Goal: Task Accomplishment & Management: Use online tool/utility

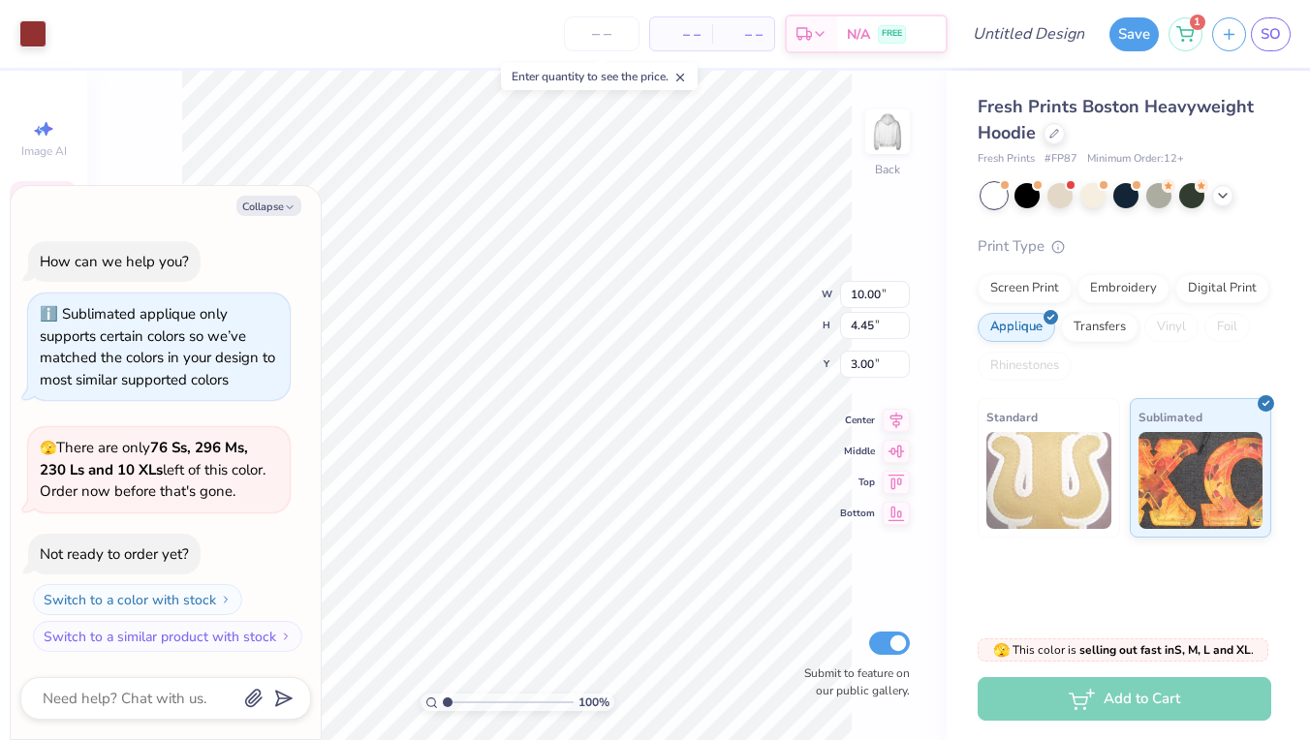
scroll to position [158, 0]
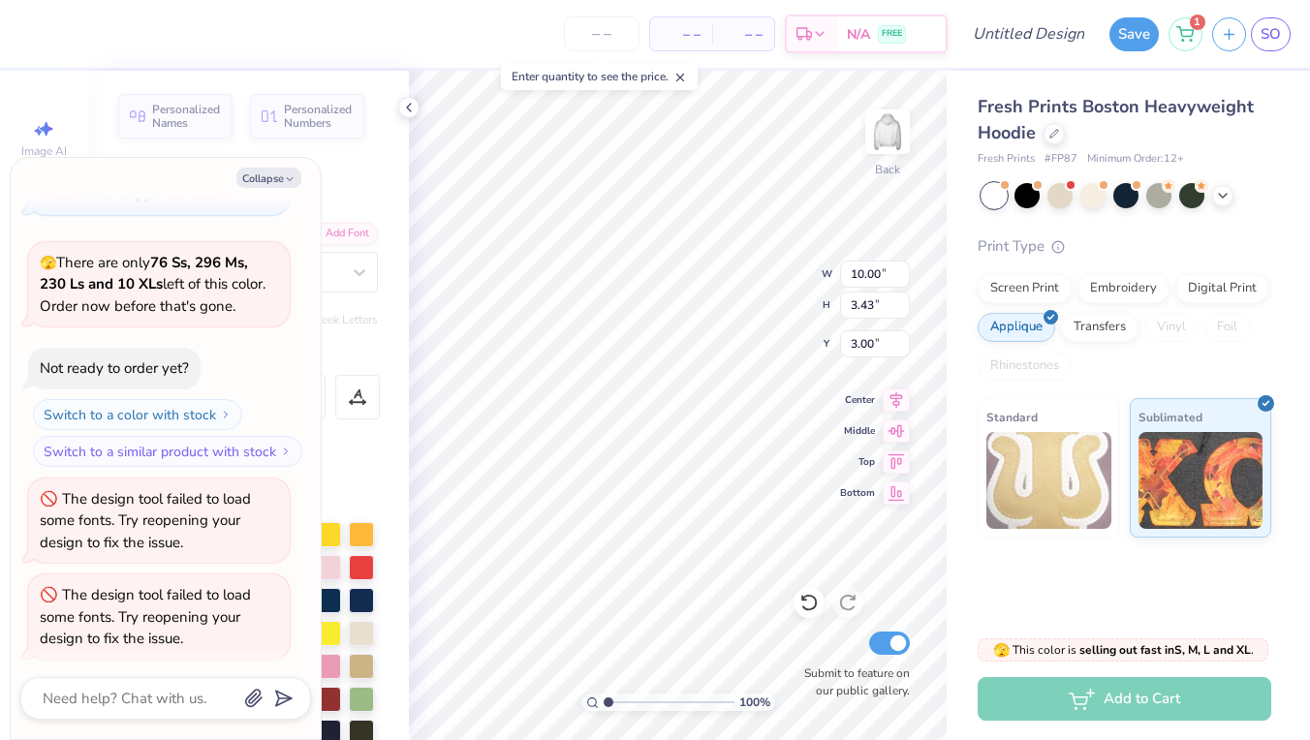
type textarea "x"
type textarea "1"
type textarea "x"
type textarea "19"
type textarea "x"
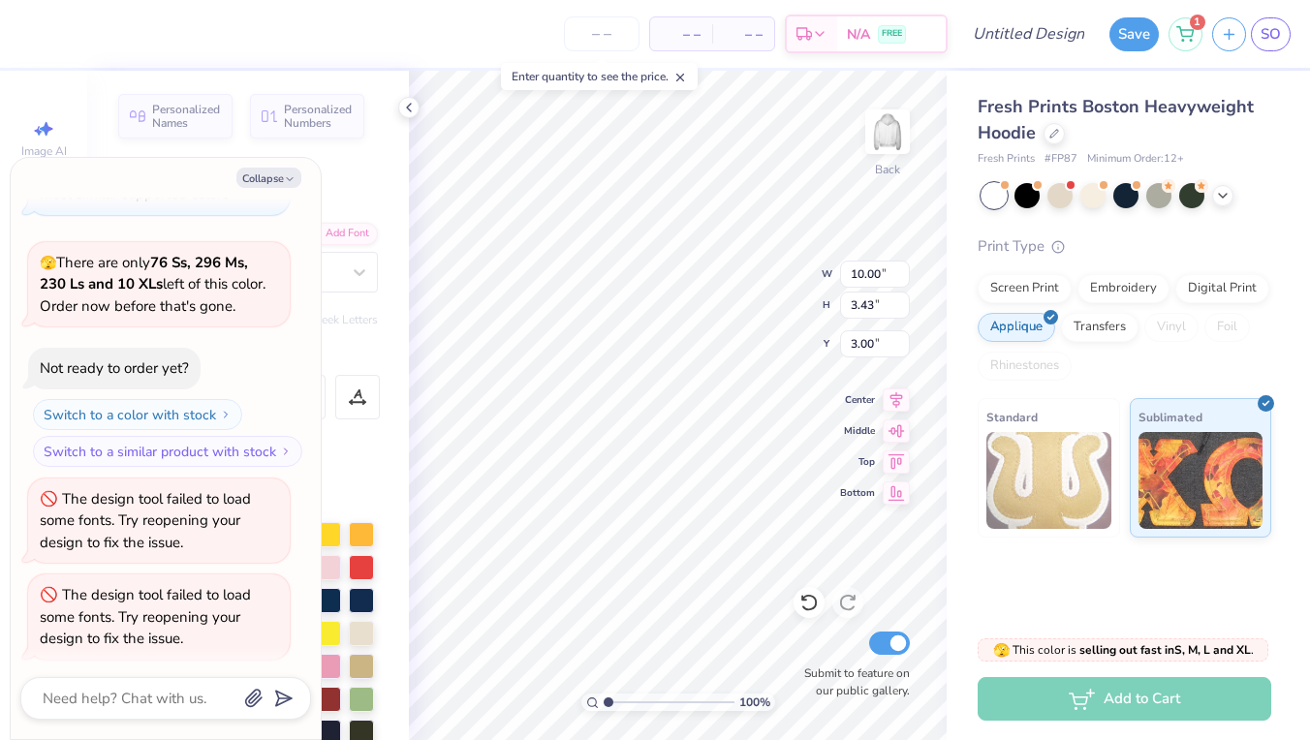
type textarea "191"
type textarea "x"
type textarea "1910"
type textarea "x"
type input "5.56"
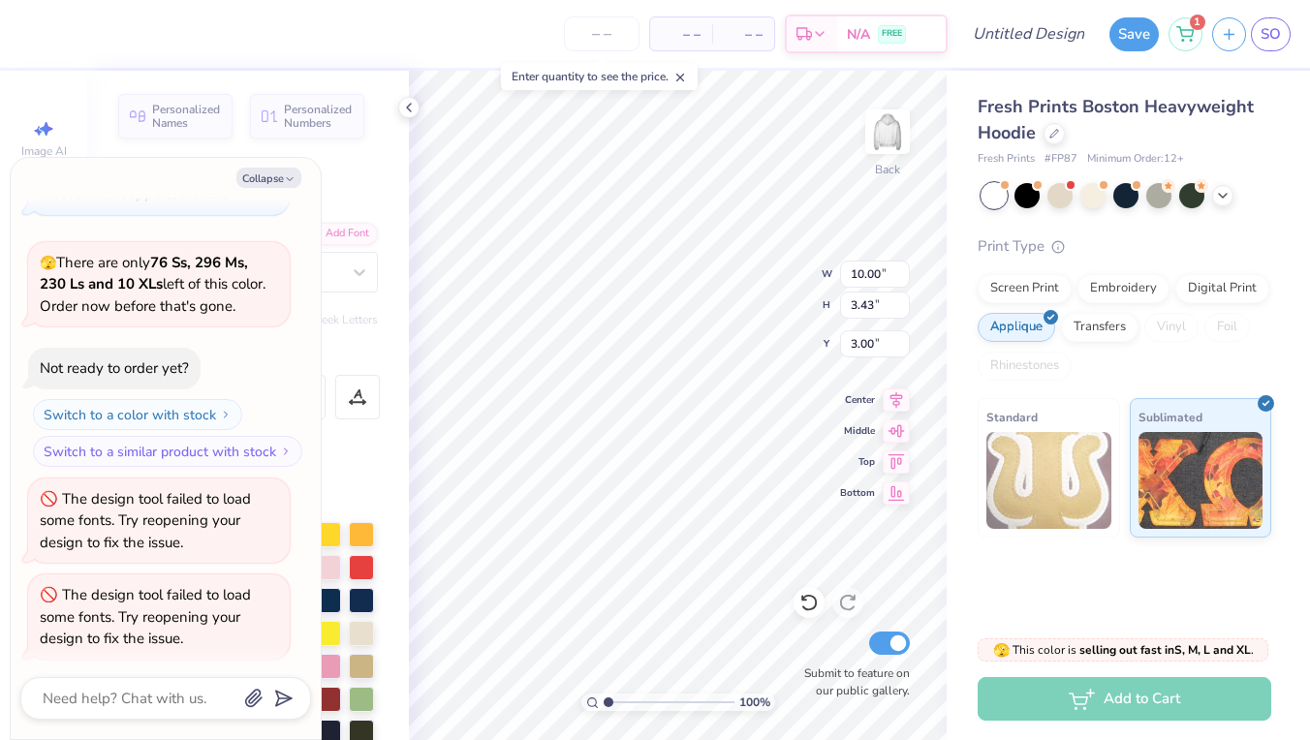
type input "0.46"
type input "6.99"
type textarea "x"
type textarea "G"
type textarea "x"
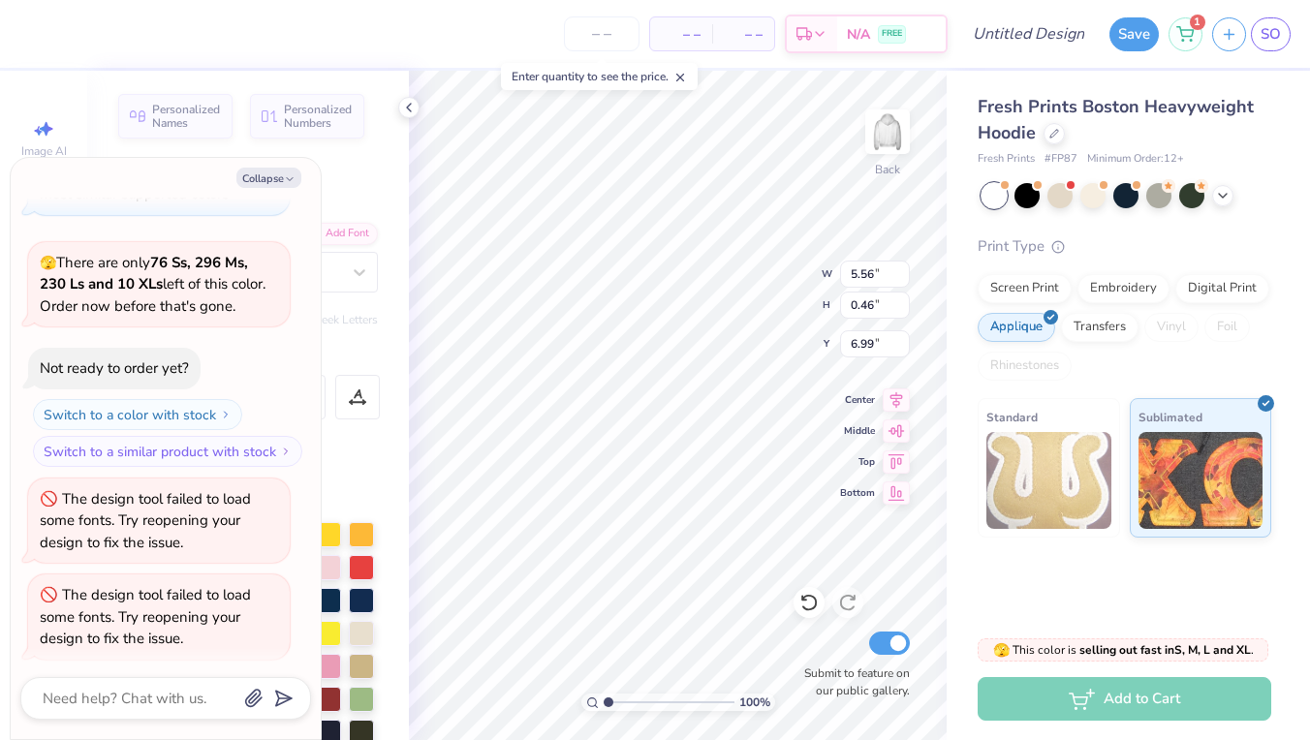
type textarea "Gr"
type textarea "x"
type textarea "Gre"
type textarea "x"
type textarea "Gree"
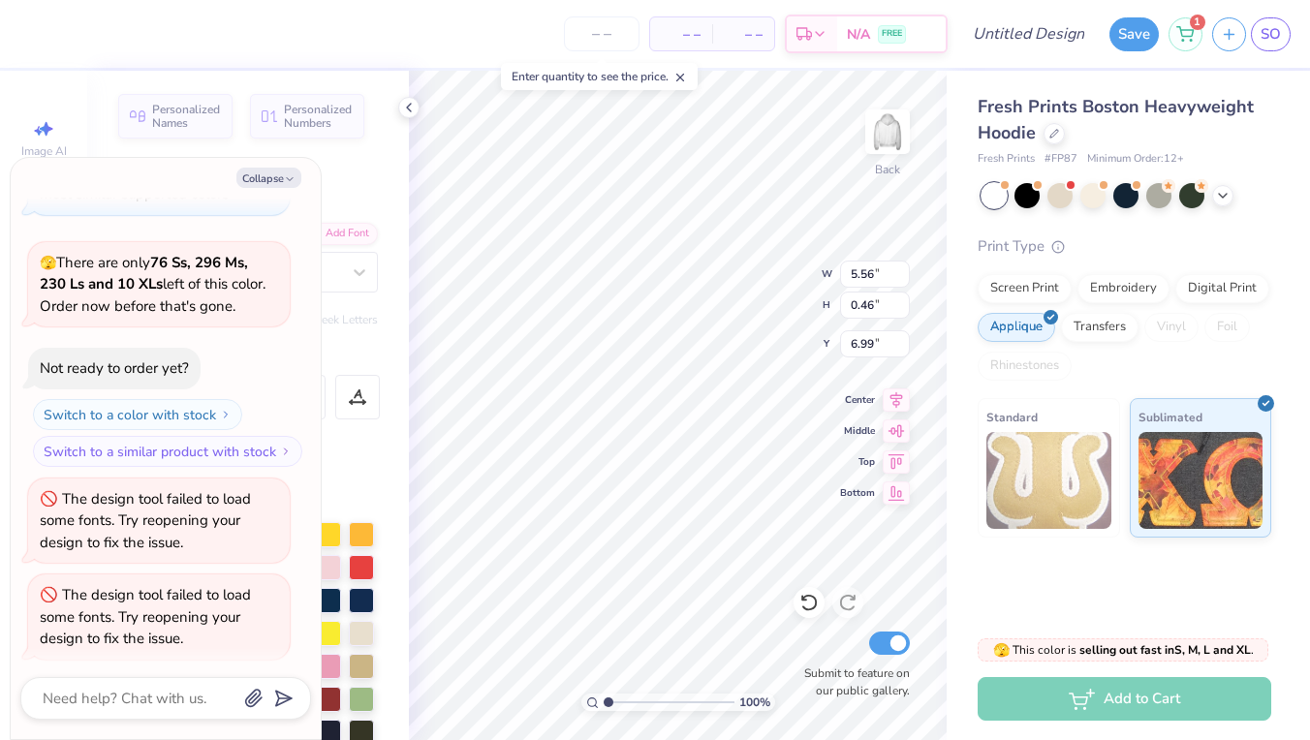
type textarea "x"
type textarea "Gre"
type textarea "x"
type textarea "Gr"
type textarea "x"
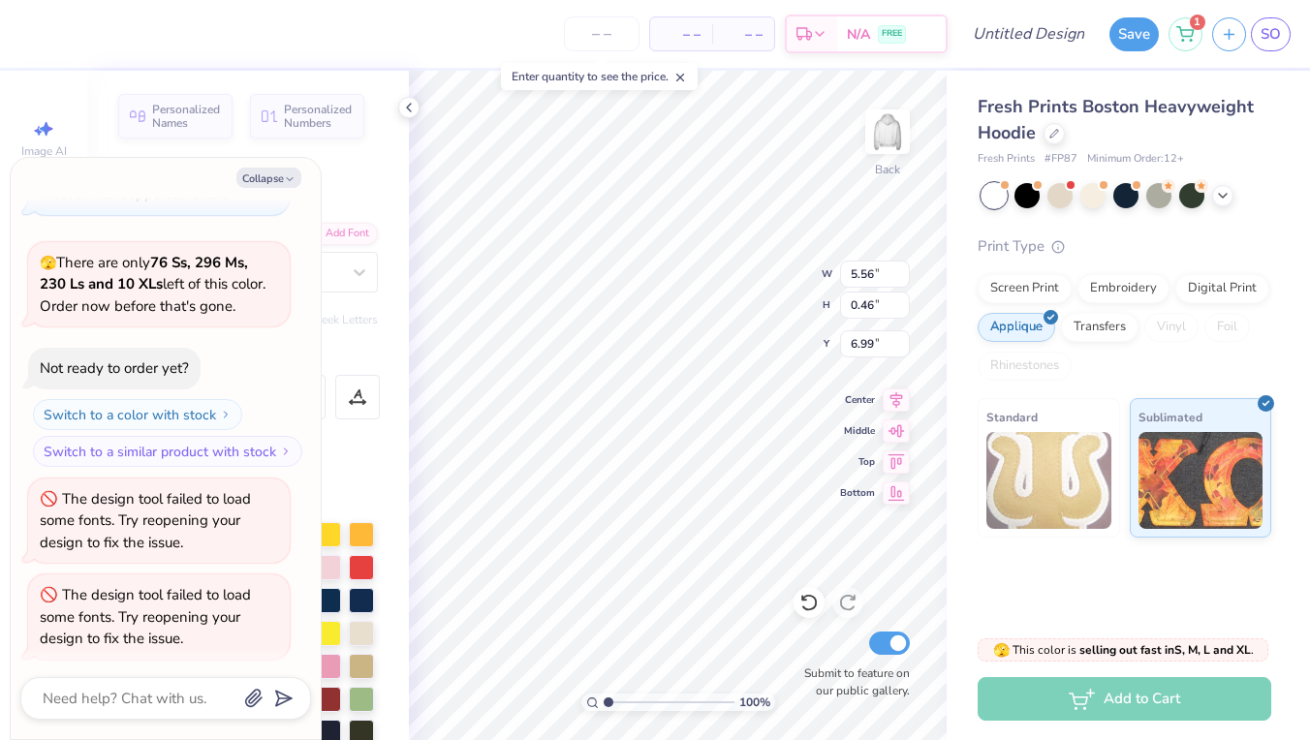
type textarea "G"
type textarea "x"
type textarea "R"
type textarea "x"
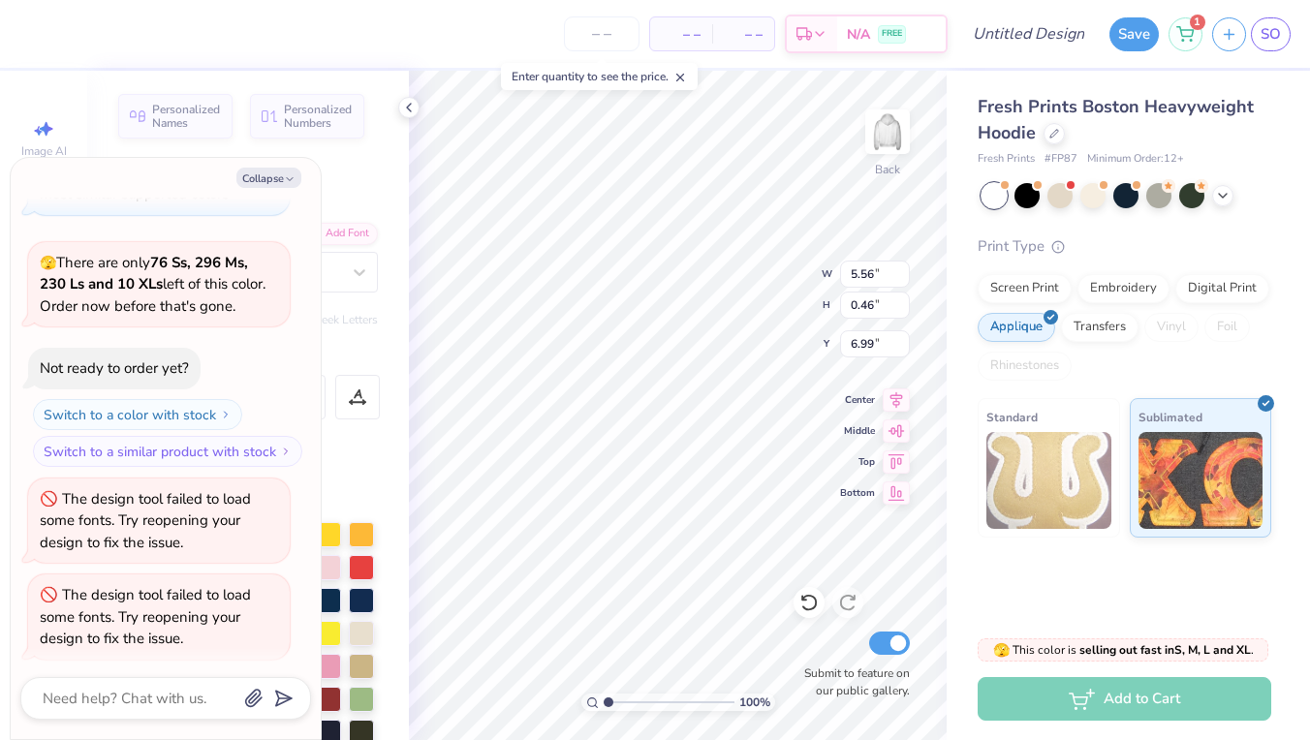
type textarea "RE"
type textarea "x"
type textarea "REE"
type textarea "x"
type textarea "RE"
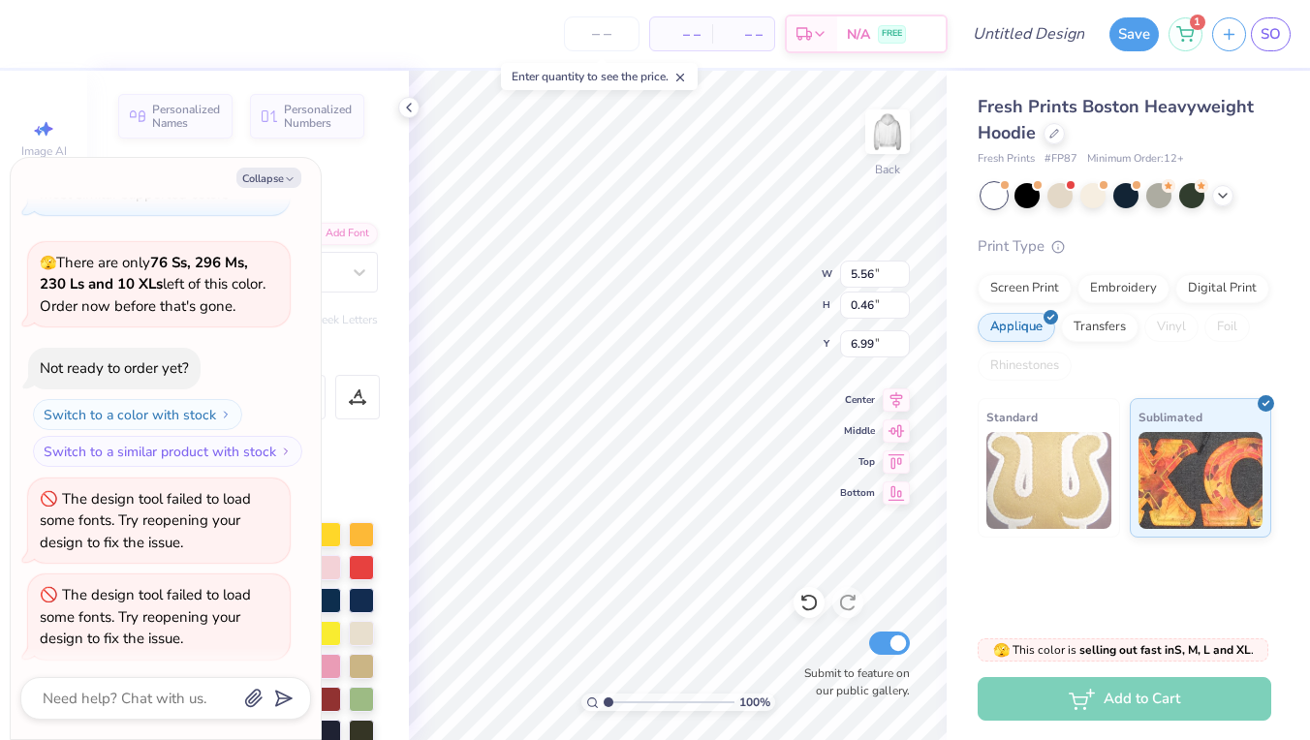
type textarea "x"
type textarea "R"
type textarea "x"
type textarea "G"
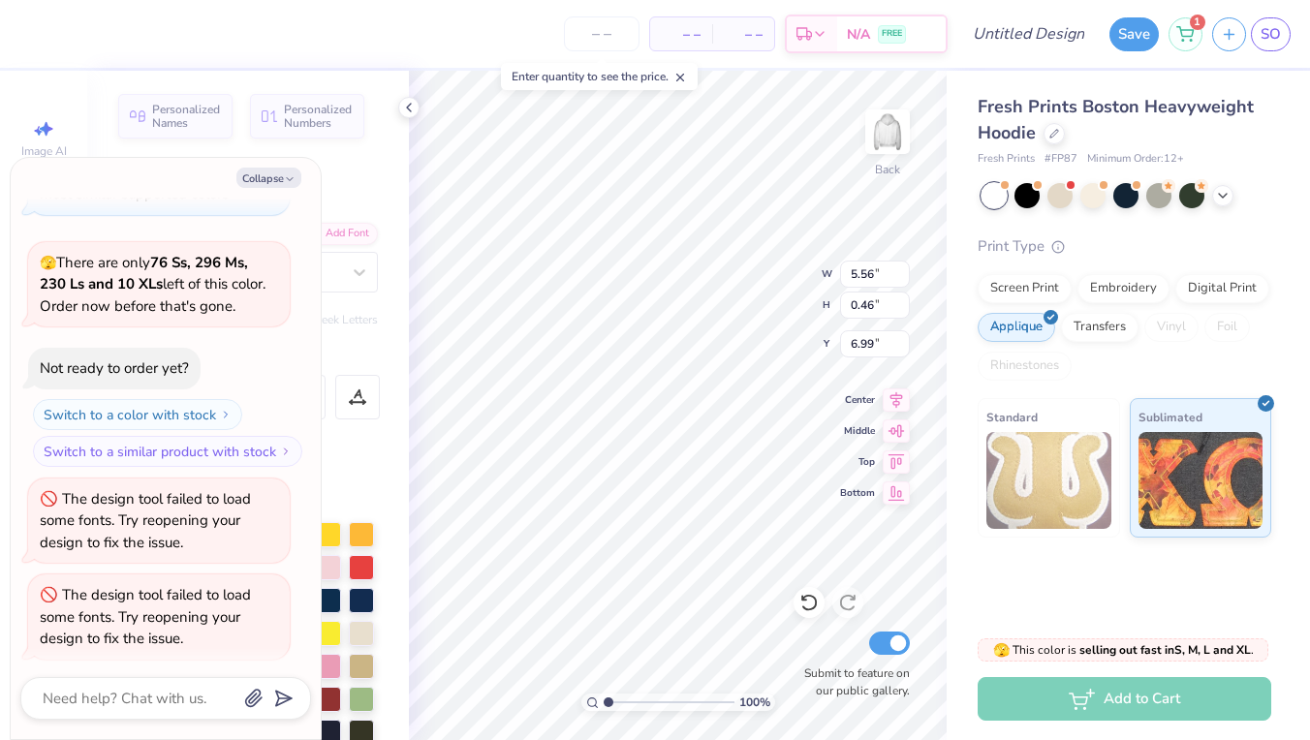
type textarea "x"
type textarea "GR"
type textarea "x"
type textarea "GRE"
type textarea "x"
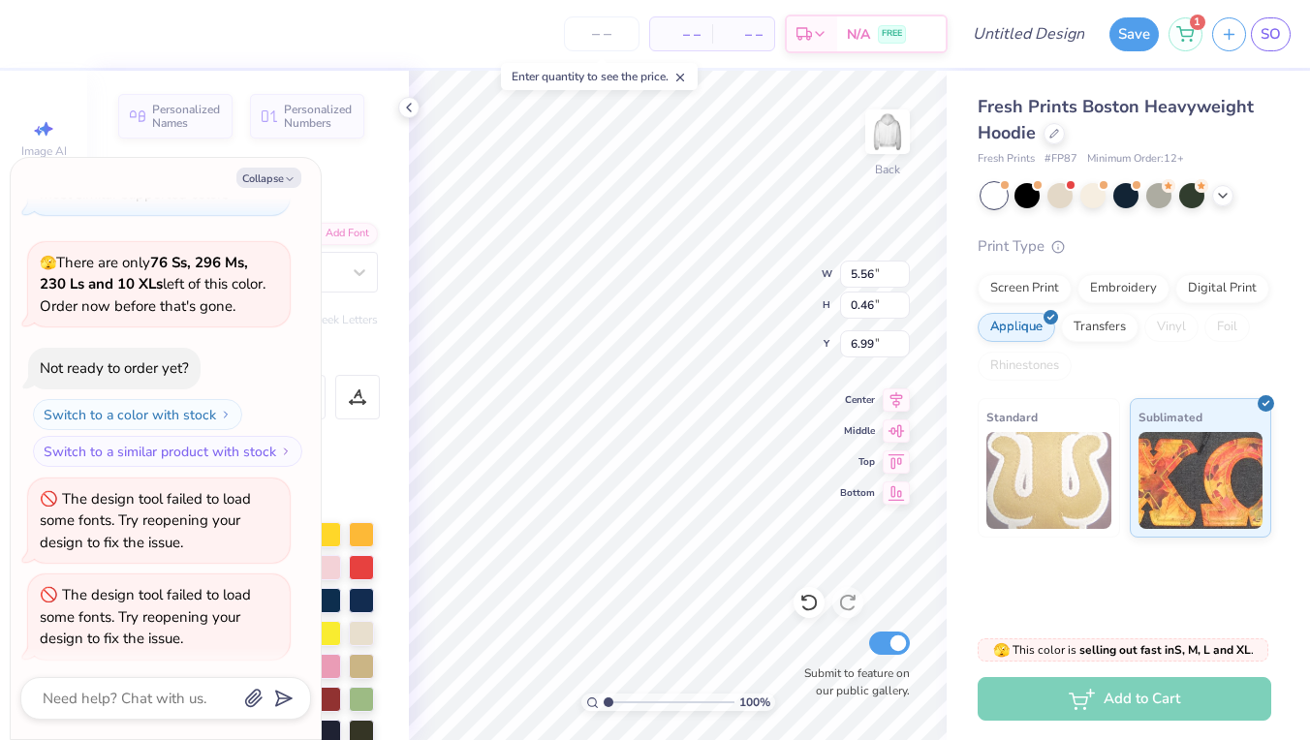
type textarea "GREE"
type textarea "x"
type textarea "GREEN"
type textarea "x"
type textarea "GREENW"
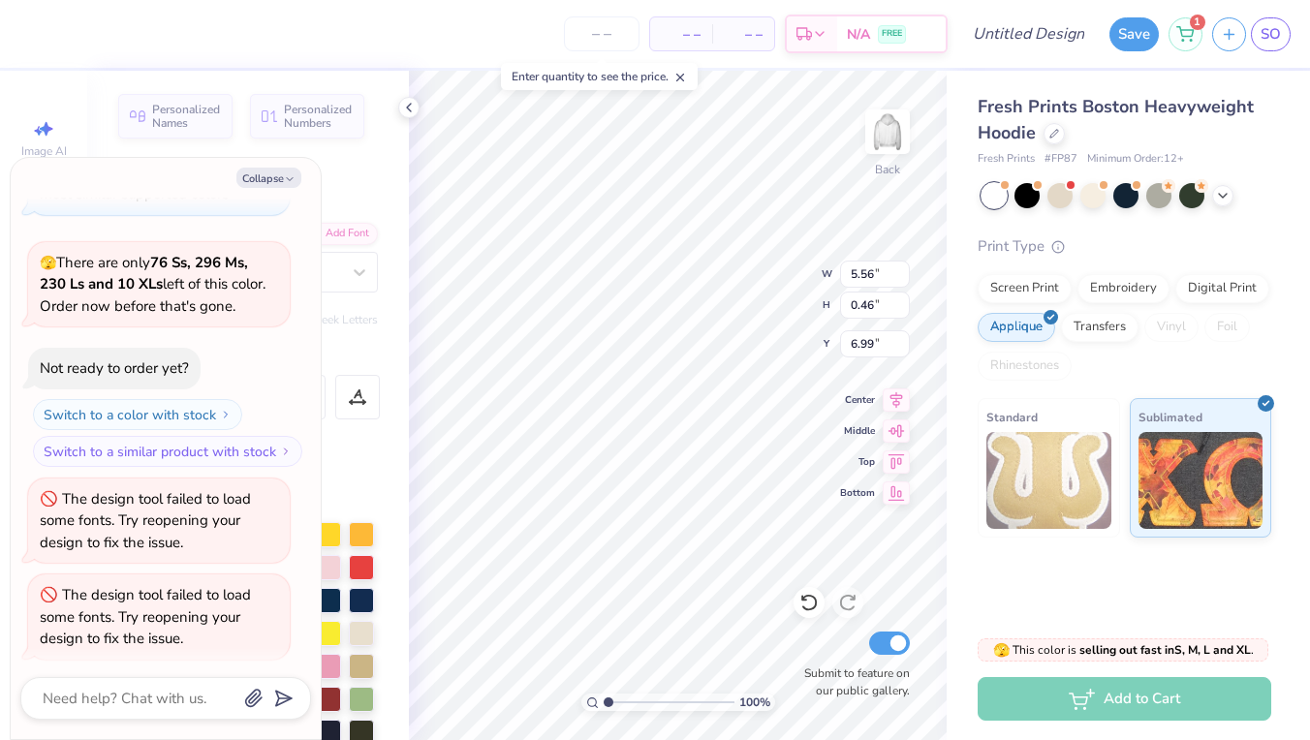
type textarea "x"
type textarea "GREENWO"
type textarea "x"
type textarea "GREENWOC"
type textarea "x"
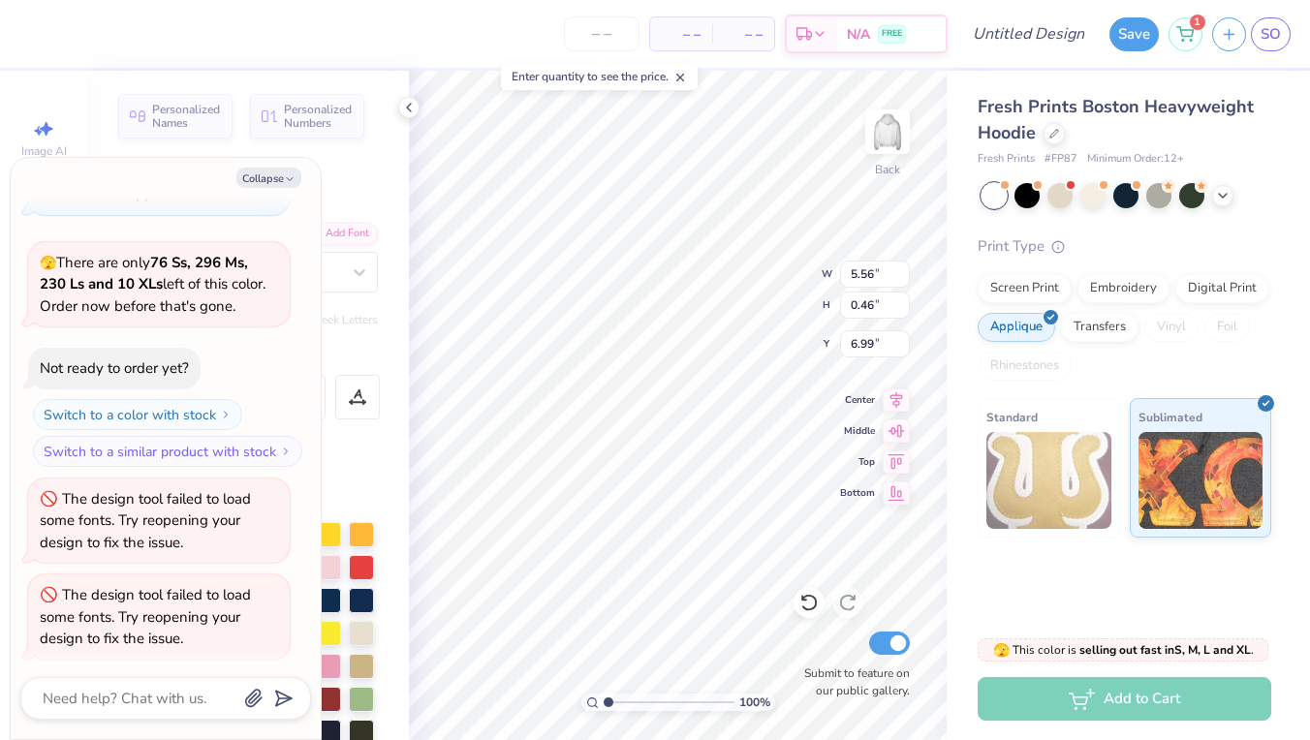
type textarea "GREENWOCJ"
type textarea "x"
type textarea "GREENWOC"
type textarea "x"
type textarea "GREENWO"
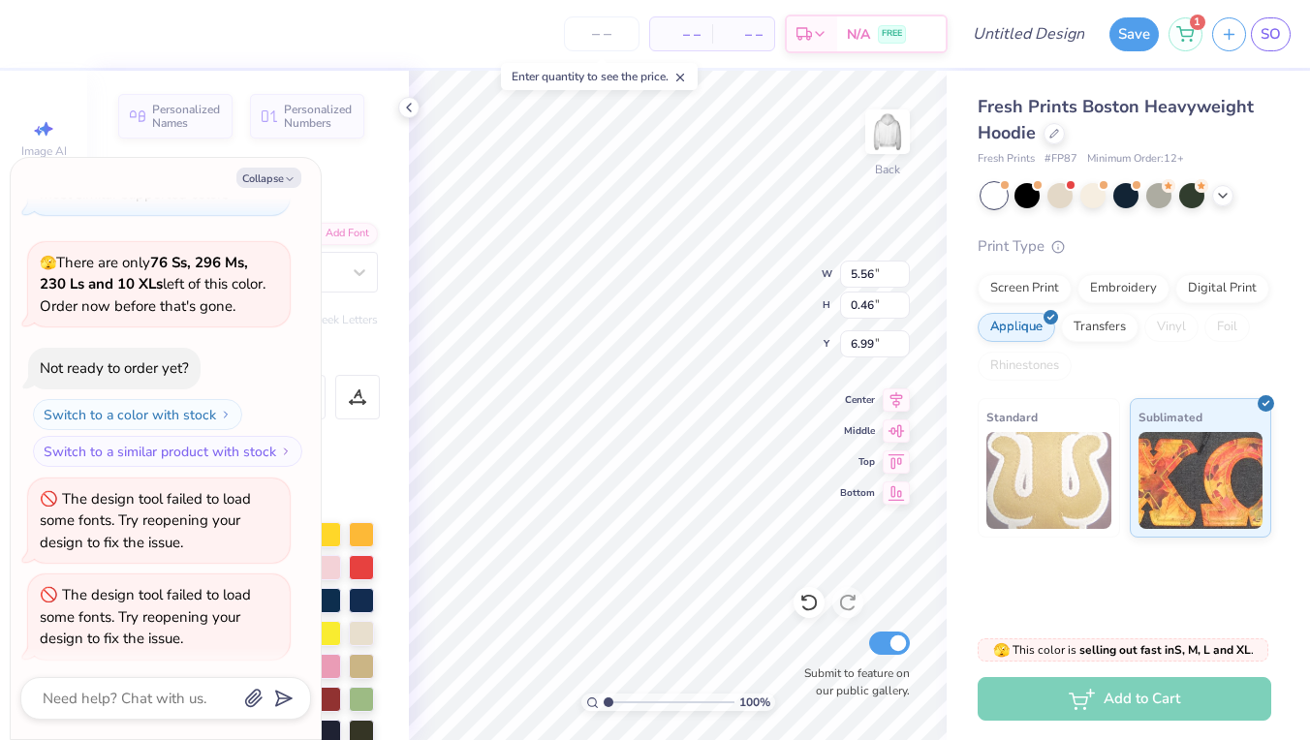
type textarea "x"
type textarea "GREENW"
type textarea "x"
type textarea "GREEN"
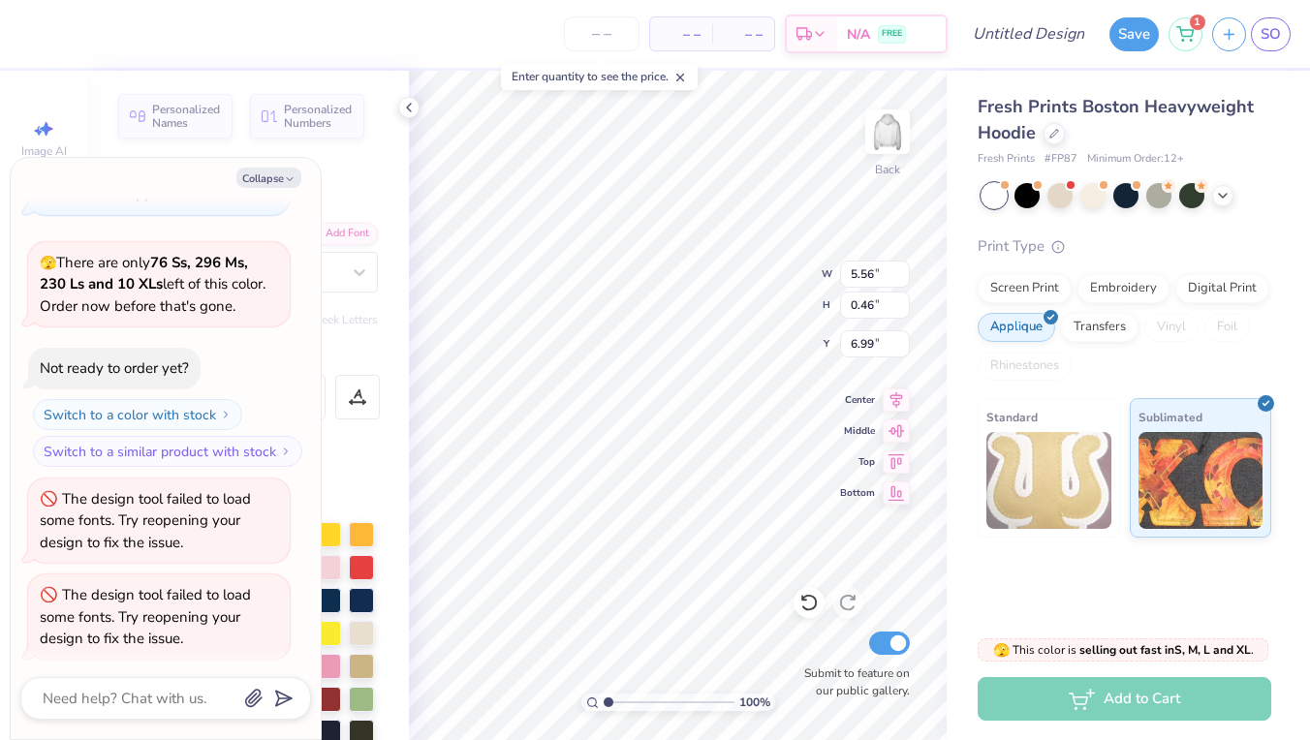
type textarea "x"
type textarea "GREENW"
type textarea "x"
type textarea "GREENWI"
type textarea "x"
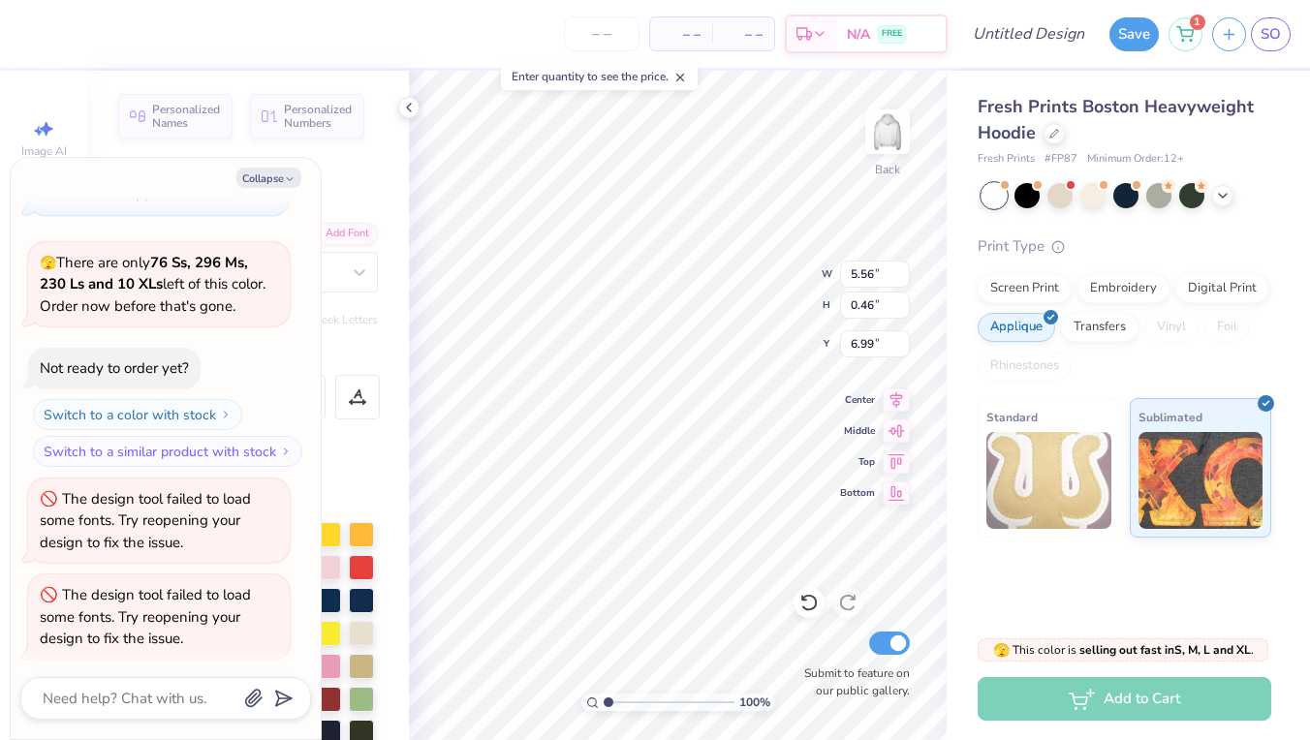
type textarea "GREENWIC"
type textarea "x"
type textarea "[GEOGRAPHIC_DATA]"
type textarea "x"
type textarea "GREENWICH,"
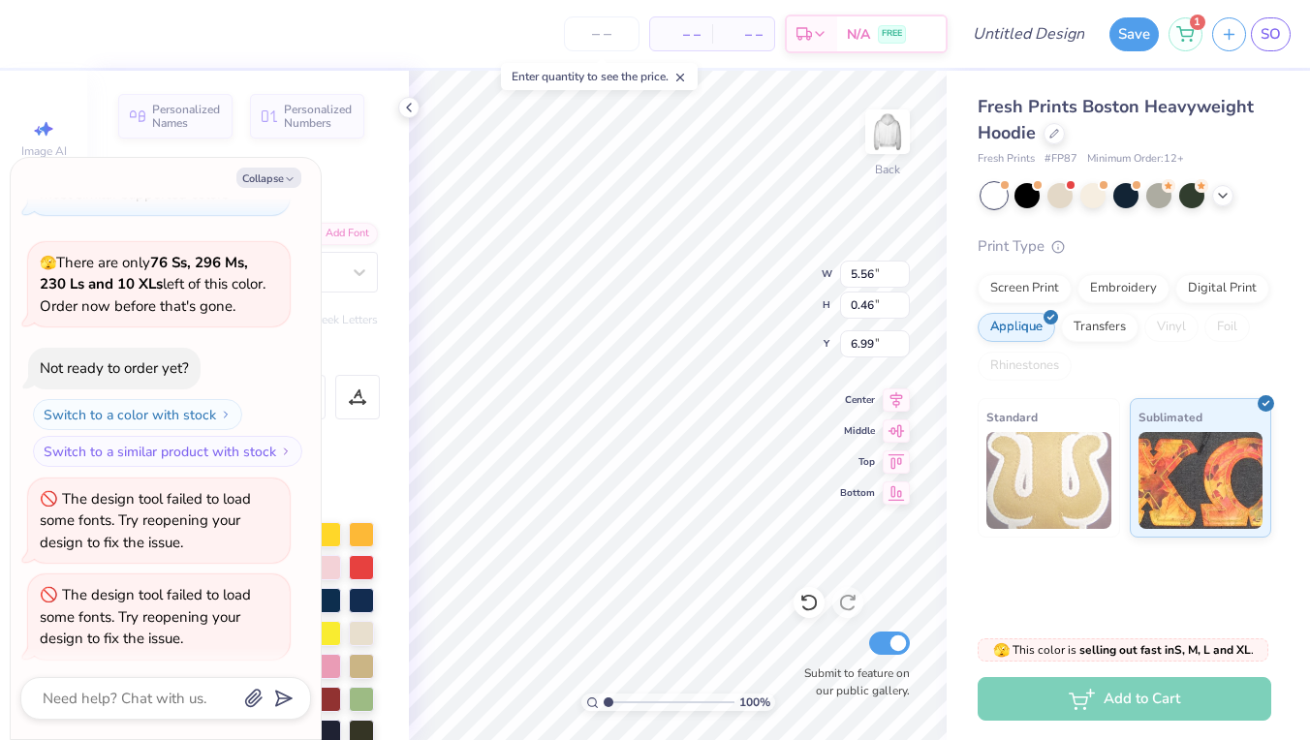
type textarea "x"
type textarea "GREENWICH,"
type textarea "x"
type textarea "GREENWICH, C"
type textarea "x"
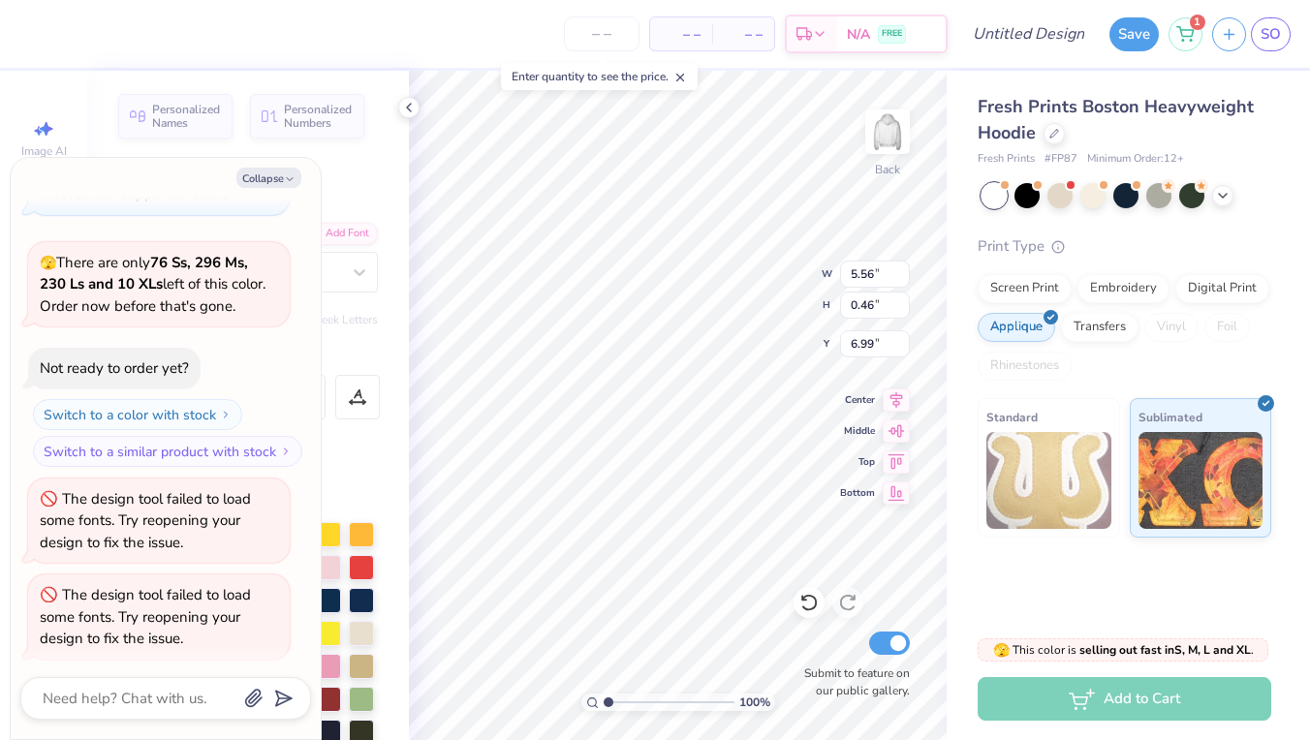
type textarea "GREENWICH, CT"
click at [375, 498] on div at bounding box center [248, 495] width 260 height 39
click at [272, 177] on button "Collapse" at bounding box center [268, 178] width 65 height 20
type textarea "x"
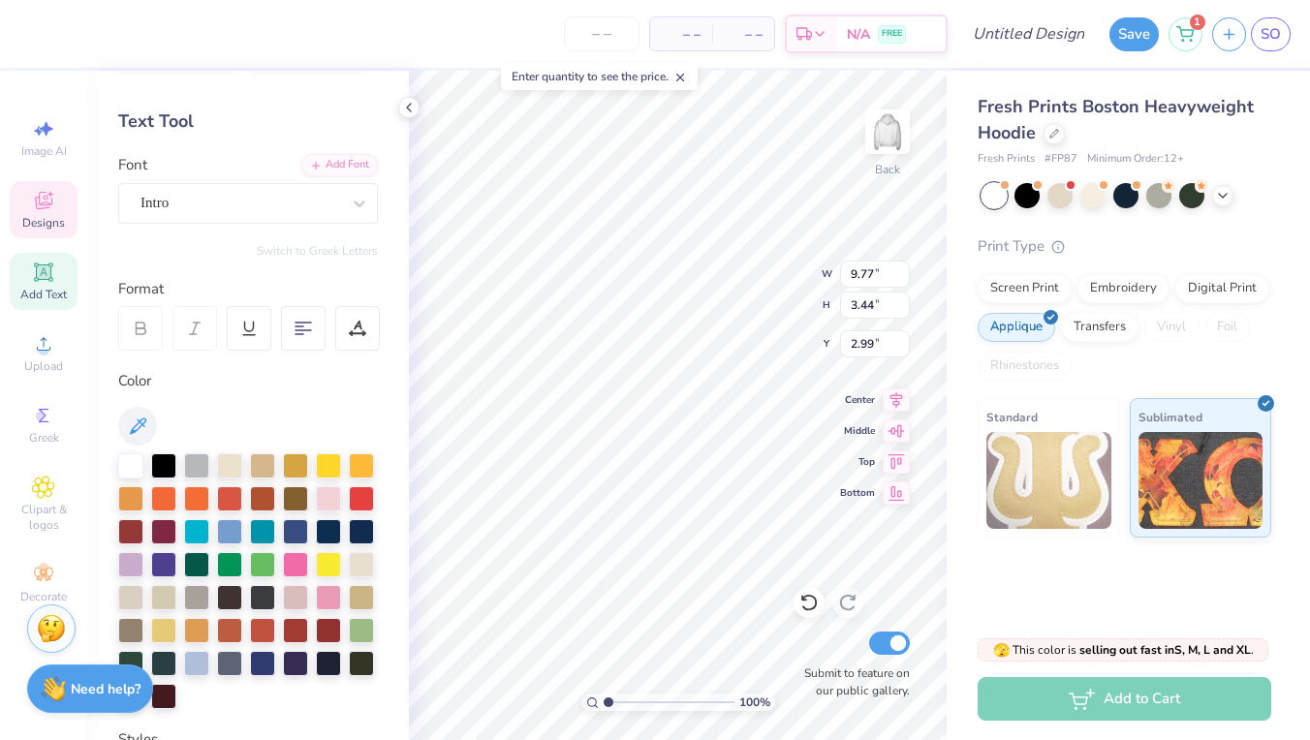
scroll to position [85, 0]
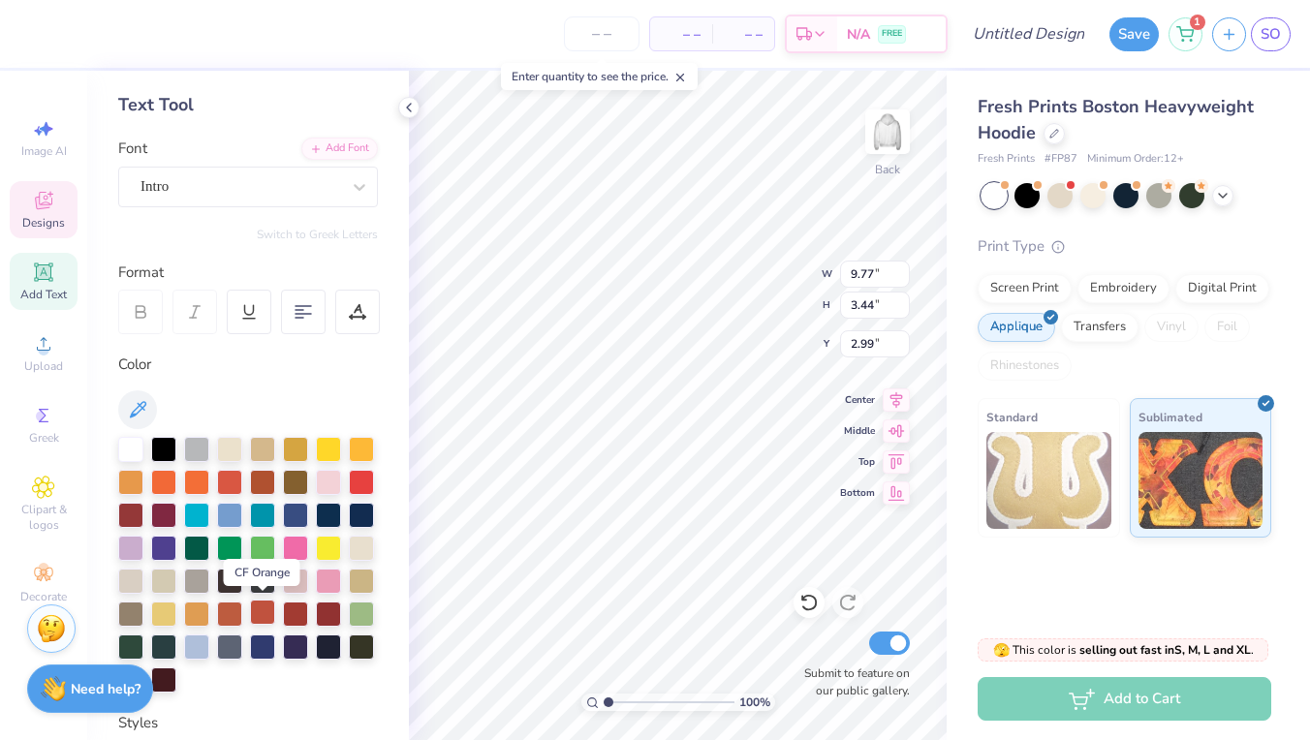
click at [261, 614] on div at bounding box center [262, 612] width 25 height 25
click at [235, 608] on div at bounding box center [229, 612] width 25 height 25
click at [205, 609] on div at bounding box center [196, 612] width 25 height 25
click at [129, 475] on div at bounding box center [130, 480] width 25 height 25
click at [266, 651] on div at bounding box center [262, 645] width 25 height 25
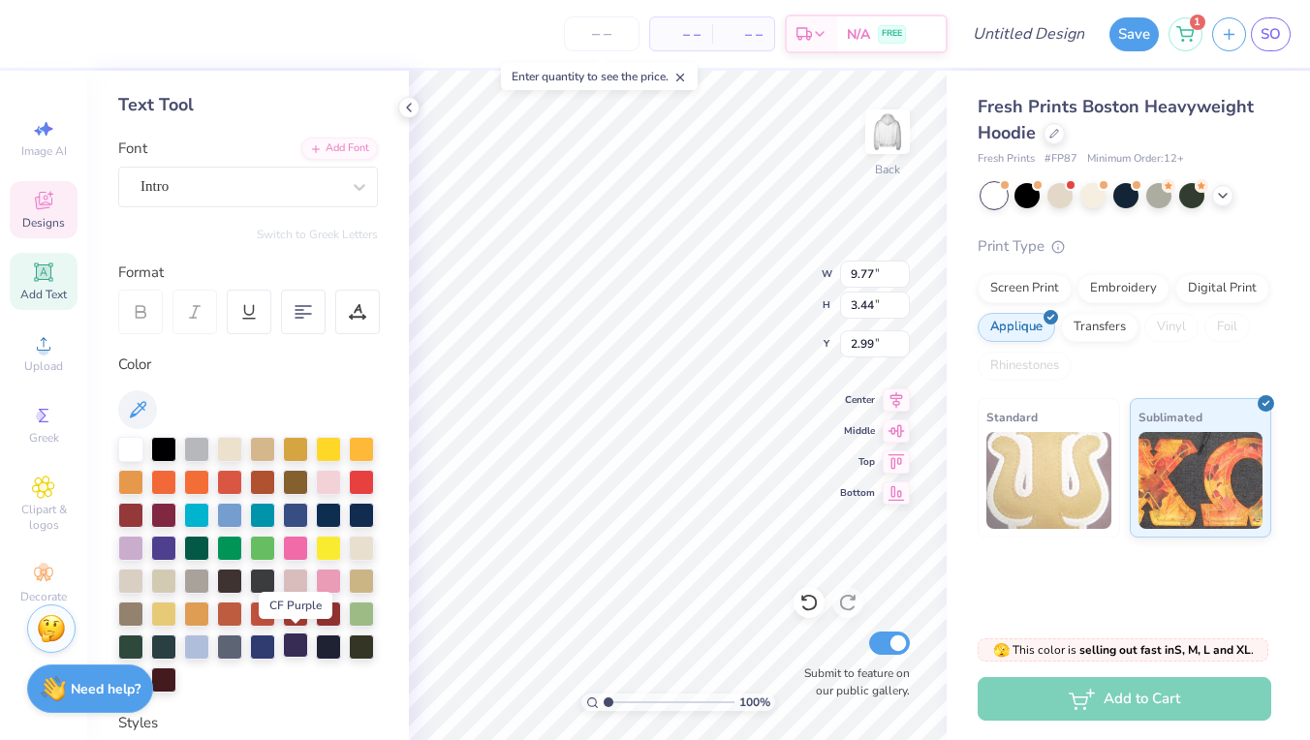
click at [298, 645] on div at bounding box center [295, 645] width 25 height 25
type textarea "1"
type textarea "GREEN WICH"
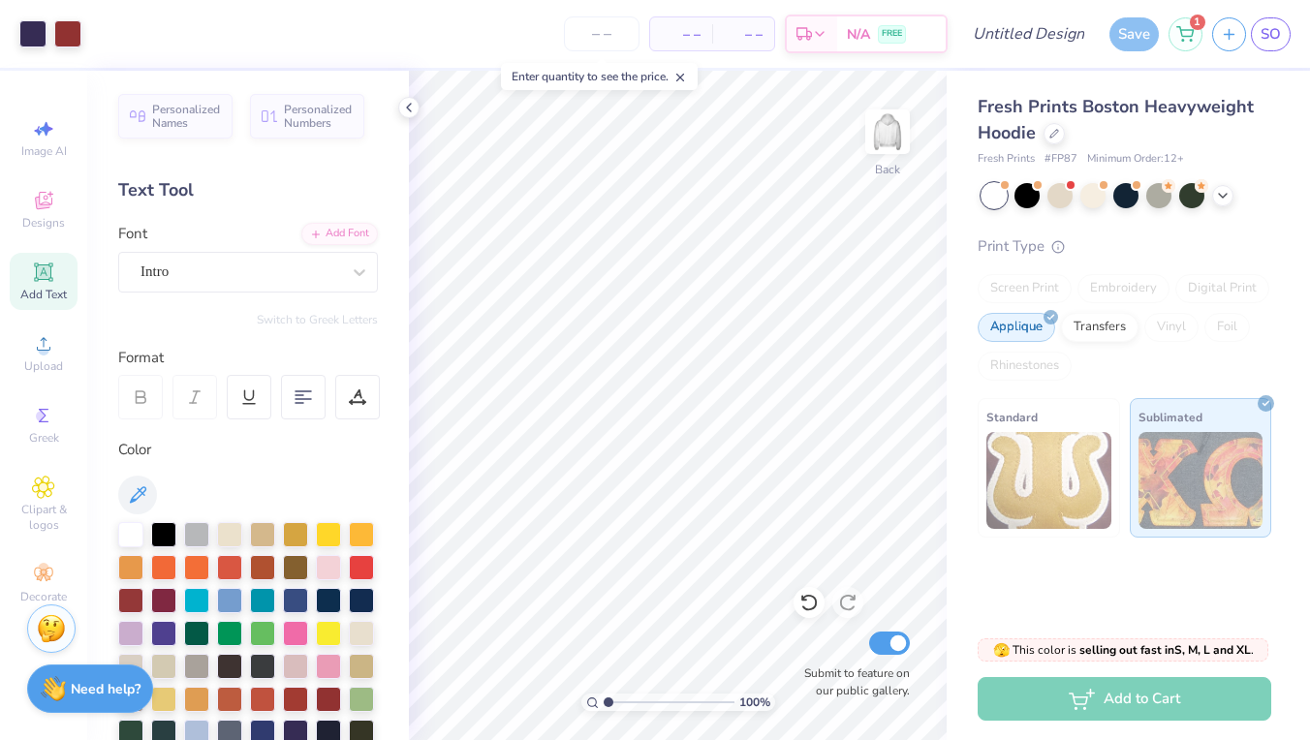
scroll to position [0, 0]
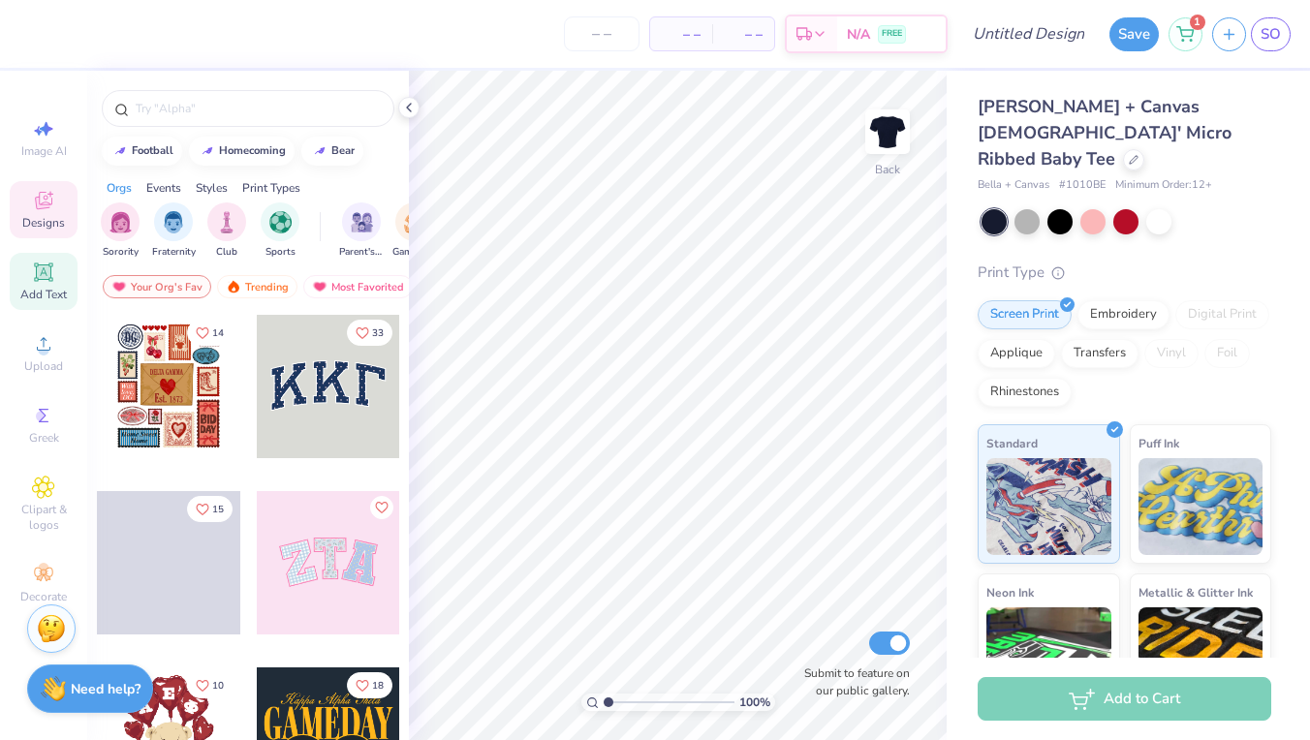
click at [39, 276] on icon at bounding box center [43, 272] width 15 height 15
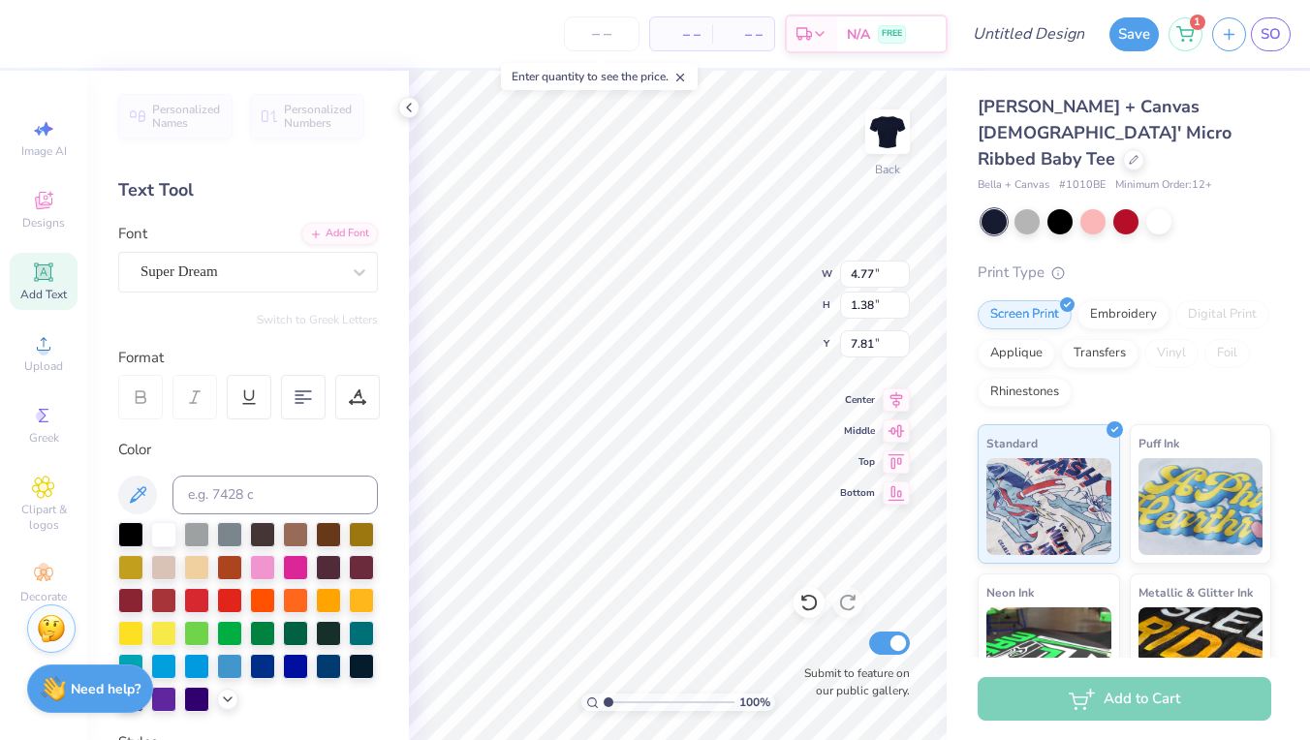
type textarea "[GEOGRAPHIC_DATA]"
click at [311, 409] on div at bounding box center [303, 397] width 45 height 45
click at [355, 403] on icon at bounding box center [357, 397] width 17 height 17
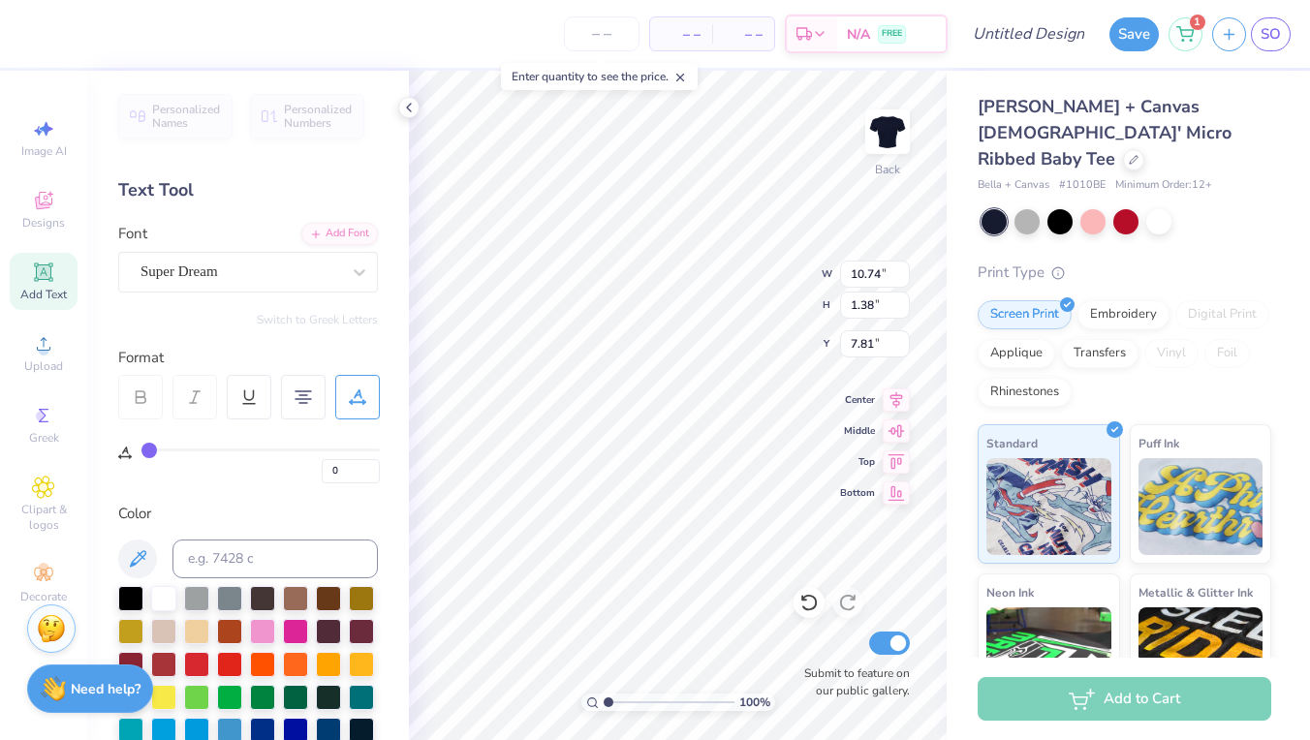
click at [355, 404] on icon at bounding box center [357, 397] width 17 height 17
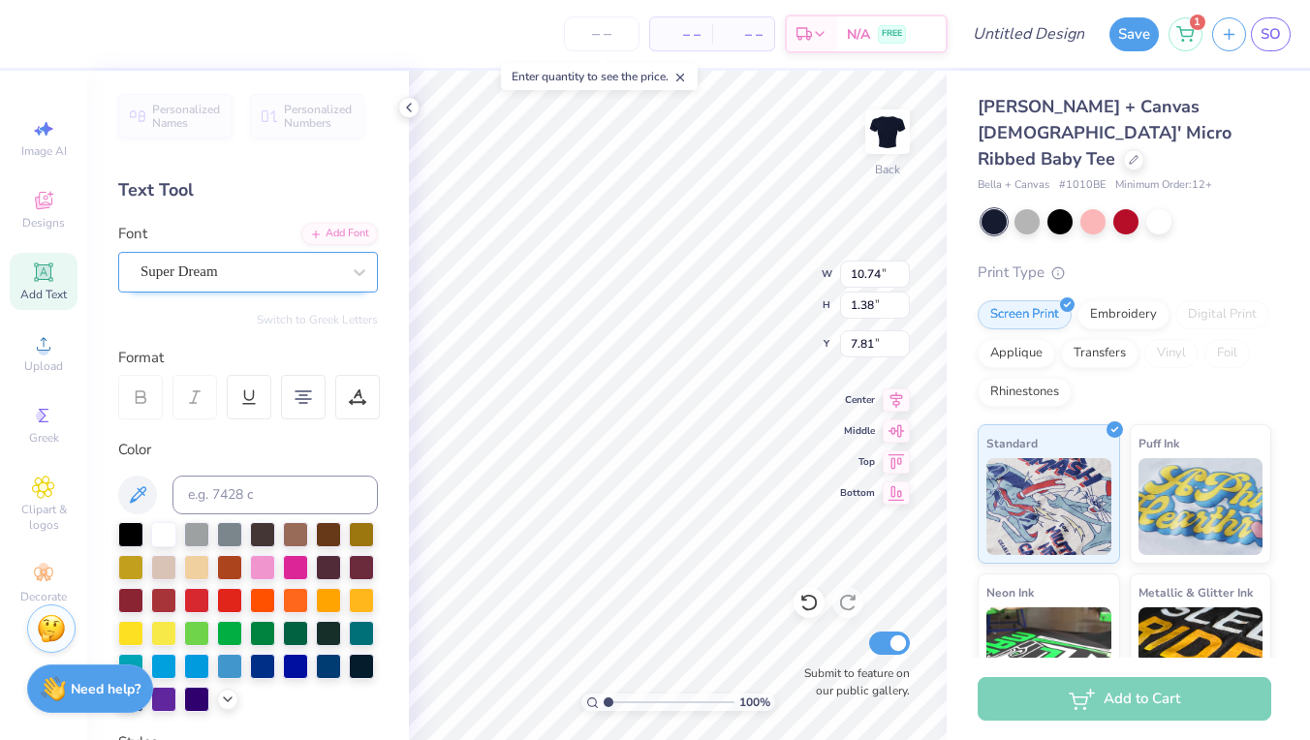
click at [255, 270] on div "Super Dream" at bounding box center [241, 272] width 204 height 30
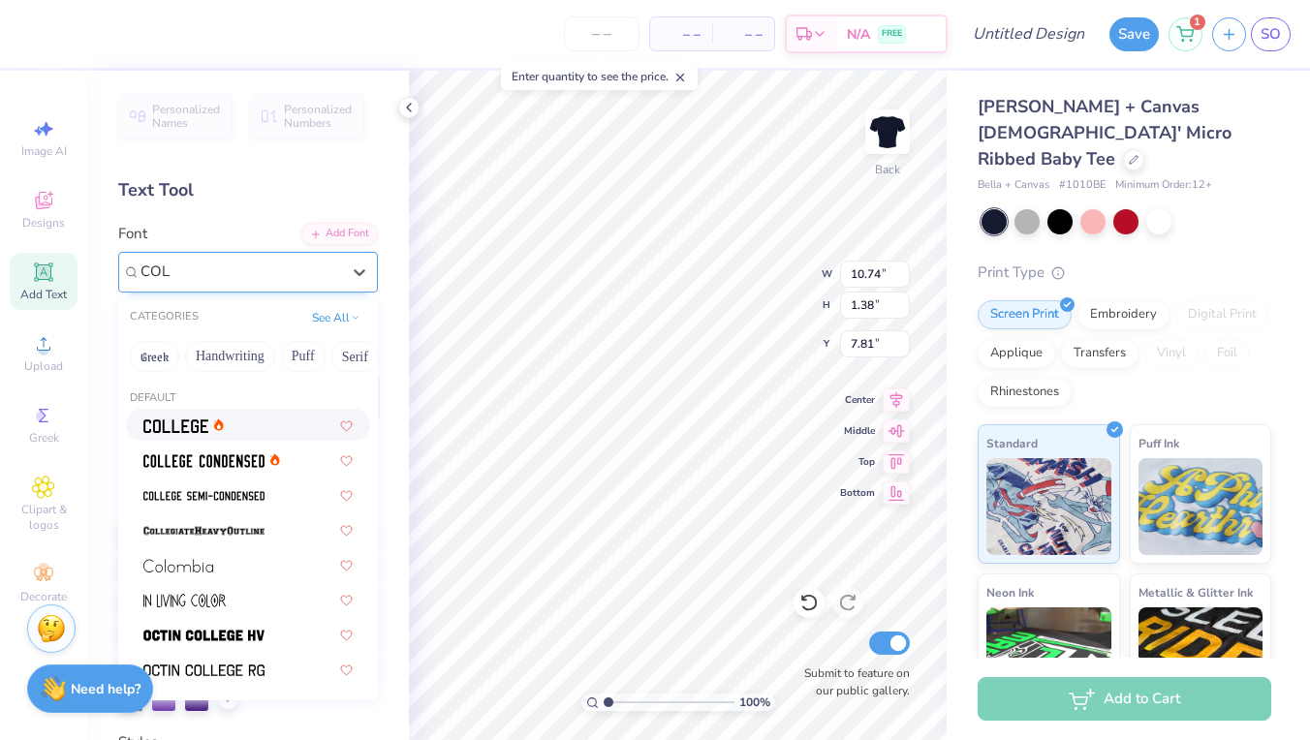
scroll to position [0, 0]
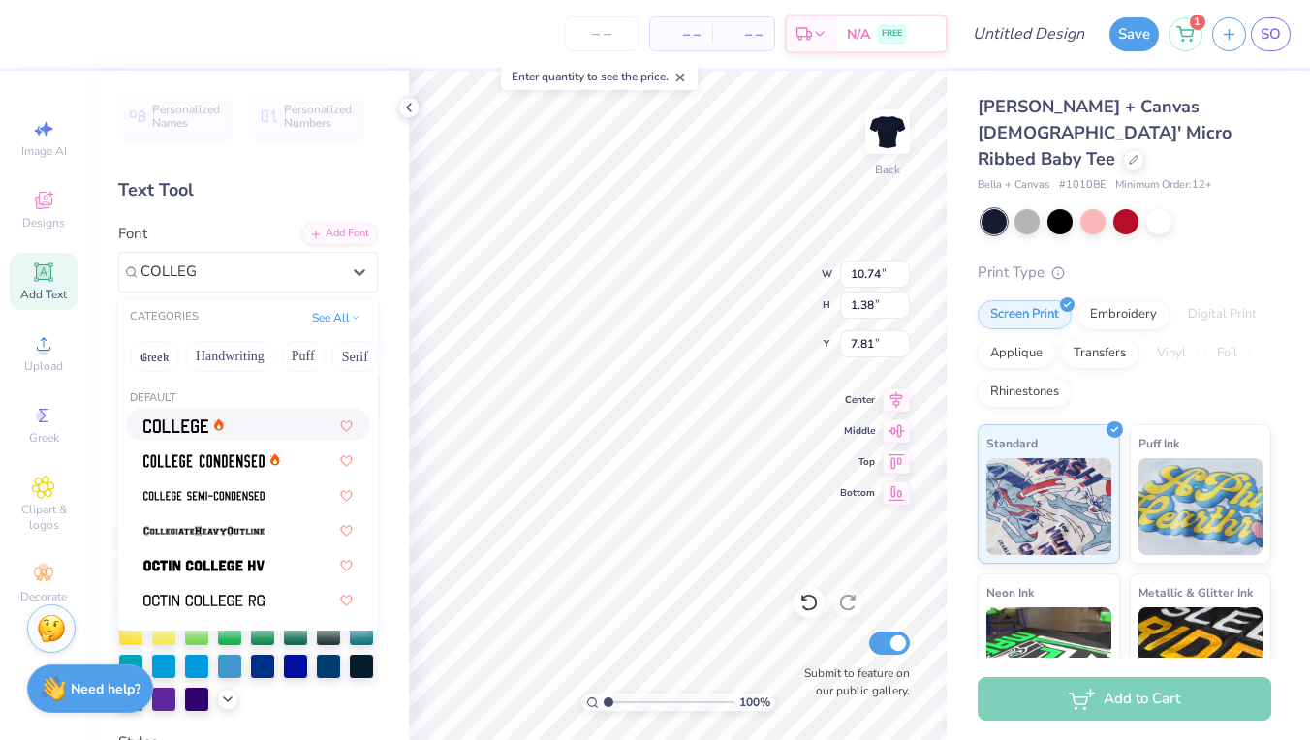
click at [173, 439] on div at bounding box center [248, 425] width 244 height 32
type input "COLLEG"
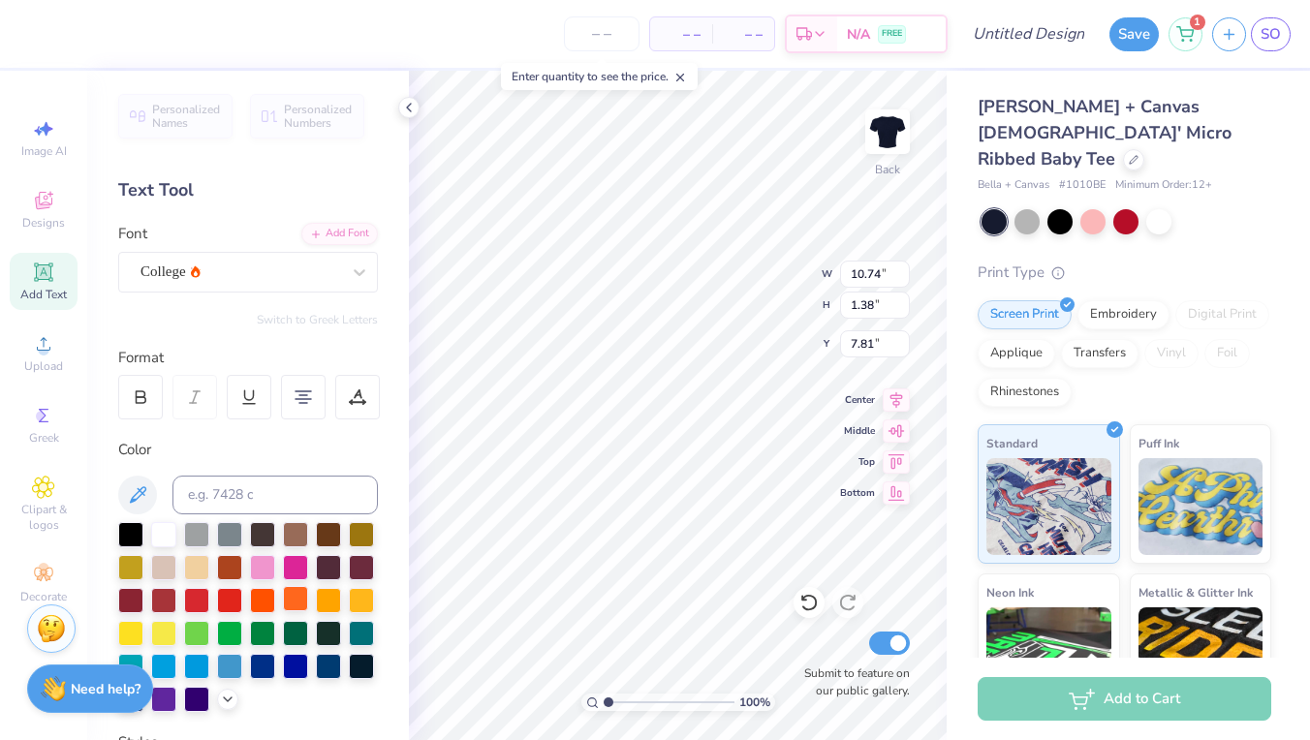
click at [300, 604] on div at bounding box center [295, 598] width 25 height 25
click at [357, 602] on div at bounding box center [361, 598] width 25 height 25
click at [349, 602] on div at bounding box center [361, 598] width 25 height 25
click at [249, 488] on input at bounding box center [275, 495] width 205 height 39
click at [183, 498] on input "FF8200" at bounding box center [275, 495] width 205 height 39
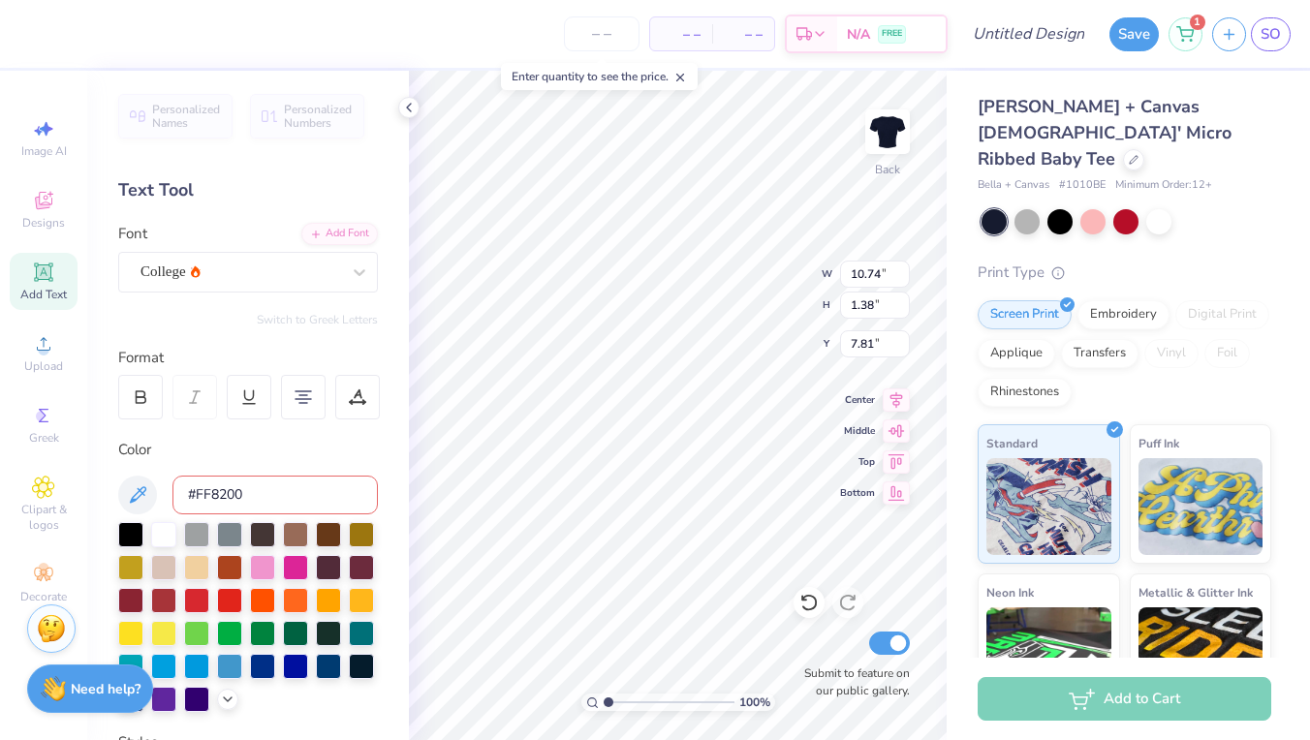
click at [299, 488] on input "#FF8200" at bounding box center [275, 495] width 205 height 39
click at [197, 493] on input "#FF8200" at bounding box center [275, 495] width 205 height 39
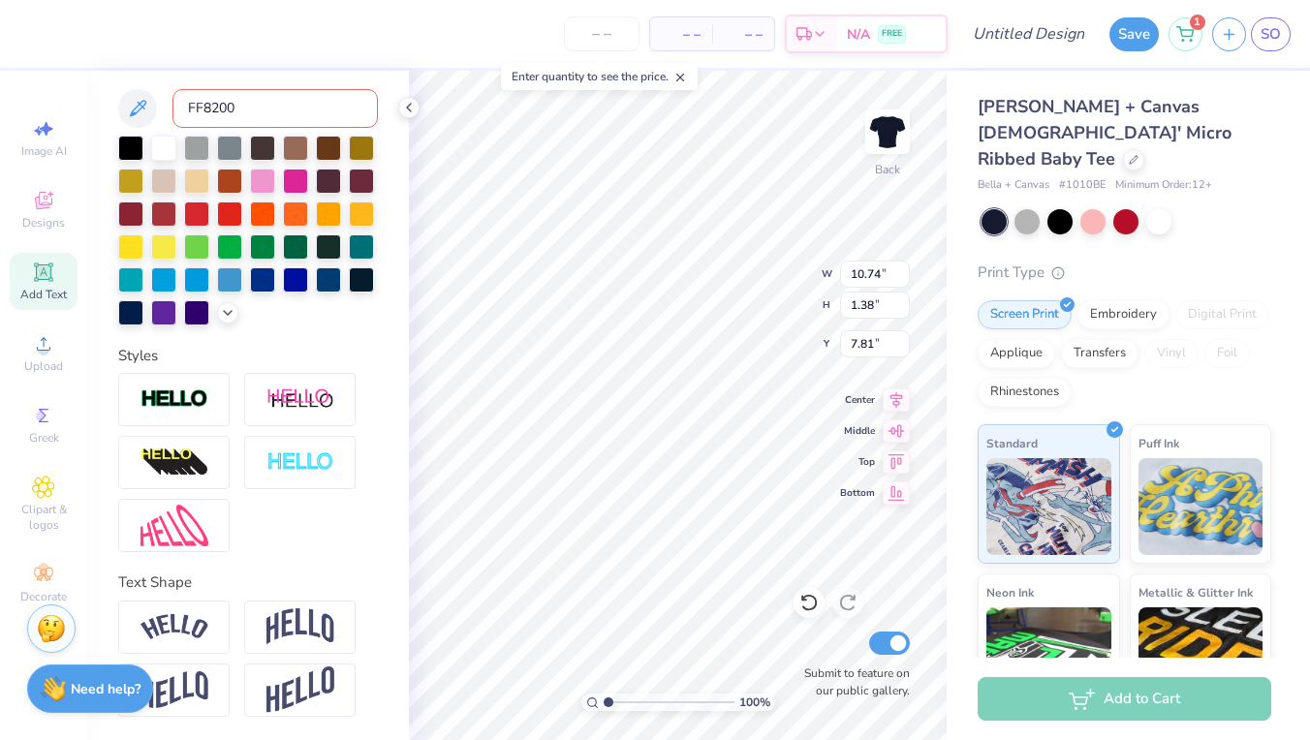
scroll to position [387, 0]
type input "FF8200"
click at [209, 622] on div at bounding box center [173, 627] width 111 height 53
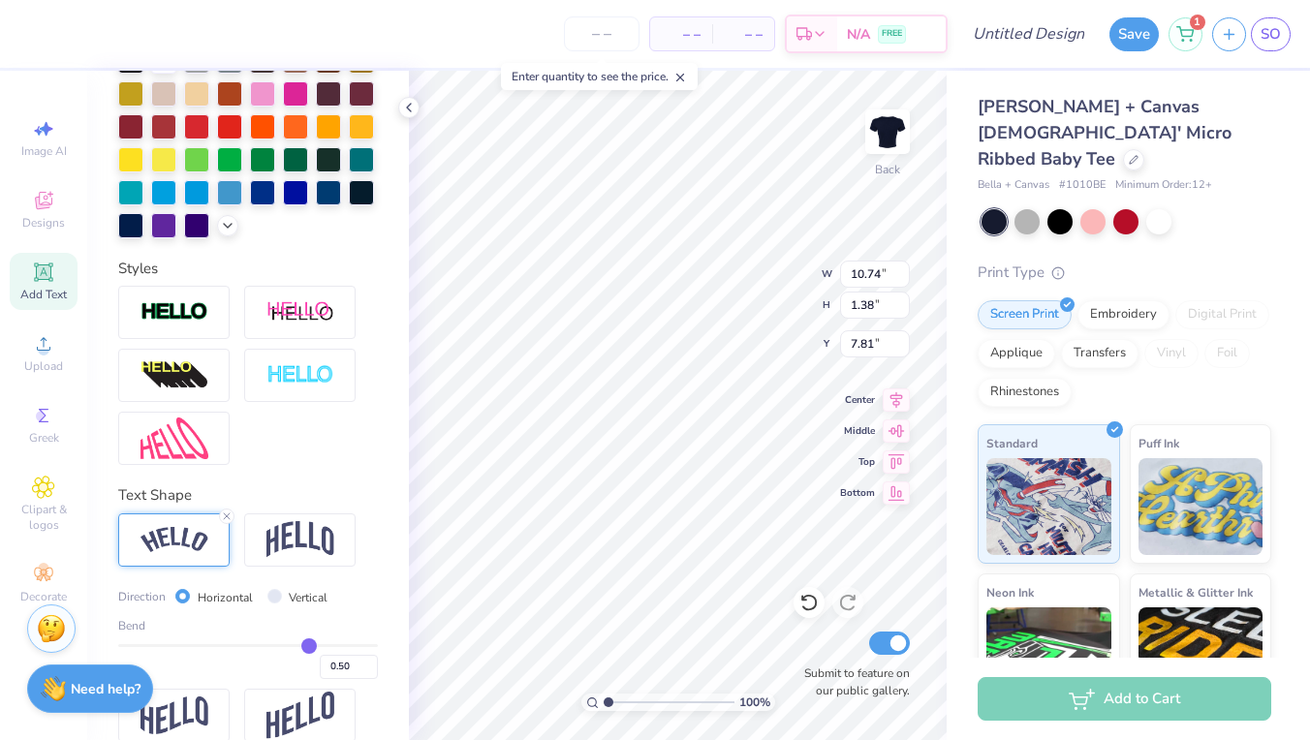
click at [190, 554] on div at bounding box center [173, 540] width 111 height 53
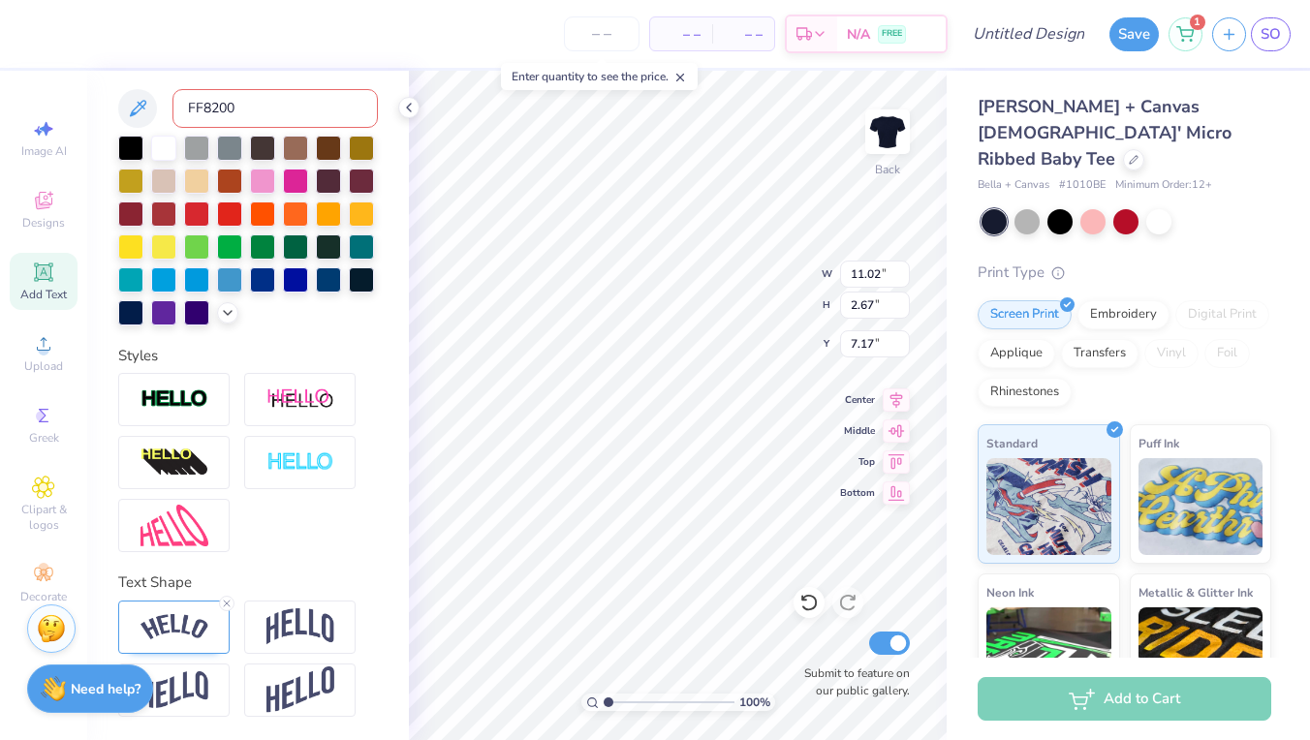
click at [261, 114] on input "FF8200" at bounding box center [275, 108] width 205 height 39
click at [264, 112] on input "FF8200" at bounding box center [275, 108] width 205 height 39
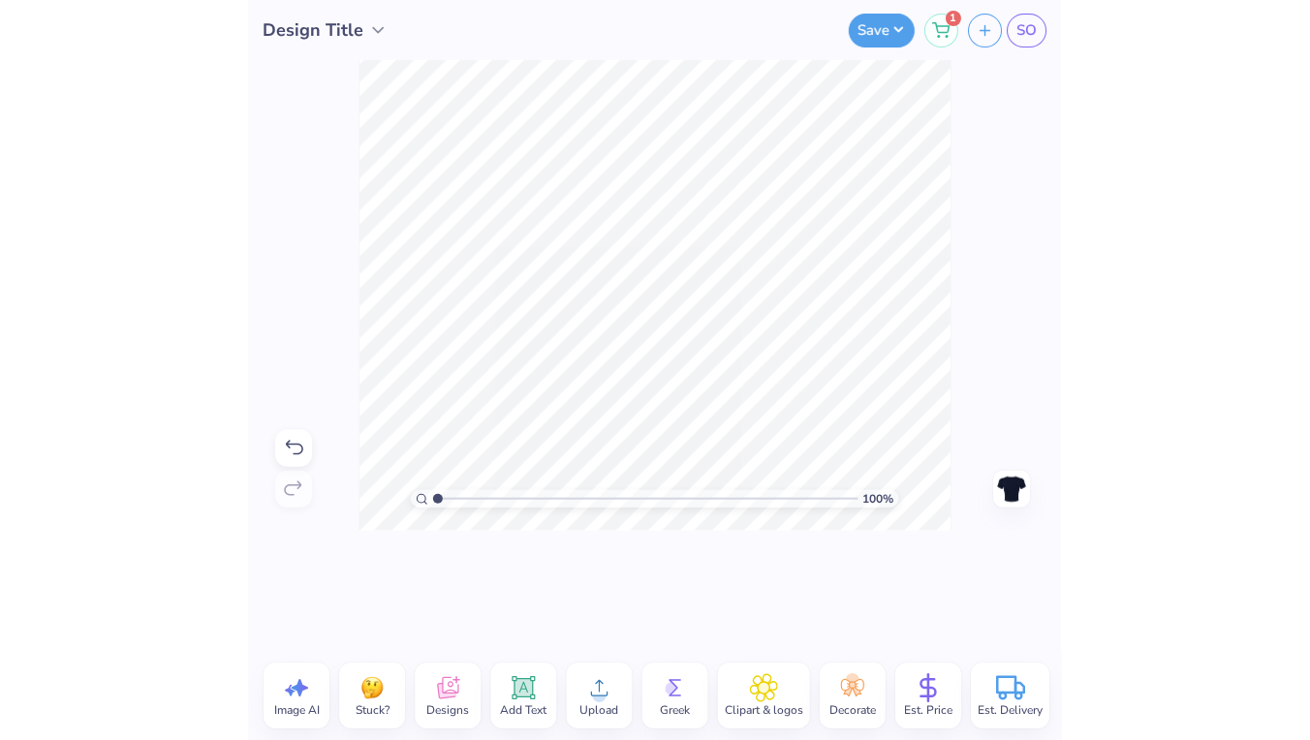
scroll to position [0, 3]
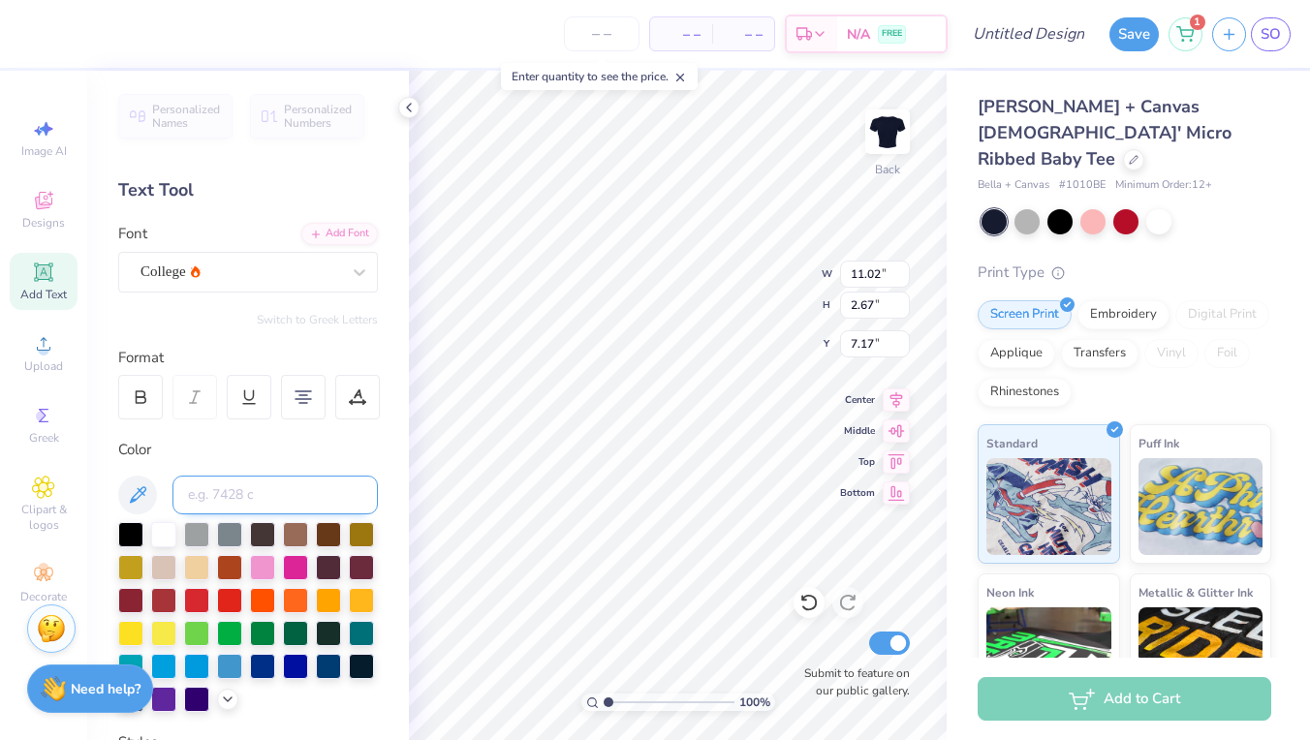
click at [268, 492] on input at bounding box center [275, 495] width 205 height 39
type input "2"
click at [142, 489] on icon at bounding box center [137, 495] width 23 height 23
click at [51, 352] on icon at bounding box center [43, 343] width 23 height 23
click at [268, 492] on input at bounding box center [275, 495] width 205 height 39
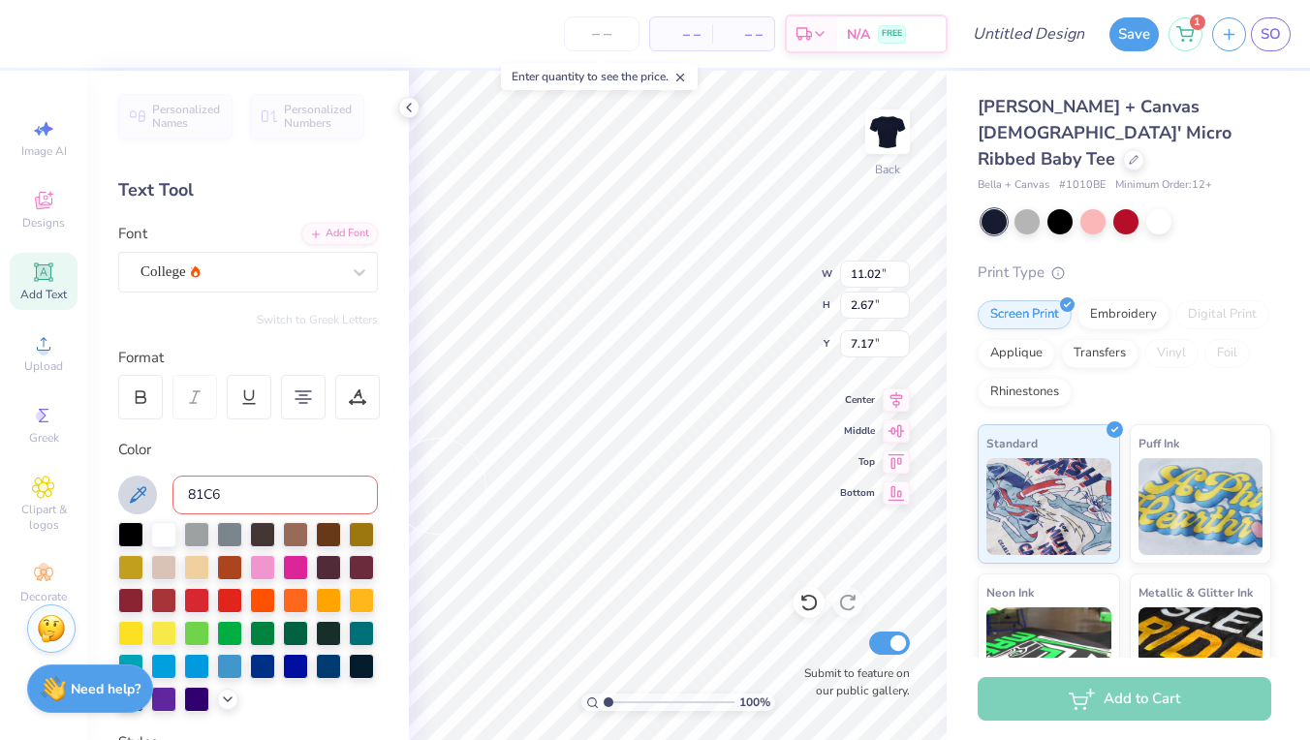
click at [187, 498] on input "81C6" at bounding box center [275, 495] width 205 height 39
click at [321, 439] on div "Color" at bounding box center [248, 450] width 260 height 22
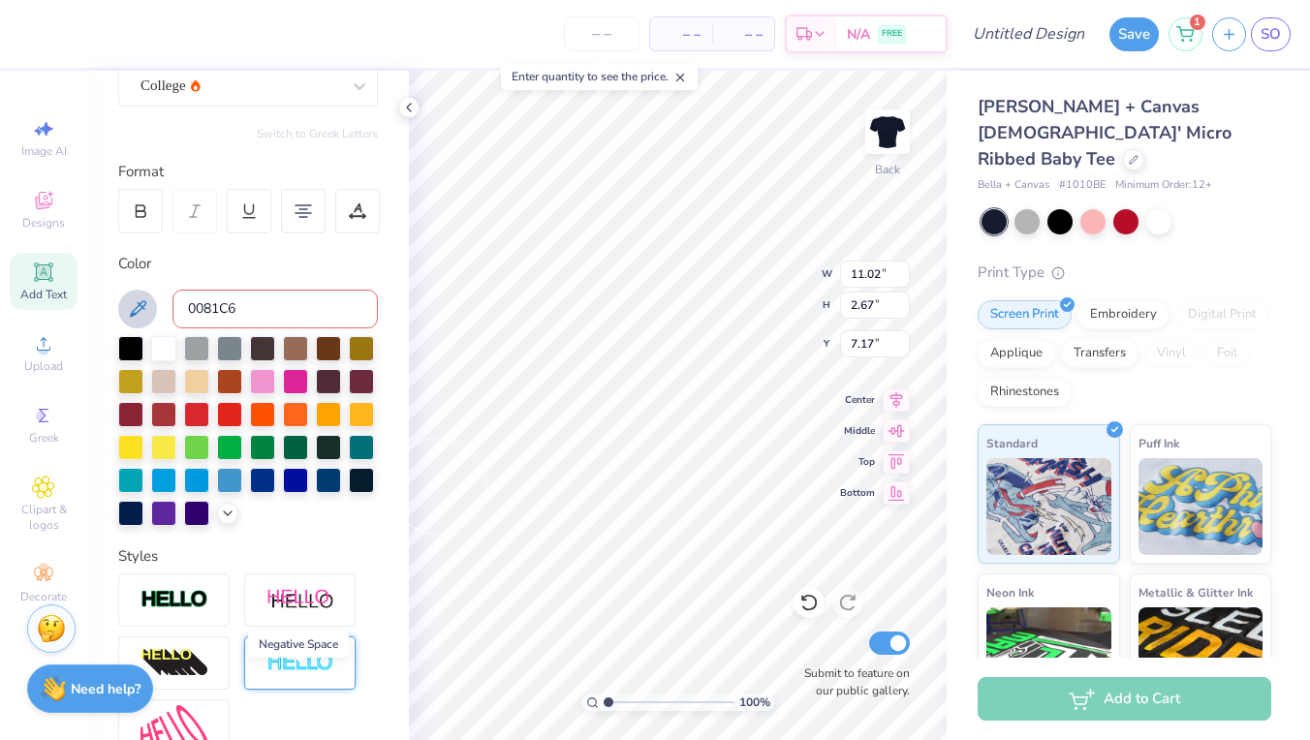
scroll to position [83, 0]
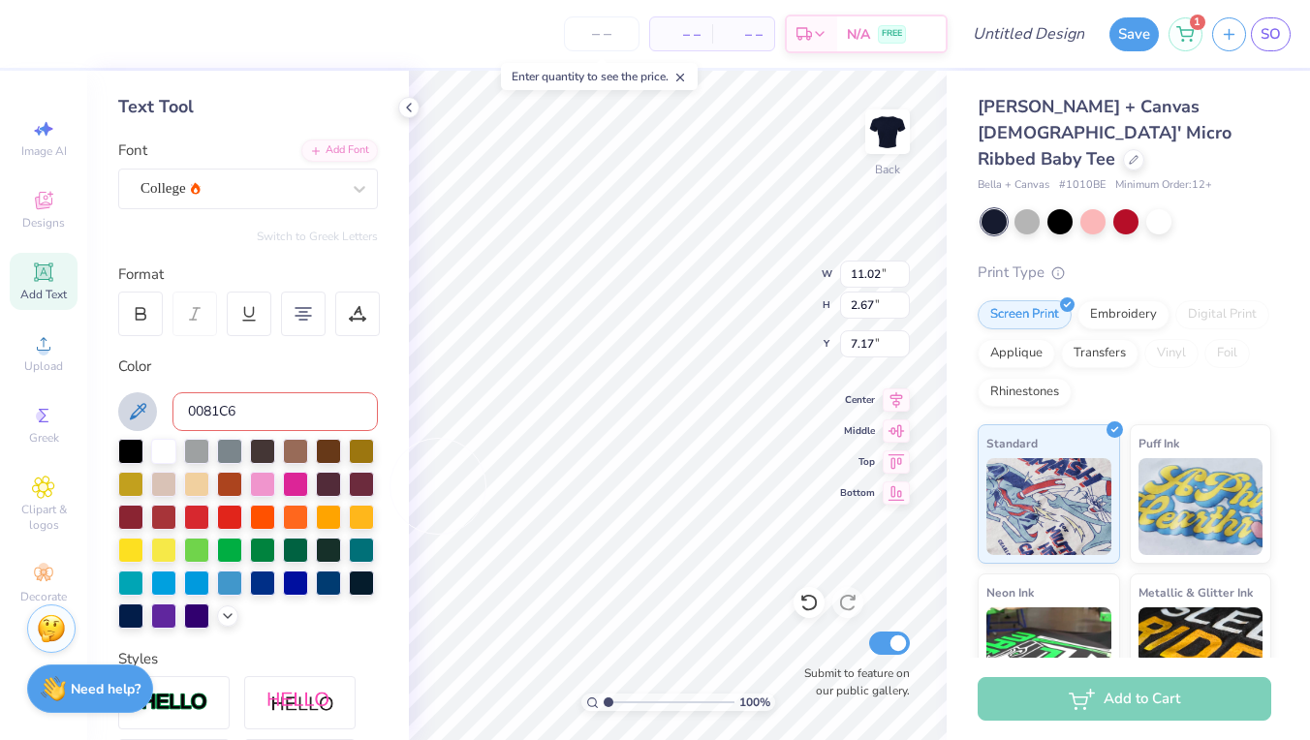
click at [189, 414] on input "0081C6" at bounding box center [275, 412] width 205 height 39
type input "#0081C6"
click at [324, 374] on div "Color" at bounding box center [248, 367] width 260 height 22
type input "9.46"
type input "1.92"
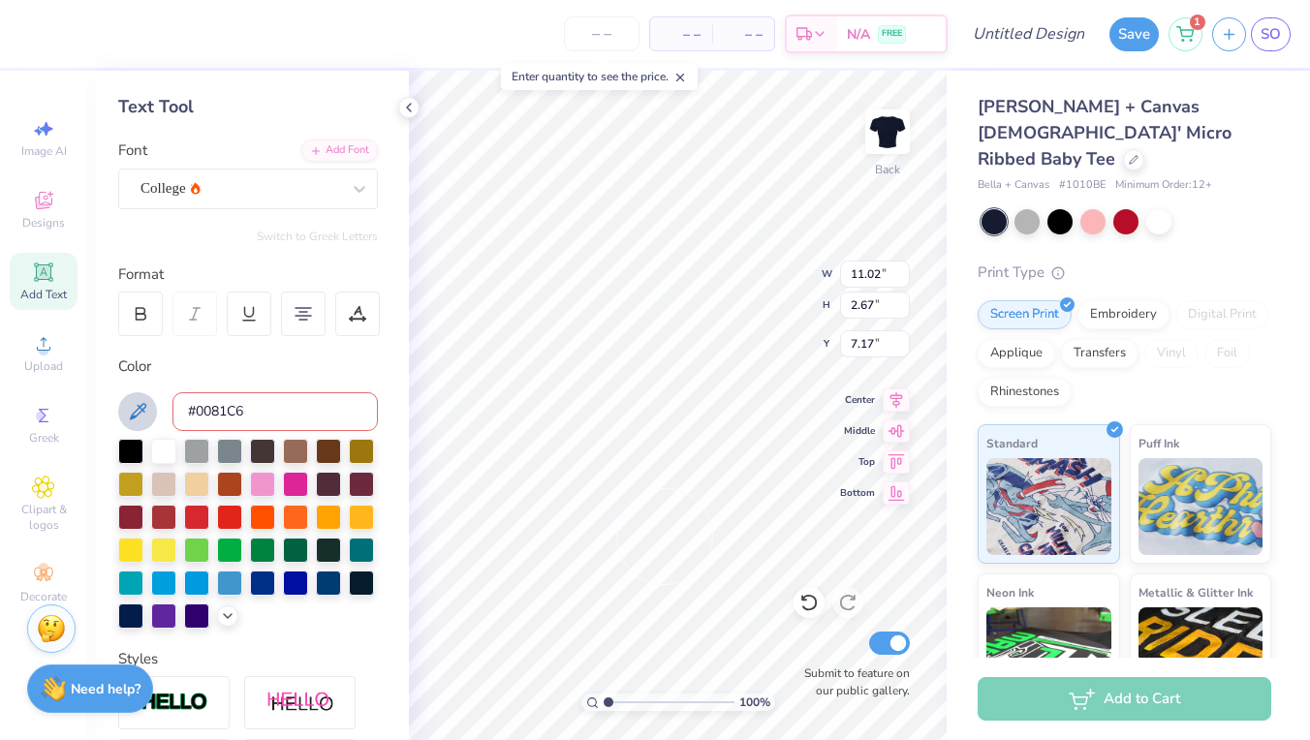
type input "7.54"
type input "11.02"
type input "2.67"
type input "7.17"
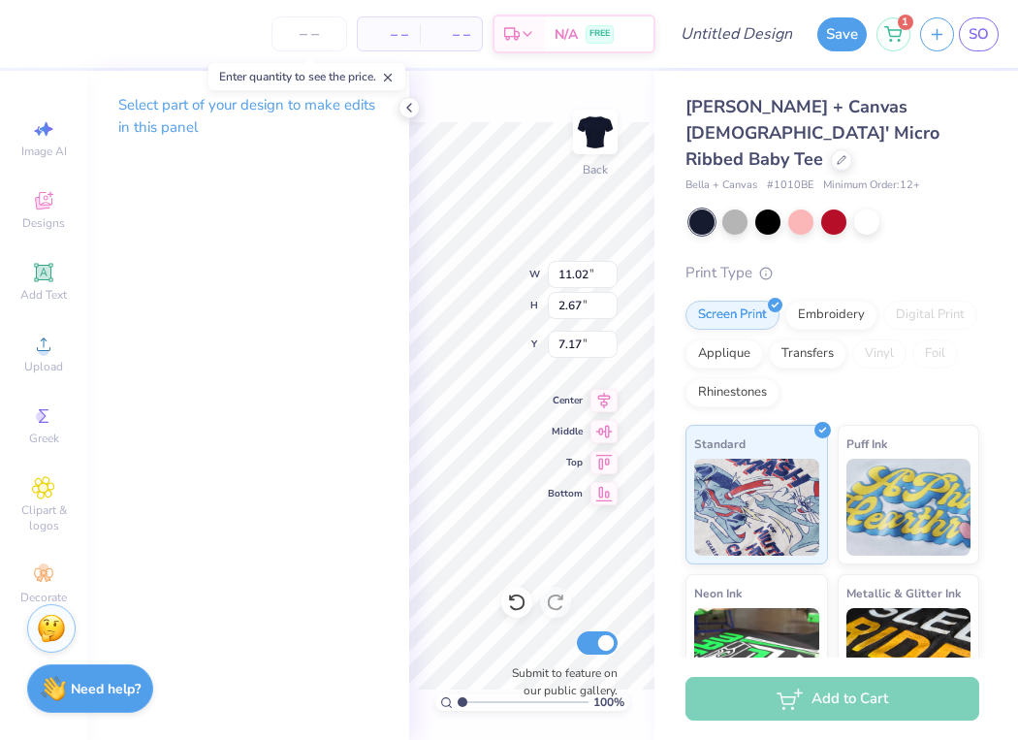
click at [393, 79] on icon at bounding box center [388, 78] width 14 height 14
click at [553, 451] on div "Top" at bounding box center [583, 459] width 70 height 23
type input "0.50"
click at [553, 451] on div "Top" at bounding box center [583, 459] width 70 height 23
type input "3.65"
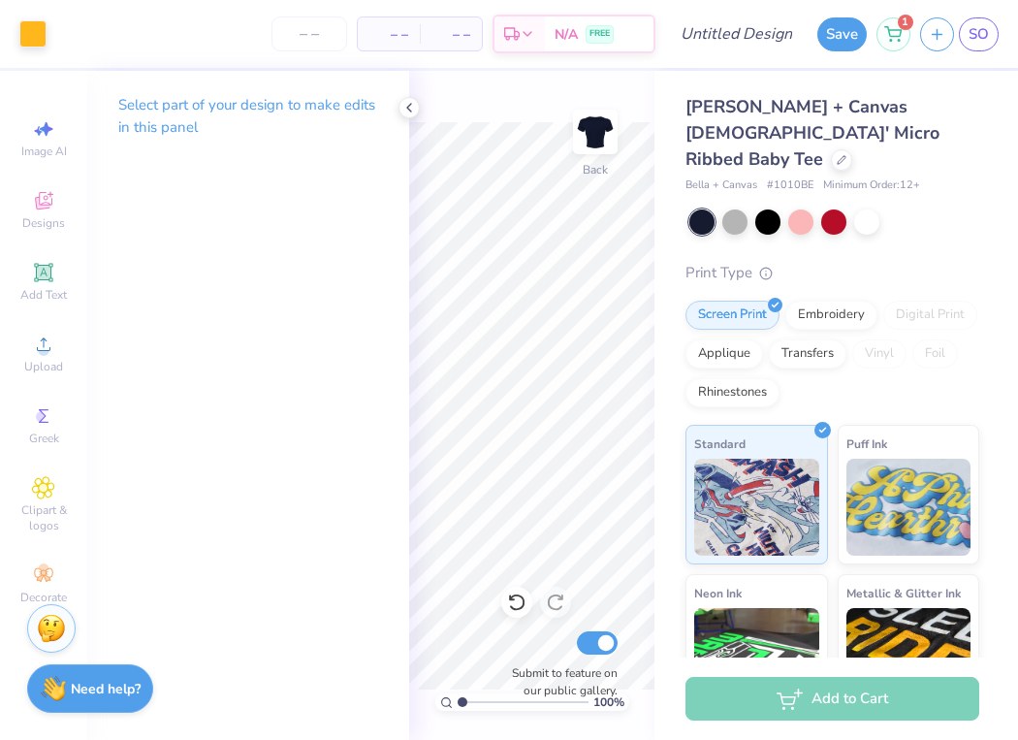
click at [363, 486] on div "Select part of your design to make edits in this panel" at bounding box center [248, 405] width 322 height 669
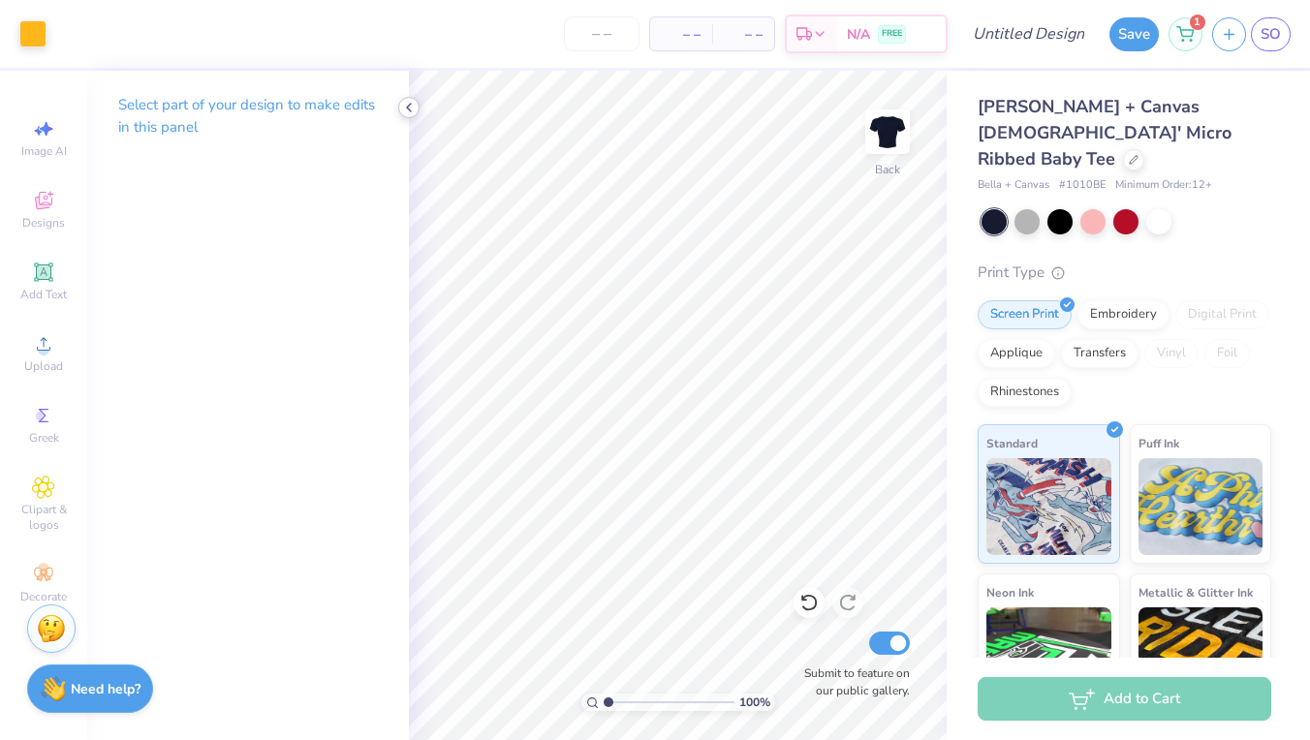
click at [418, 106] on div at bounding box center [408, 107] width 21 height 21
click at [897, 424] on icon at bounding box center [897, 429] width 16 height 13
type input "7.17"
click at [893, 398] on icon at bounding box center [896, 397] width 27 height 23
click at [896, 450] on div "100 % Back W 11.02 H 2.67 Y 7.17 Center Middle Top Bottom Submit to feature on …" at bounding box center [678, 406] width 538 height 670
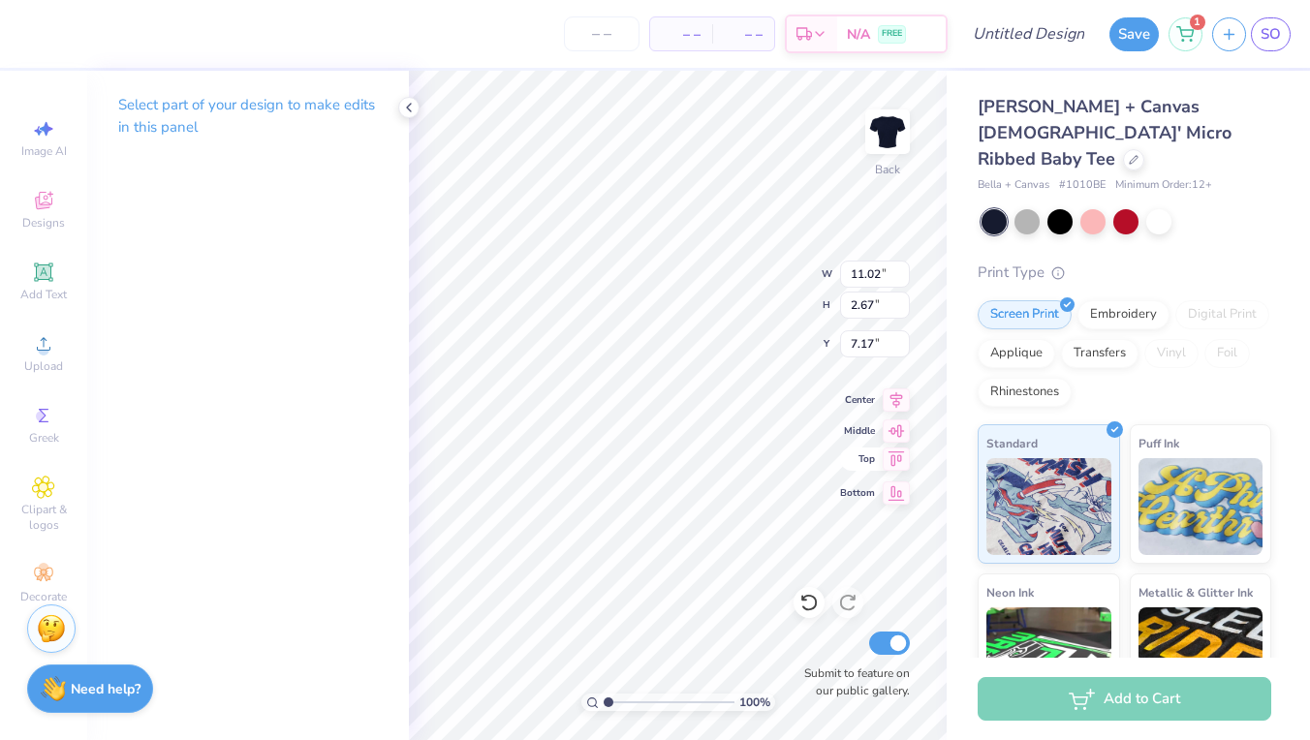
click at [892, 459] on icon at bounding box center [897, 459] width 16 height 15
type input "0.50"
click at [995, 430] on span "Standard" at bounding box center [1012, 440] width 51 height 20
click at [956, 423] on div "Bella + Canvas [DEMOGRAPHIC_DATA]' Micro Ribbed Baby Tee Bella + Canvas # 1010B…" at bounding box center [1128, 467] width 363 height 792
click at [808, 593] on icon at bounding box center [809, 602] width 19 height 19
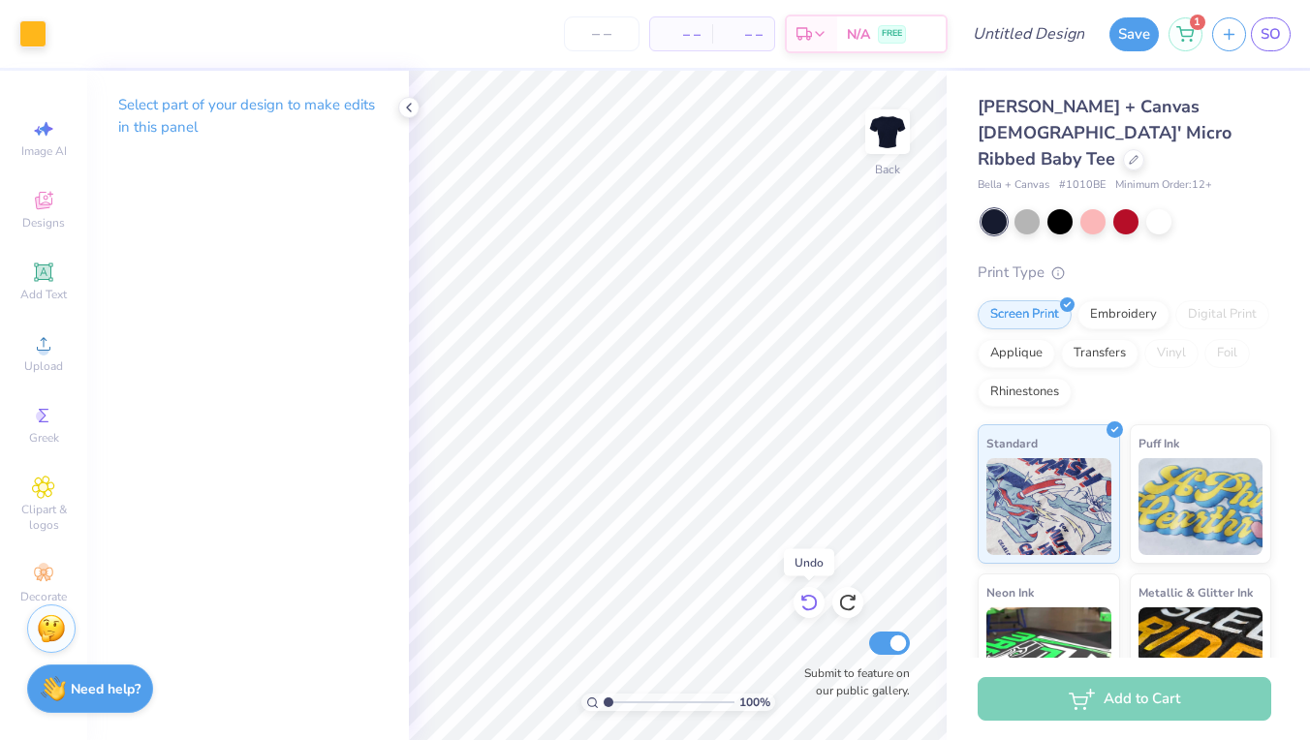
click at [808, 593] on icon at bounding box center [809, 602] width 19 height 19
click at [855, 597] on icon at bounding box center [853, 598] width 4 height 4
click at [816, 598] on icon at bounding box center [809, 602] width 19 height 19
click at [893, 463] on icon at bounding box center [896, 459] width 27 height 23
type input "0.50"
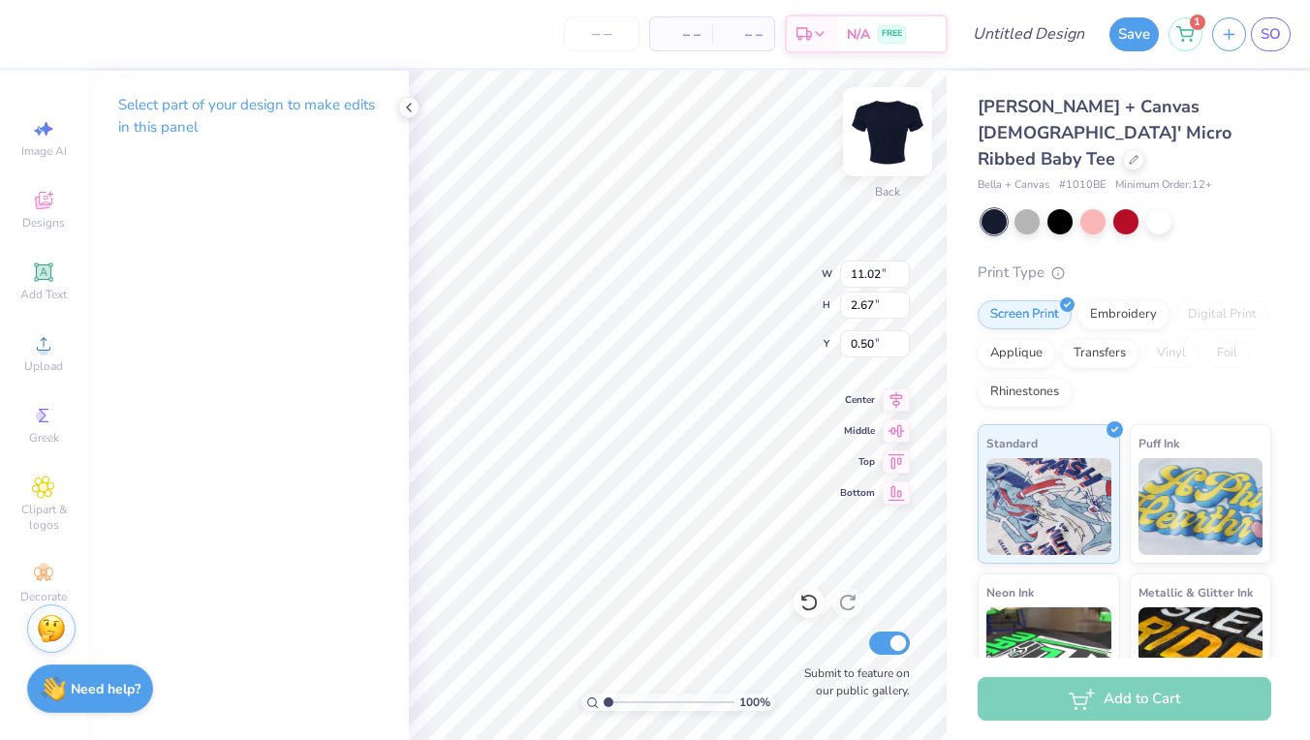
click at [899, 149] on img at bounding box center [888, 132] width 78 height 78
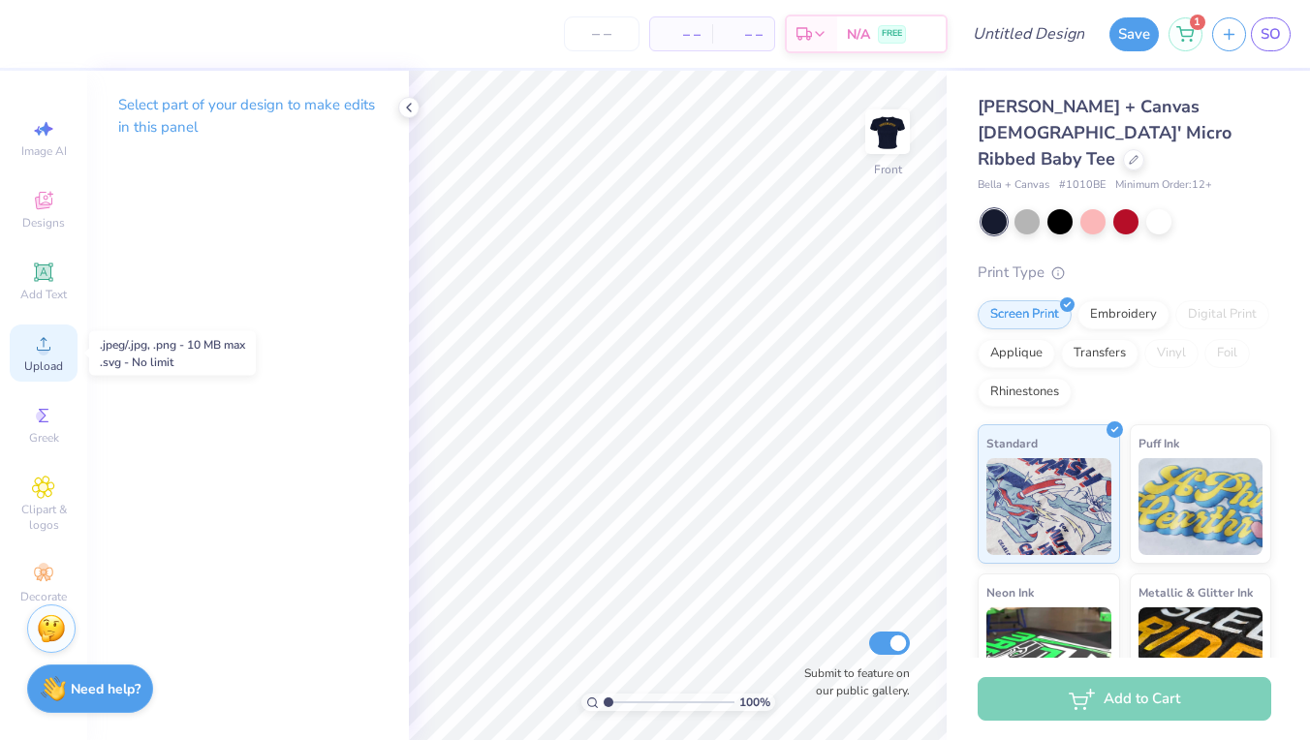
click at [45, 339] on icon at bounding box center [44, 344] width 14 height 14
click at [54, 275] on icon at bounding box center [43, 272] width 23 height 23
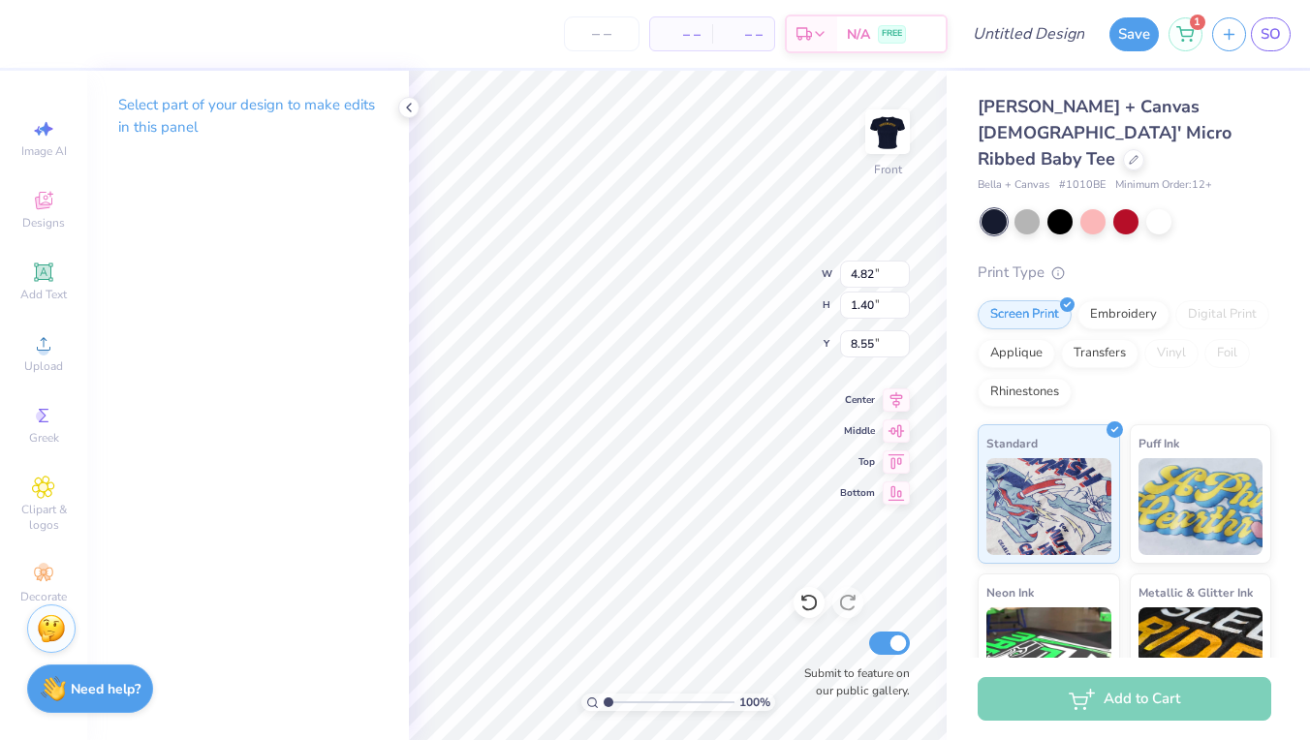
paste textarea "#BGCGkids #GreatFuturesStartHere"
type textarea "#BGCGkids #GreatFuturesStartHere"
paste textarea "#OnceAClubKidAlwaysAClubKid"
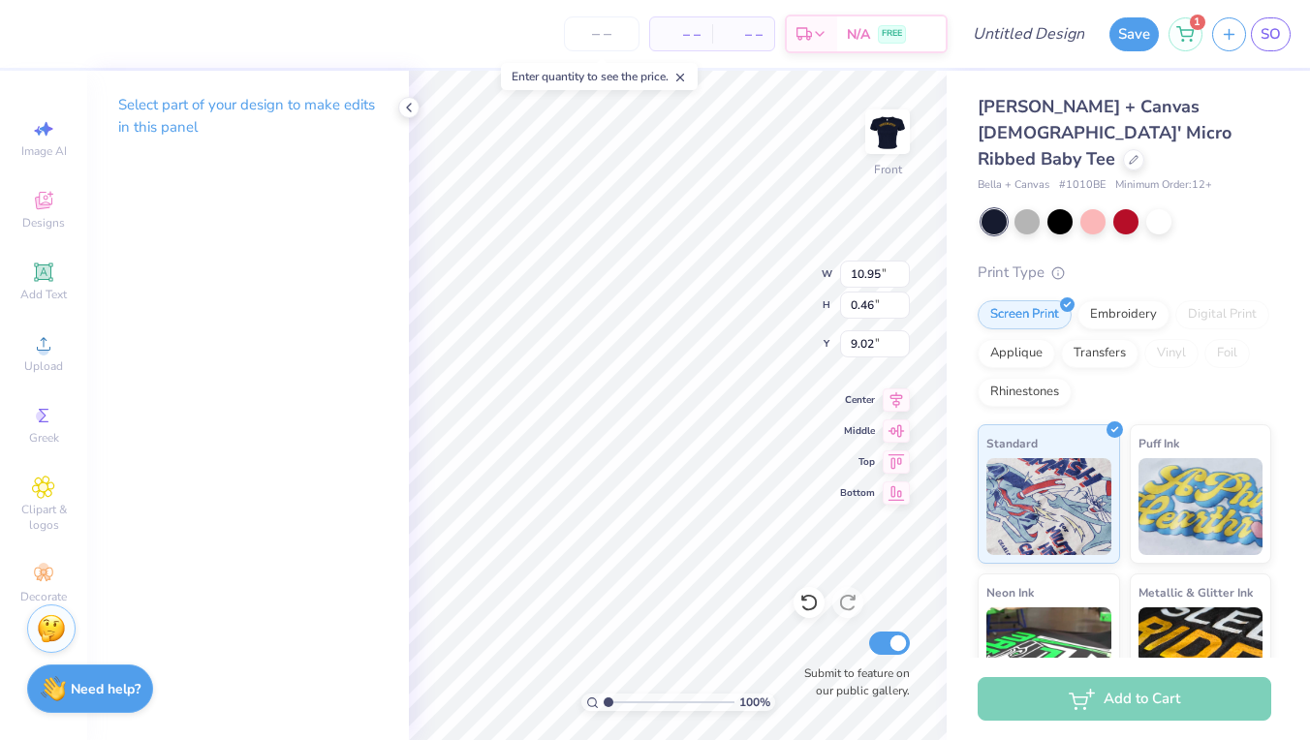
paste textarea "#OnceAClubKidAlwaysAClubKid"
type textarea "#BGCGkids #OnceAClubKidAlwaysAClubKid"
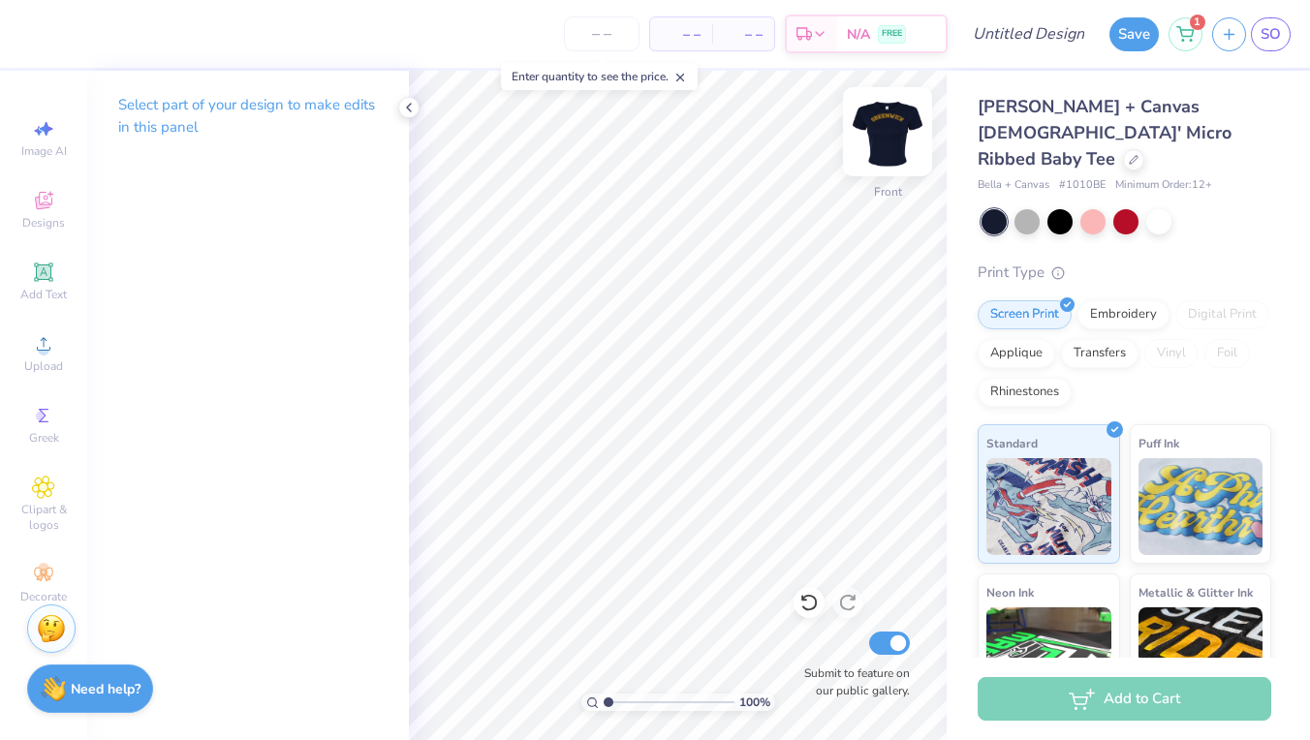
click at [887, 134] on img at bounding box center [888, 132] width 78 height 78
click at [40, 276] on icon at bounding box center [43, 272] width 15 height 15
paste textarea "#BGCGkids #OnceAClubKidAlwaysAClubKid"
type textarea "#BGCGkids #OnceAClubKidAlwaysAClubKid"
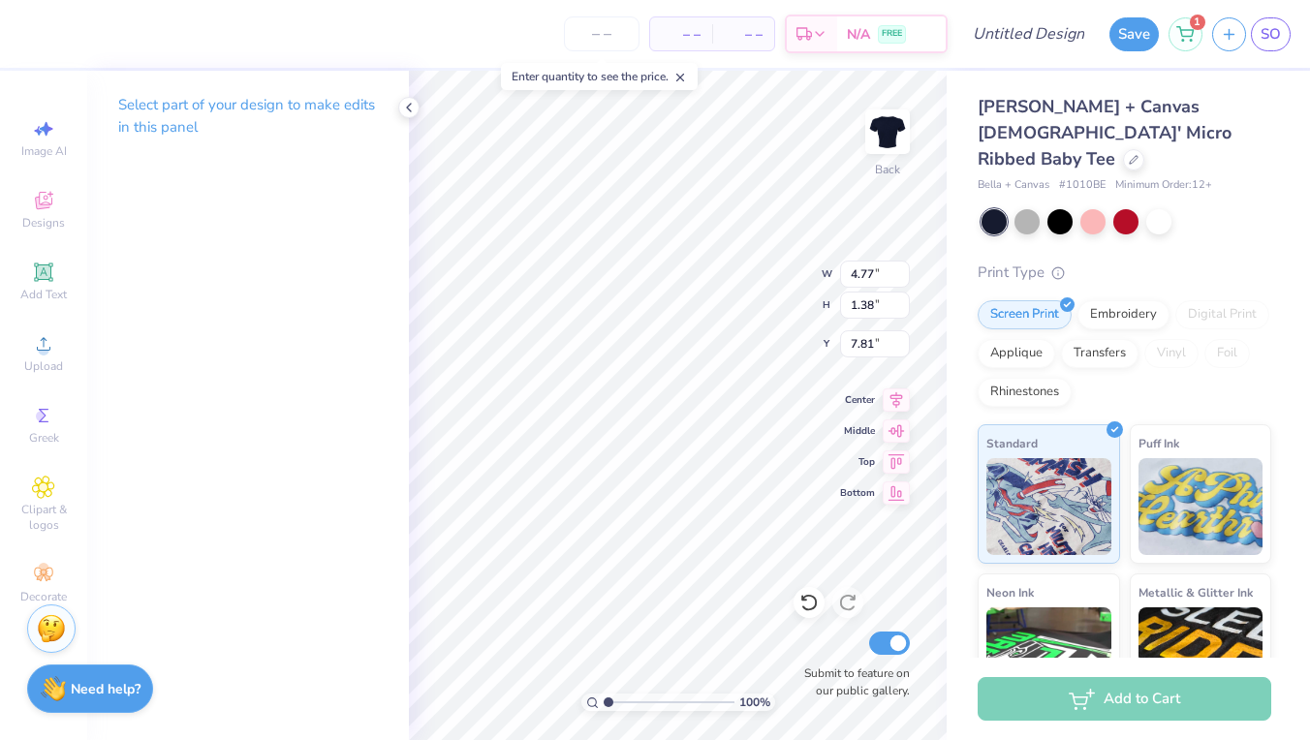
scroll to position [1, 4]
type input "6.27"
type input "0.89"
type input "8.39"
type input "15.18"
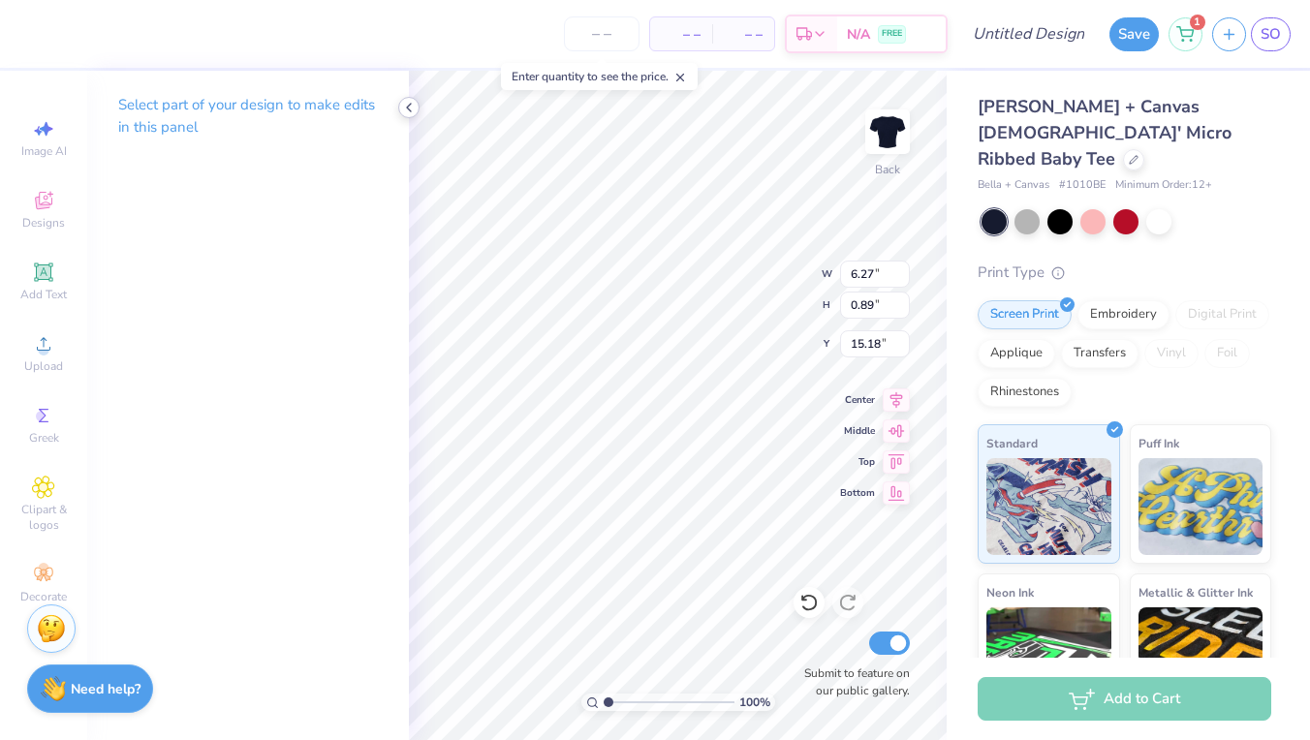
click at [408, 110] on icon at bounding box center [409, 108] width 16 height 16
click at [30, 271] on div "Add Text" at bounding box center [44, 281] width 68 height 57
type input "4.77"
type input "1.38"
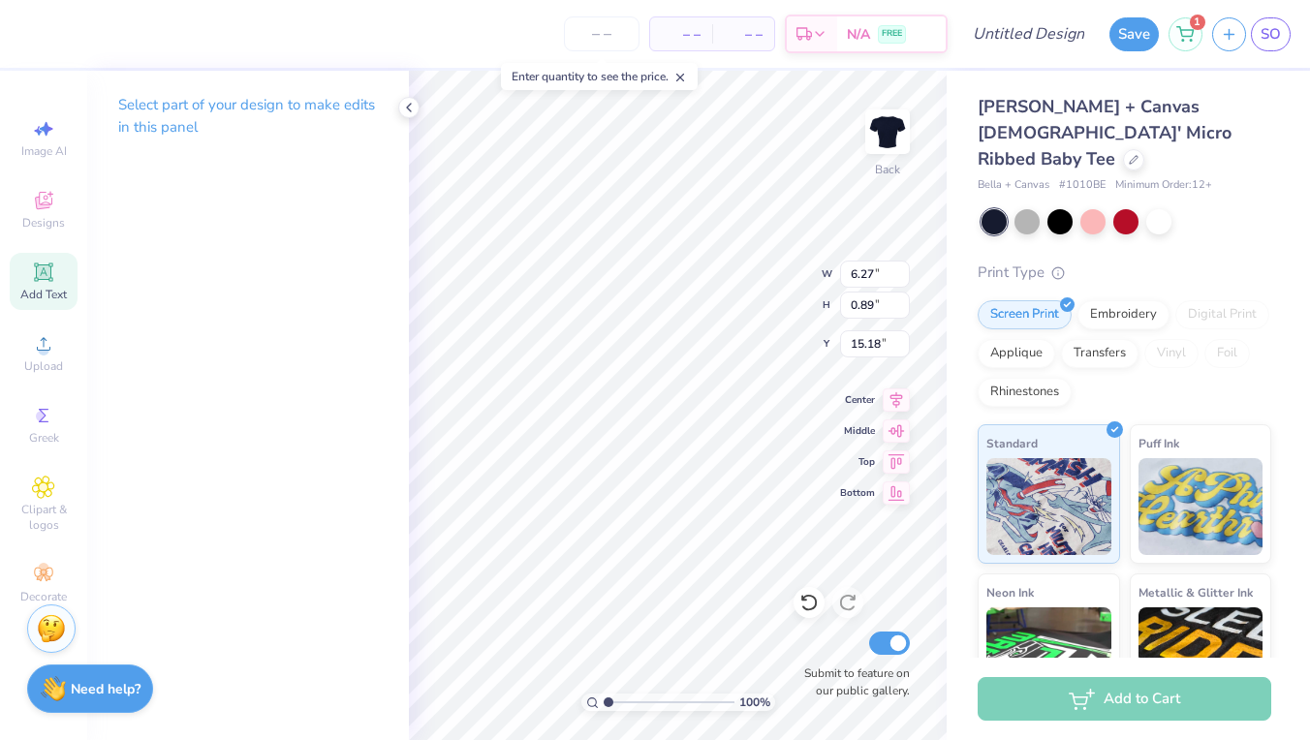
type input "7.81"
click at [406, 110] on icon at bounding box center [409, 108] width 16 height 16
click at [903, 394] on icon at bounding box center [896, 397] width 27 height 23
click at [896, 429] on icon at bounding box center [896, 428] width 27 height 23
click at [897, 485] on icon at bounding box center [896, 490] width 27 height 23
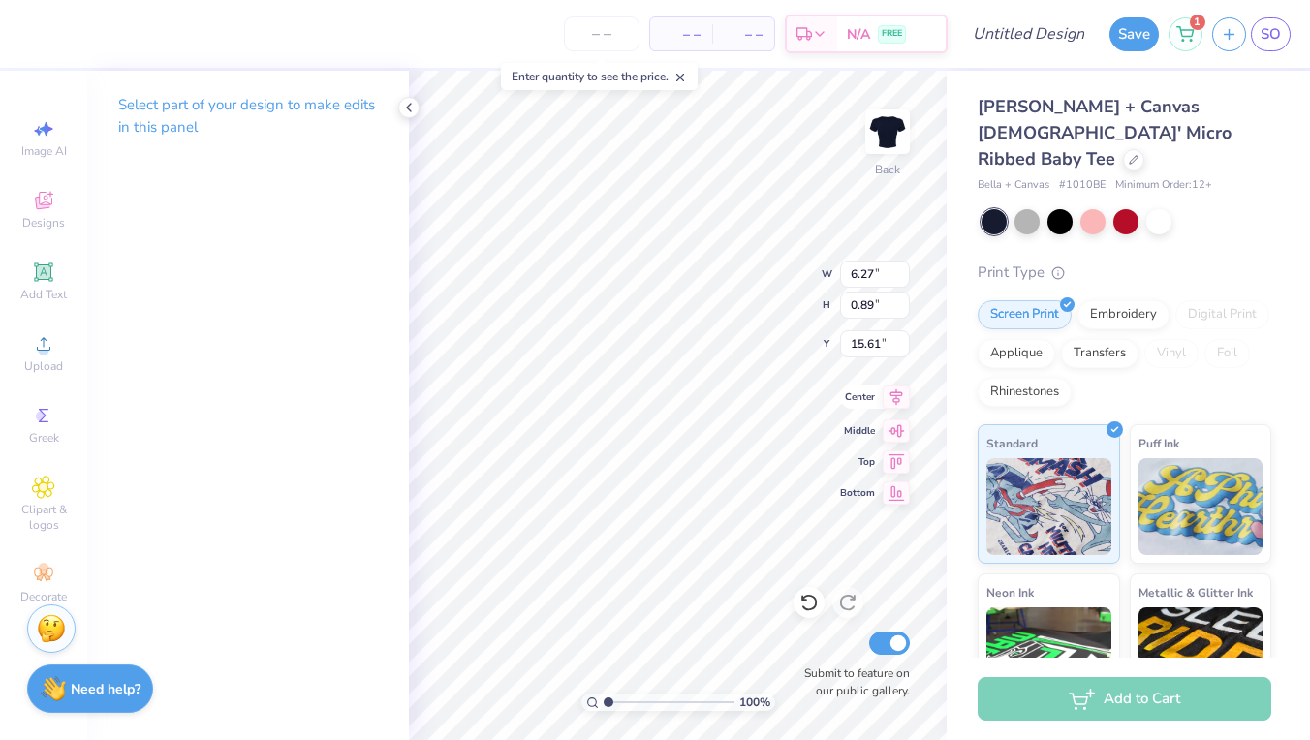
click at [899, 400] on icon at bounding box center [897, 398] width 13 height 16
type input "15.12"
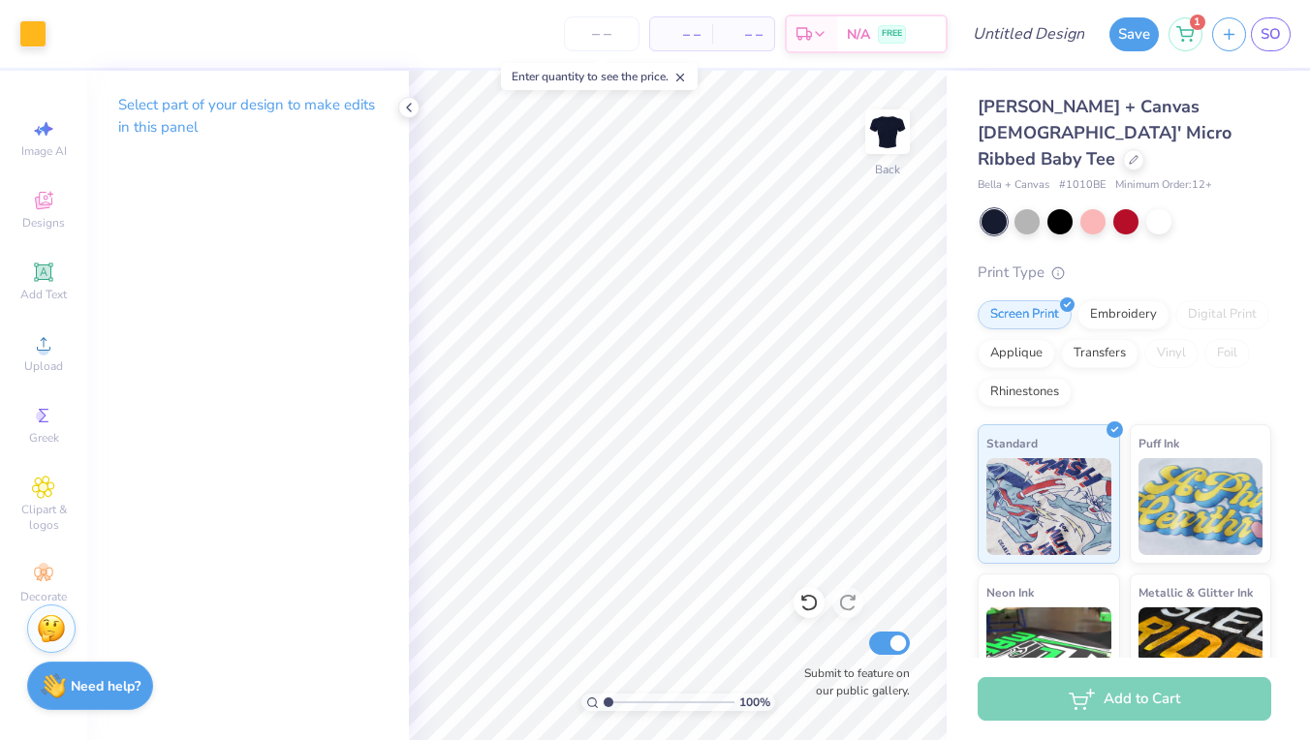
click at [136, 689] on strong "Need help?" at bounding box center [106, 686] width 70 height 18
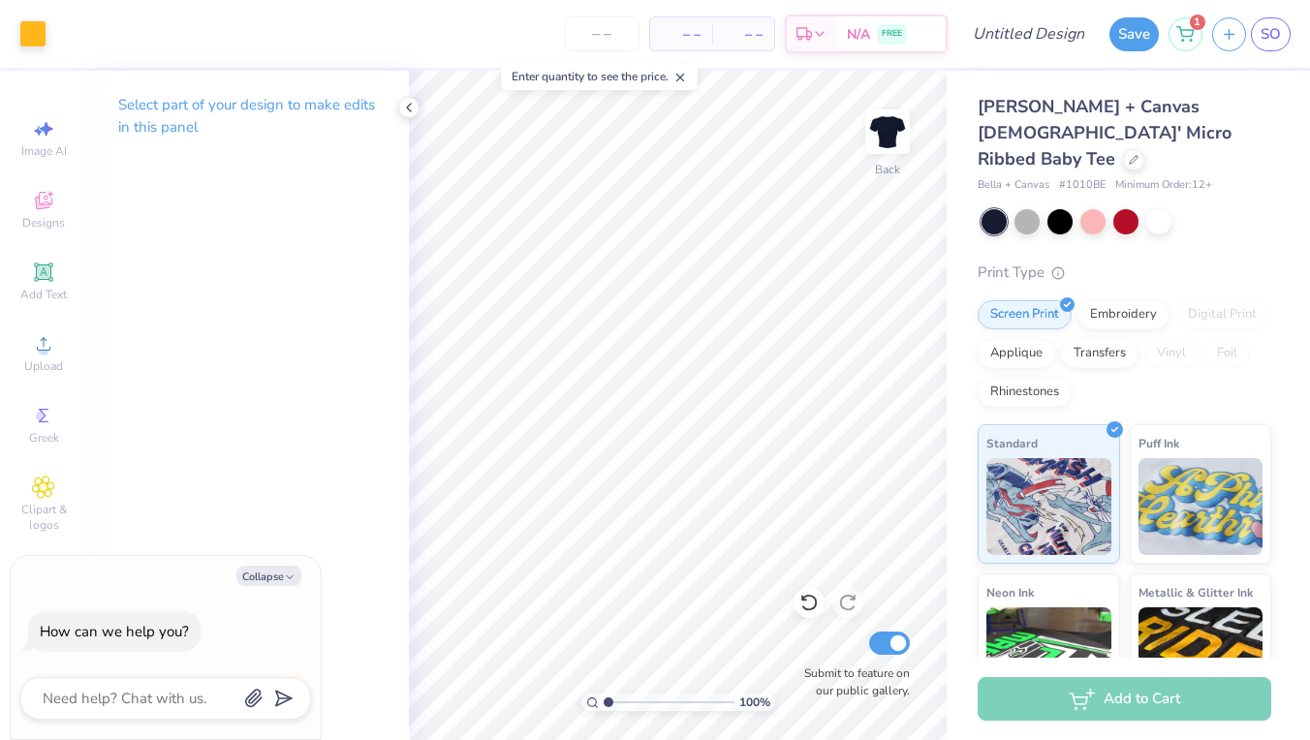
type textarea "x"
drag, startPoint x: 1142, startPoint y: 40, endPoint x: 1010, endPoint y: 50, distance: 132.2
click at [1010, 50] on div "– – Per Item – – Total Est. Delivery N/A FREE Design Title Save 1 SO" at bounding box center [655, 34] width 1310 height 68
click at [1010, 46] on input "Design Title" at bounding box center [1052, 34] width 95 height 39
type input "B"
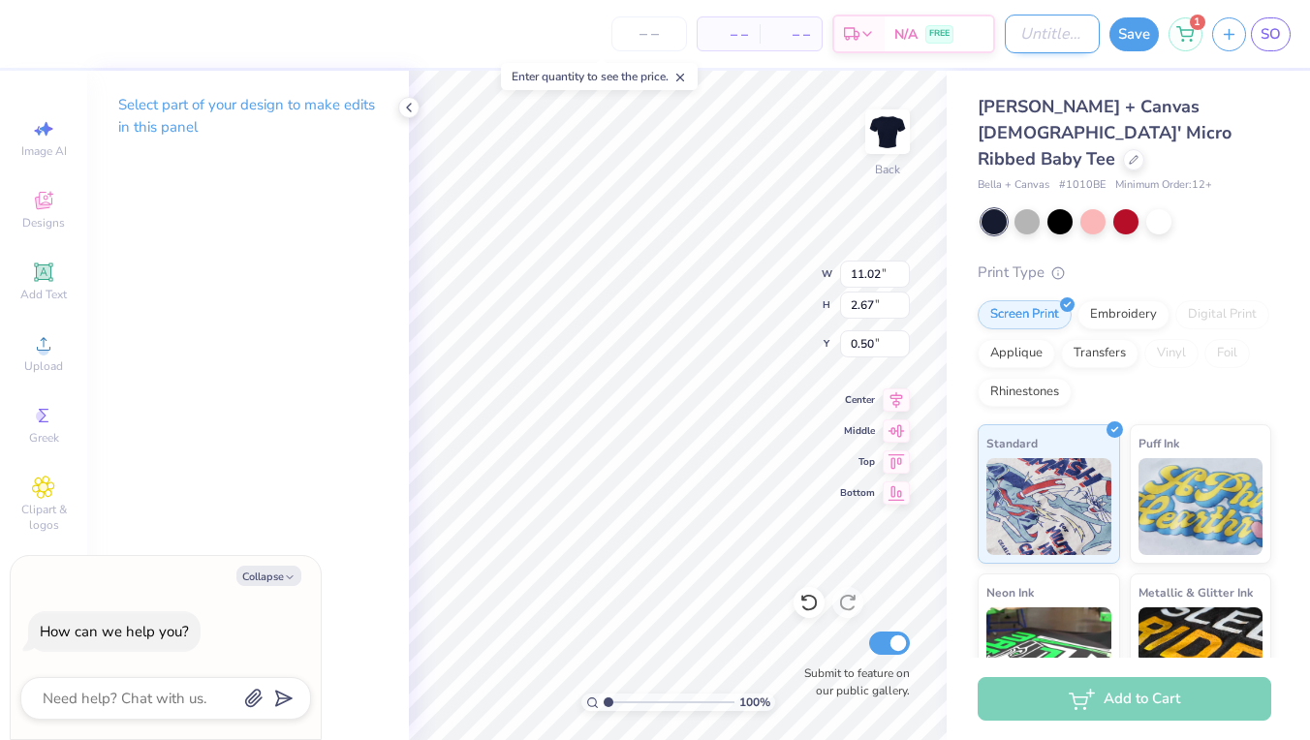
type textarea "x"
type input "BR"
type textarea "x"
type input "BRA"
type textarea "x"
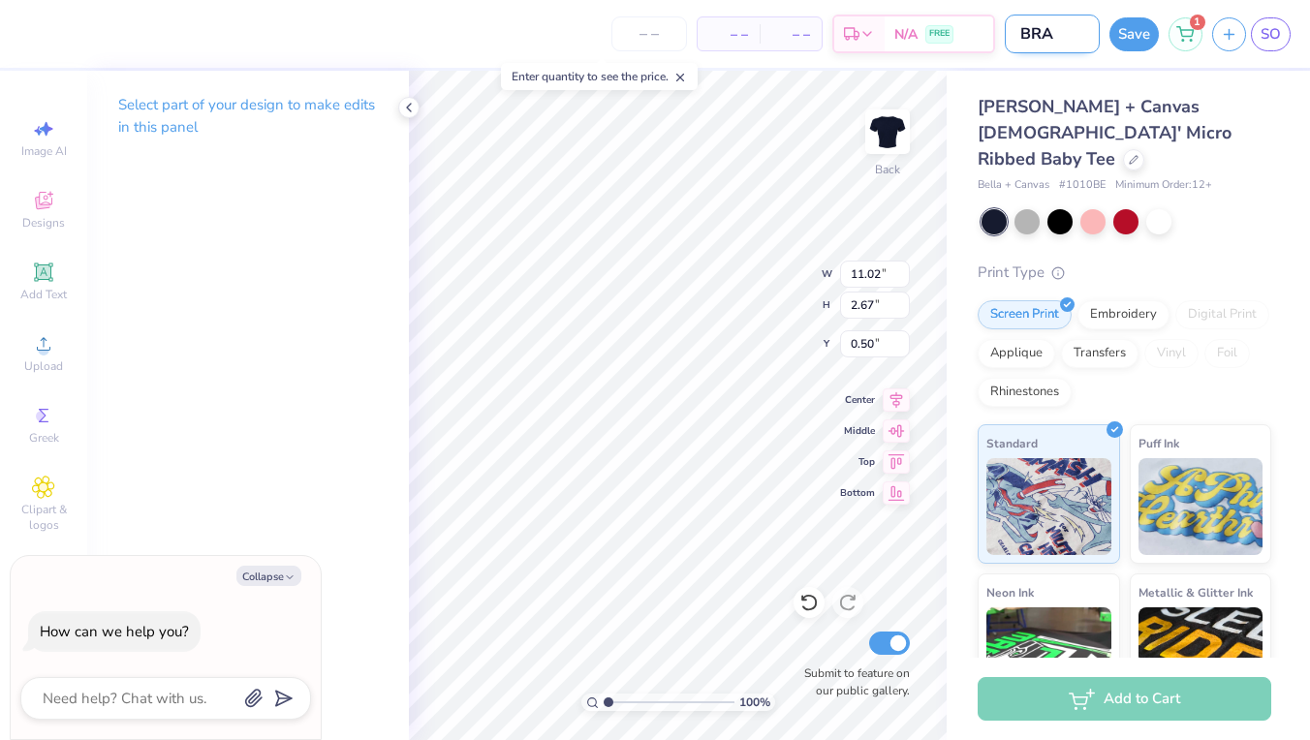
type input "BRAN"
type textarea "x"
type input "BRAND"
type textarea "x"
type input "BRAND"
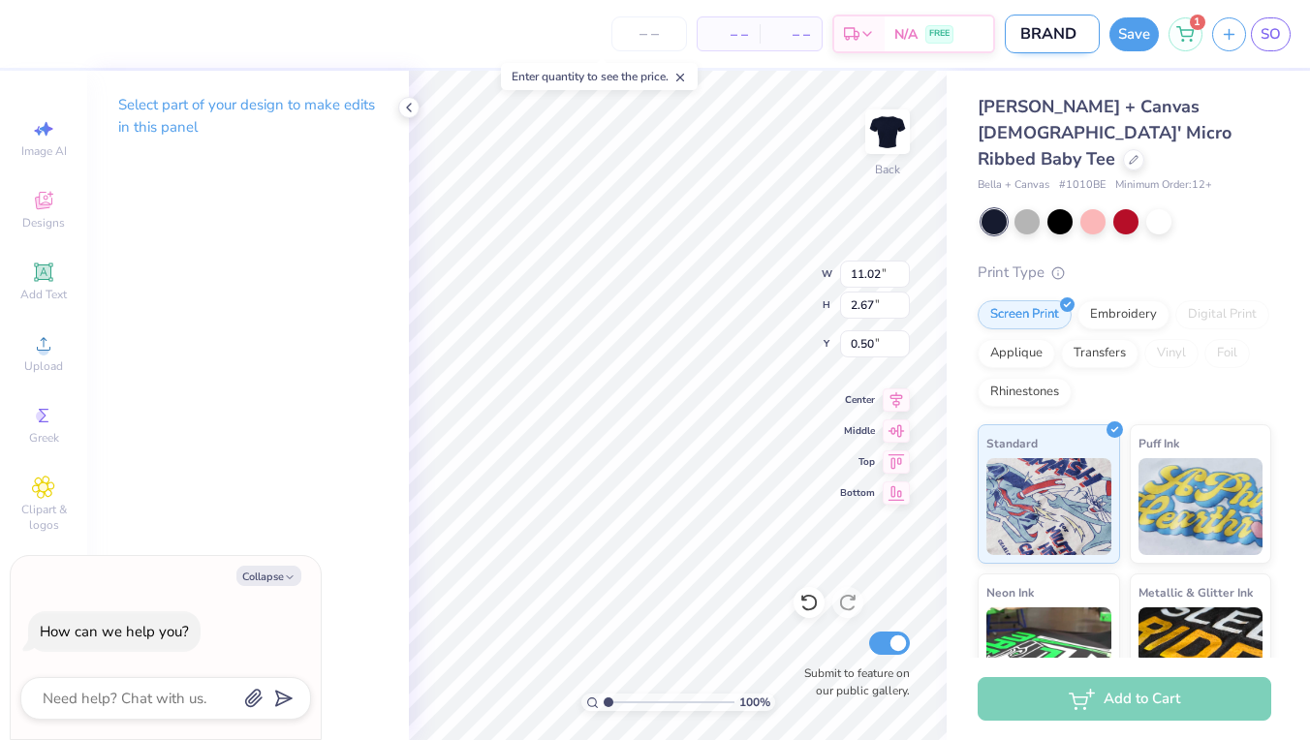
type textarea "x"
type input "BRAND"
type textarea "x"
type input "BRAN"
type textarea "x"
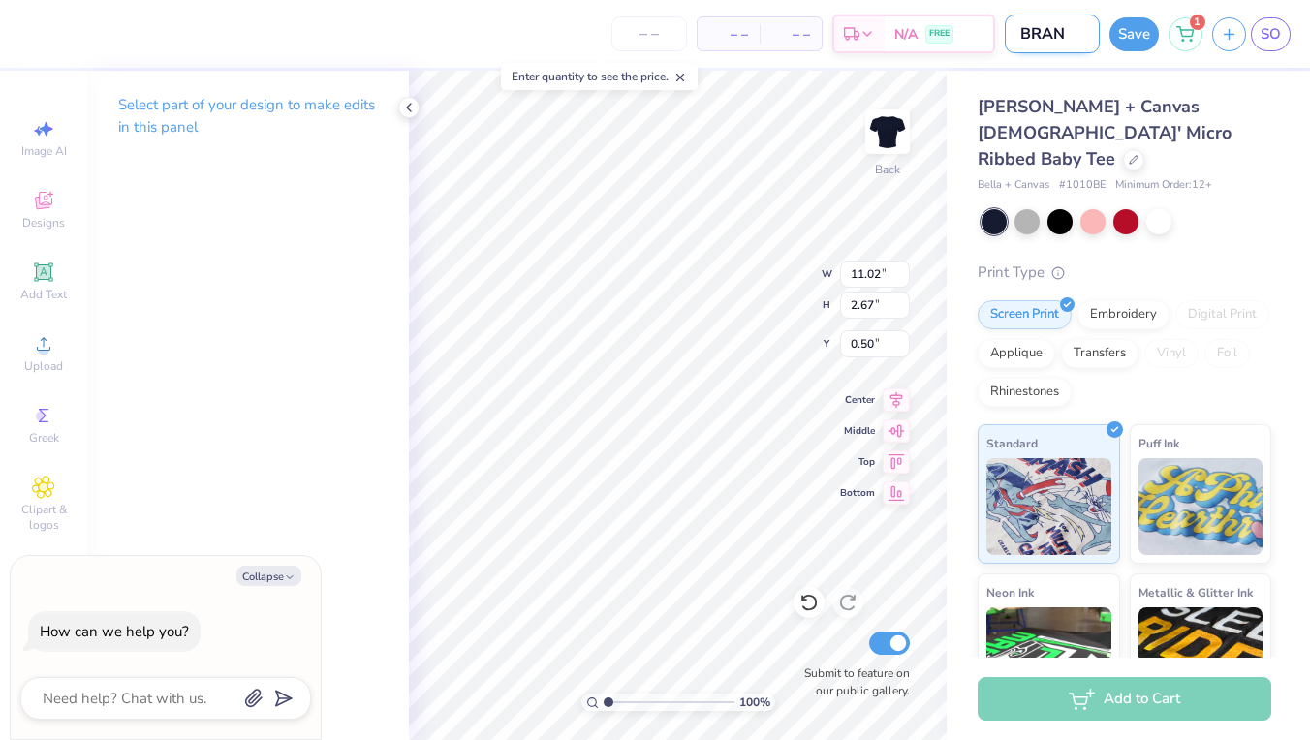
type input "BRA"
type textarea "x"
type input "BR"
type textarea "x"
type input "B"
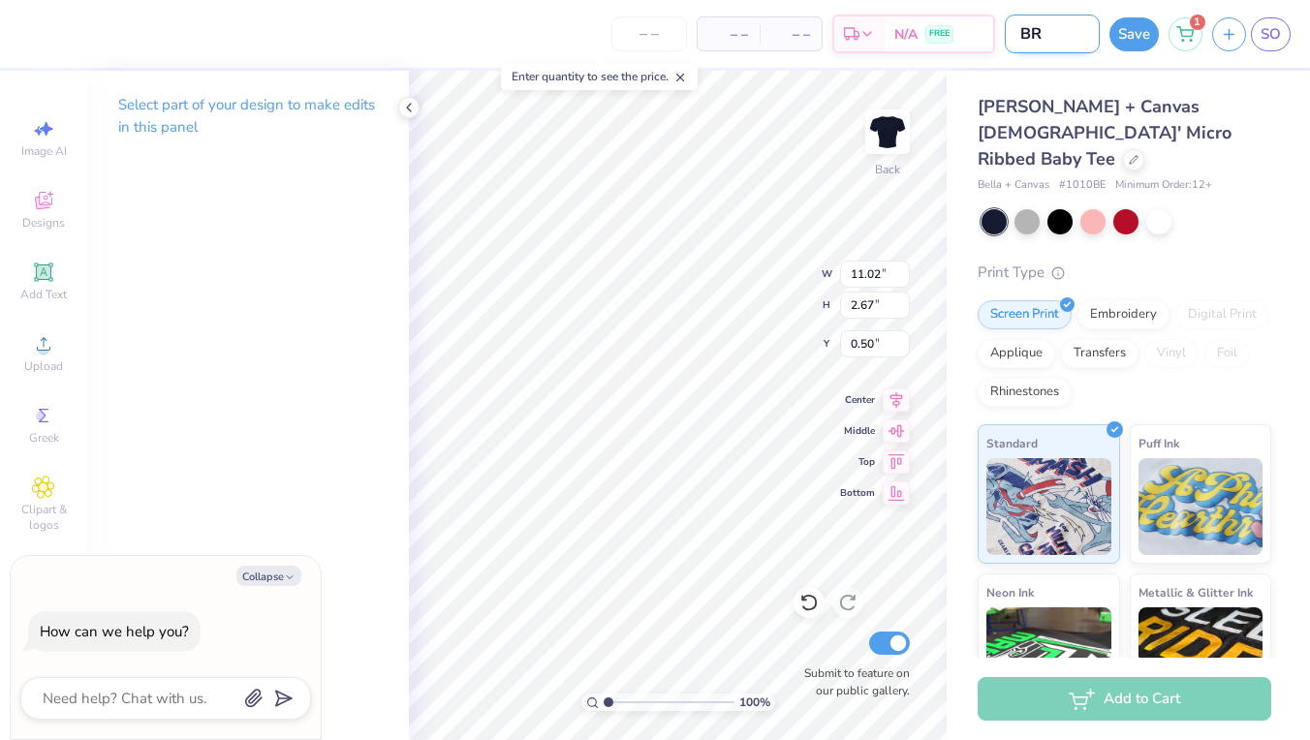
type textarea "x"
type input "B"
type textarea "x"
type input "BM"
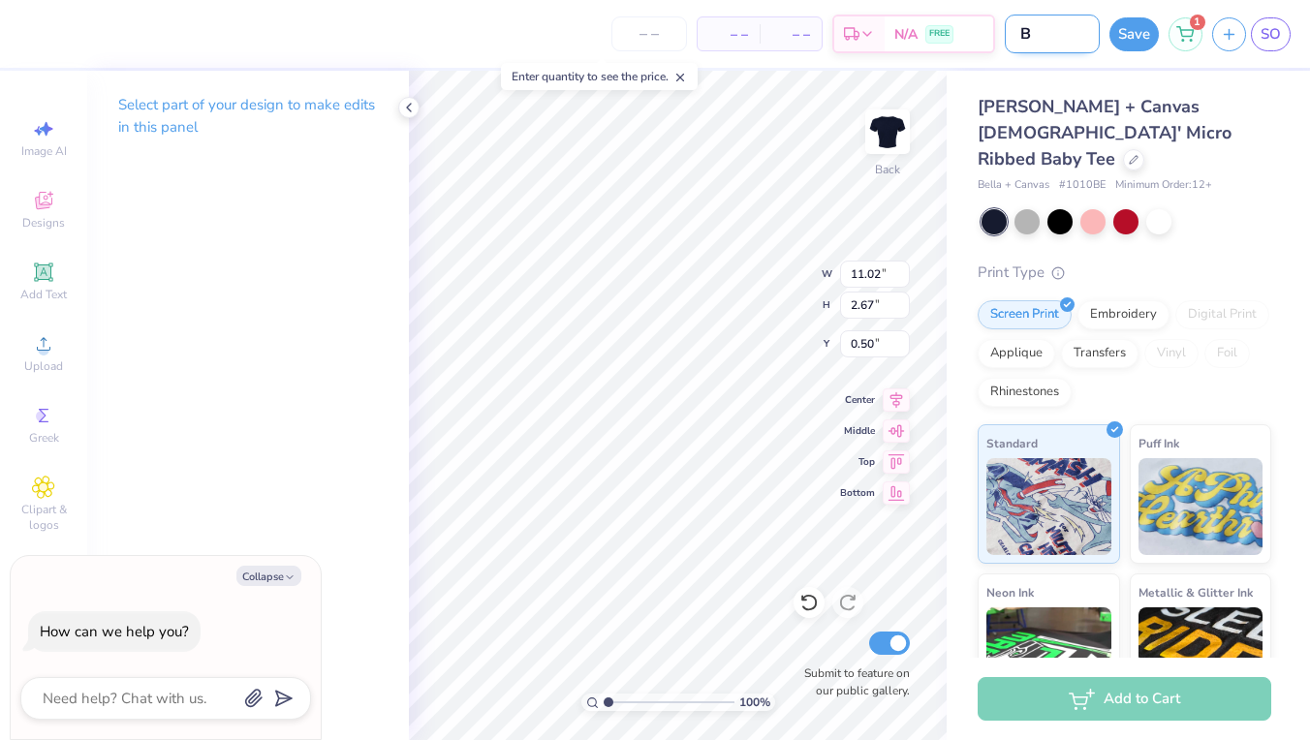
type textarea "x"
type input "BM"
type textarea "x"
type input "BM G"
type textarea "x"
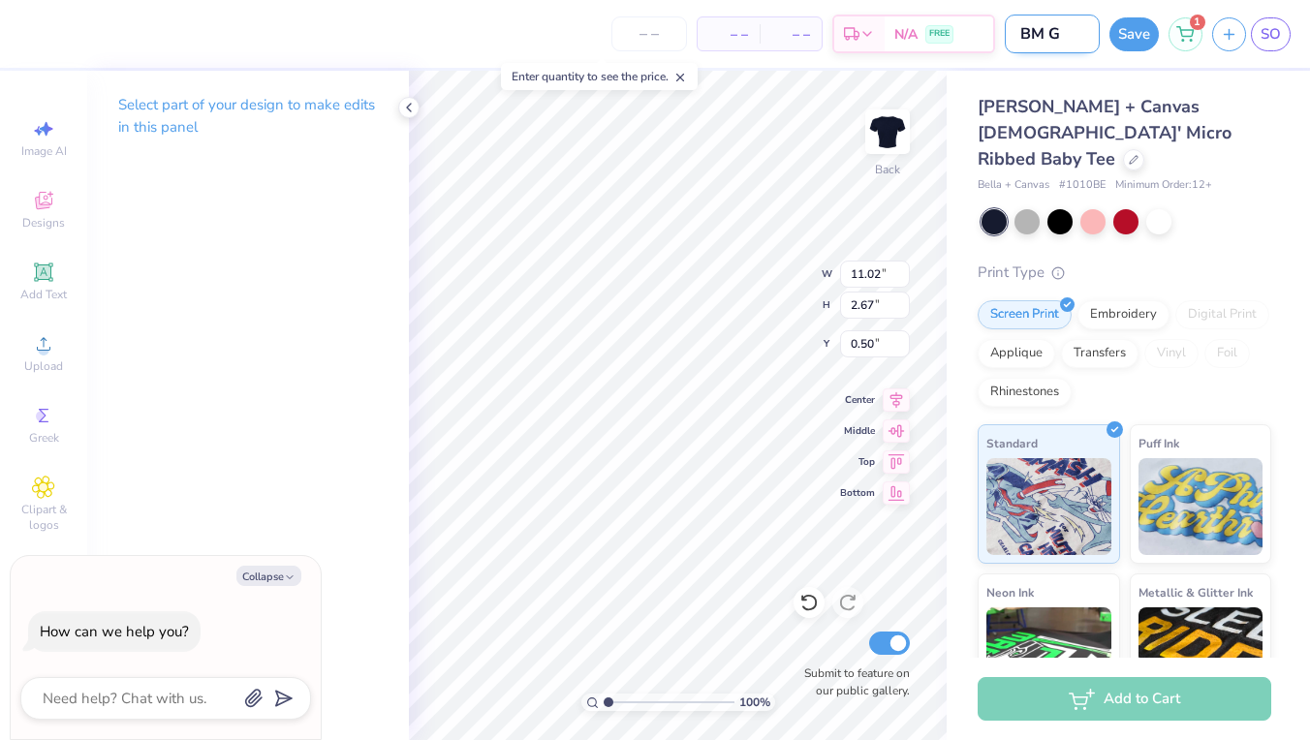
type input "BM"
type textarea "x"
type input "BM W"
type textarea "x"
type input "BM WO"
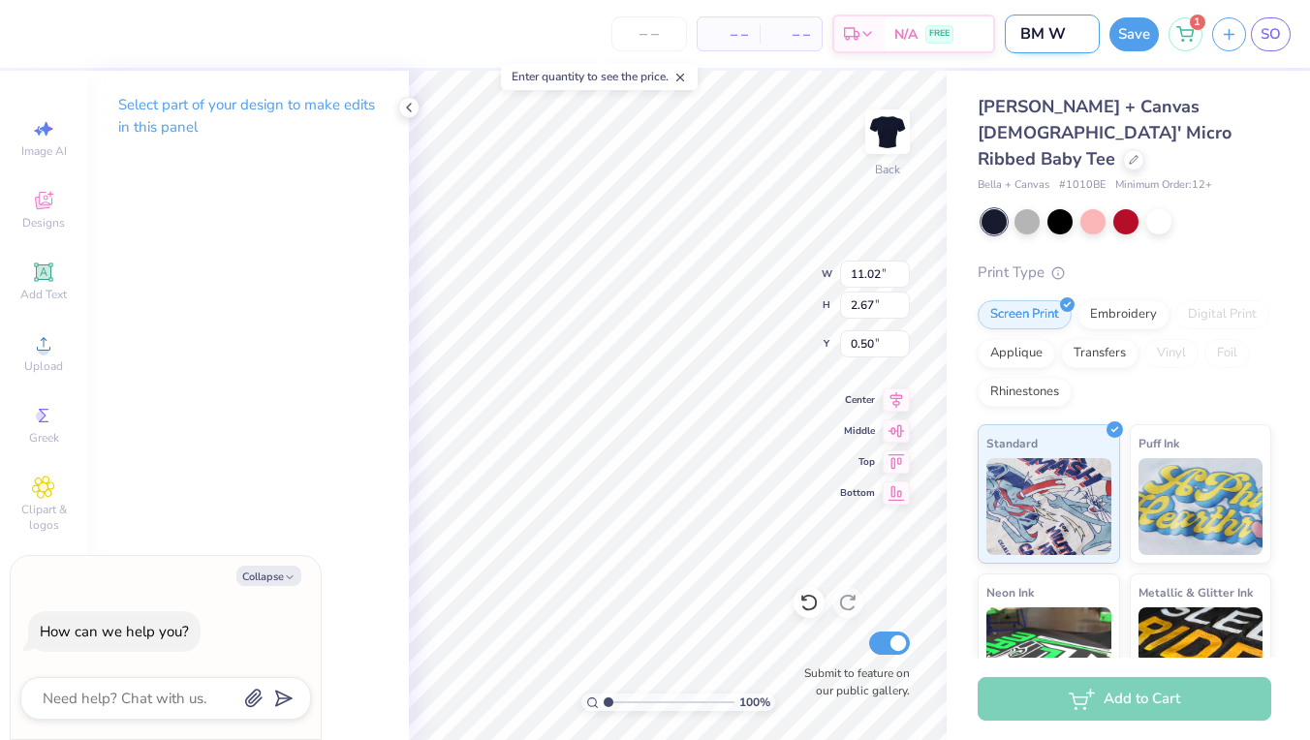
type textarea "x"
type input "BM WOM"
type textarea "x"
type input "BM WOME"
type textarea "x"
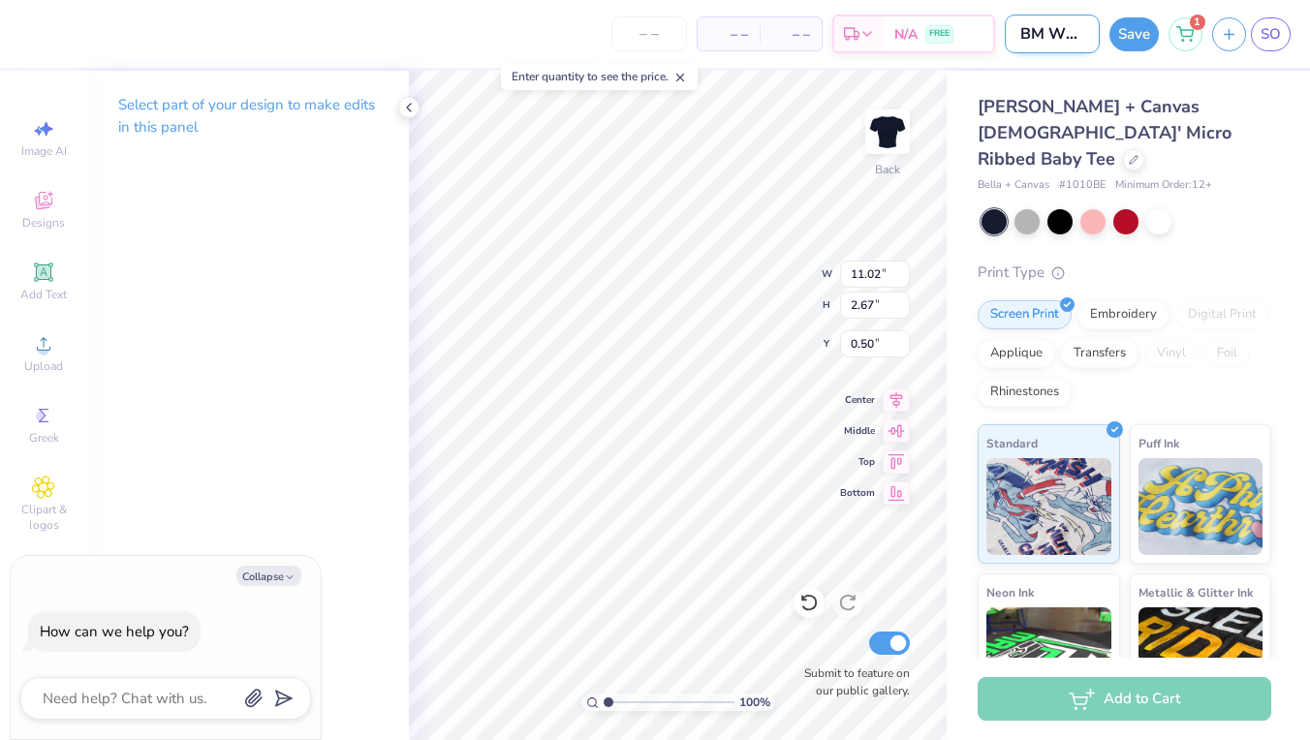
type input "BM WOMEN"
type textarea "x"
type input "BM WOMEN'"
type textarea "x"
type input "BM WOMEN'S"
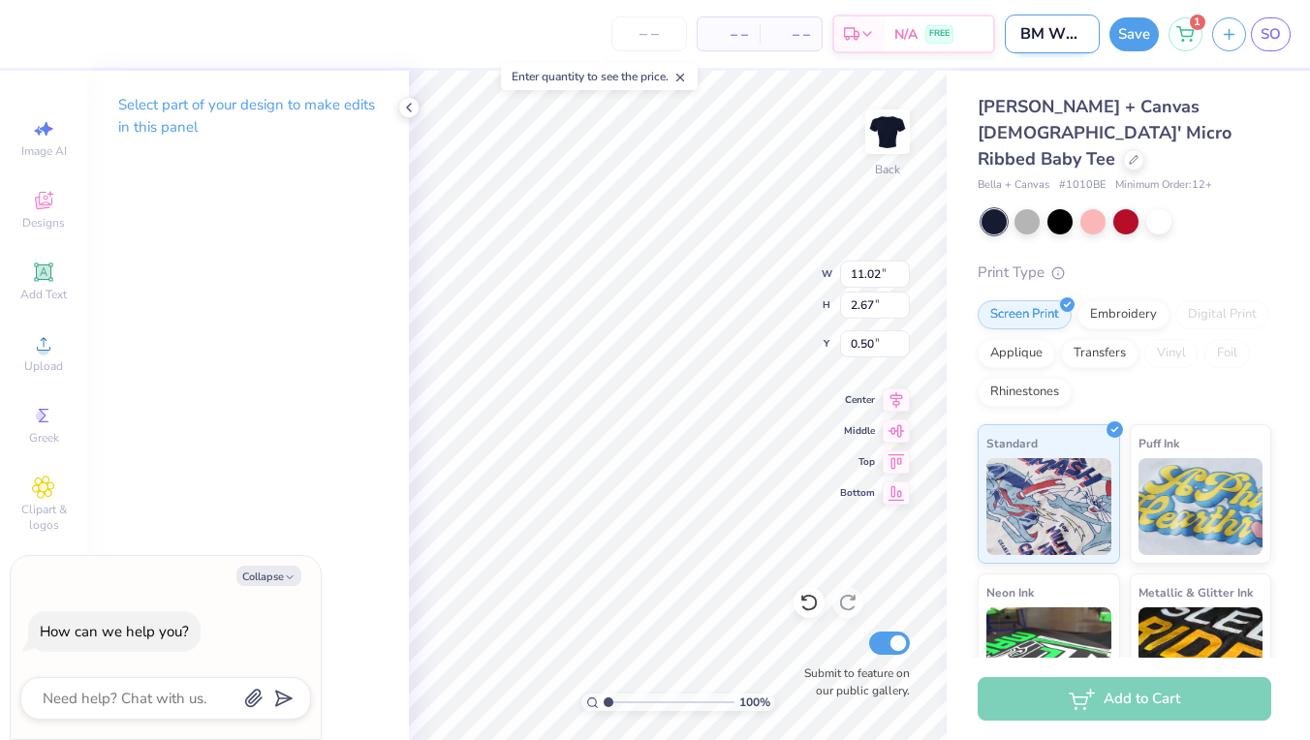
type textarea "x"
type input "BM WOMEN'S"
type textarea "x"
type input "BM WOMEN'S T"
type textarea "x"
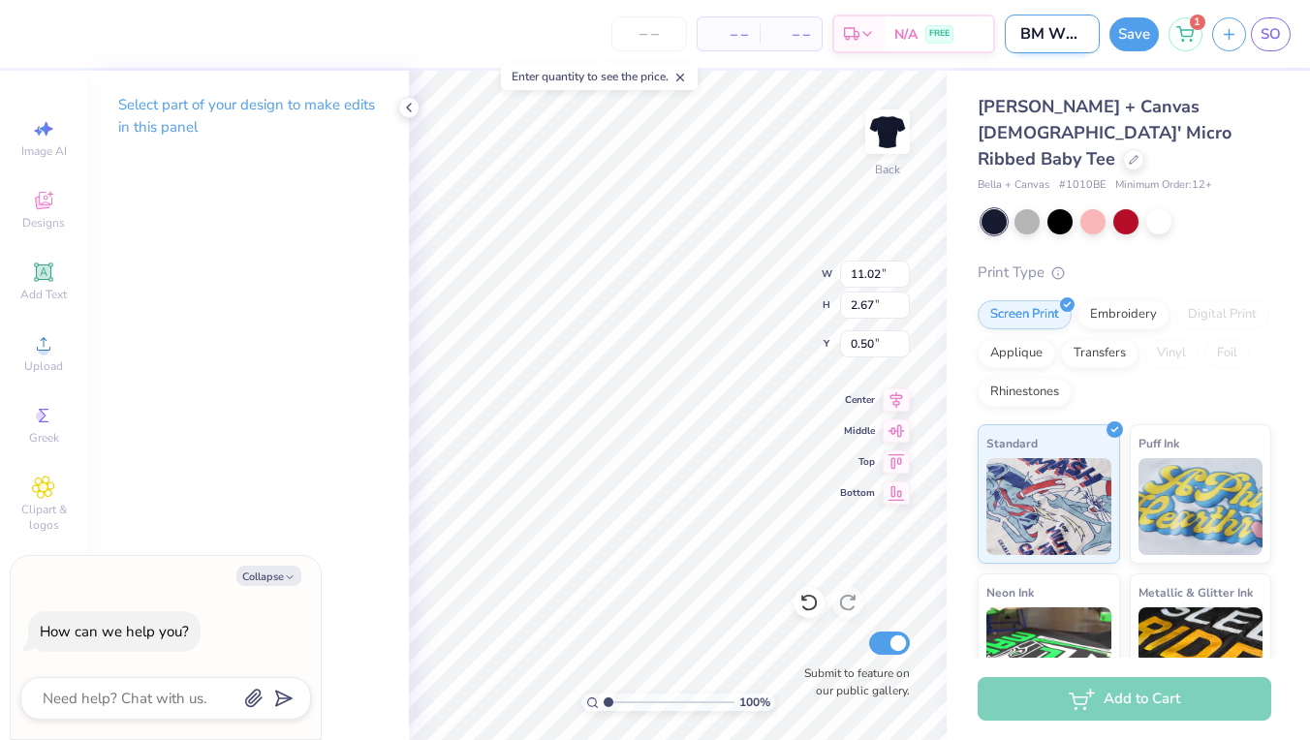
type input "BM WOMEN'S TE"
type textarea "x"
type input "BM WOMEN'S T"
type textarea "x"
type input "BM WOMEN'S T"
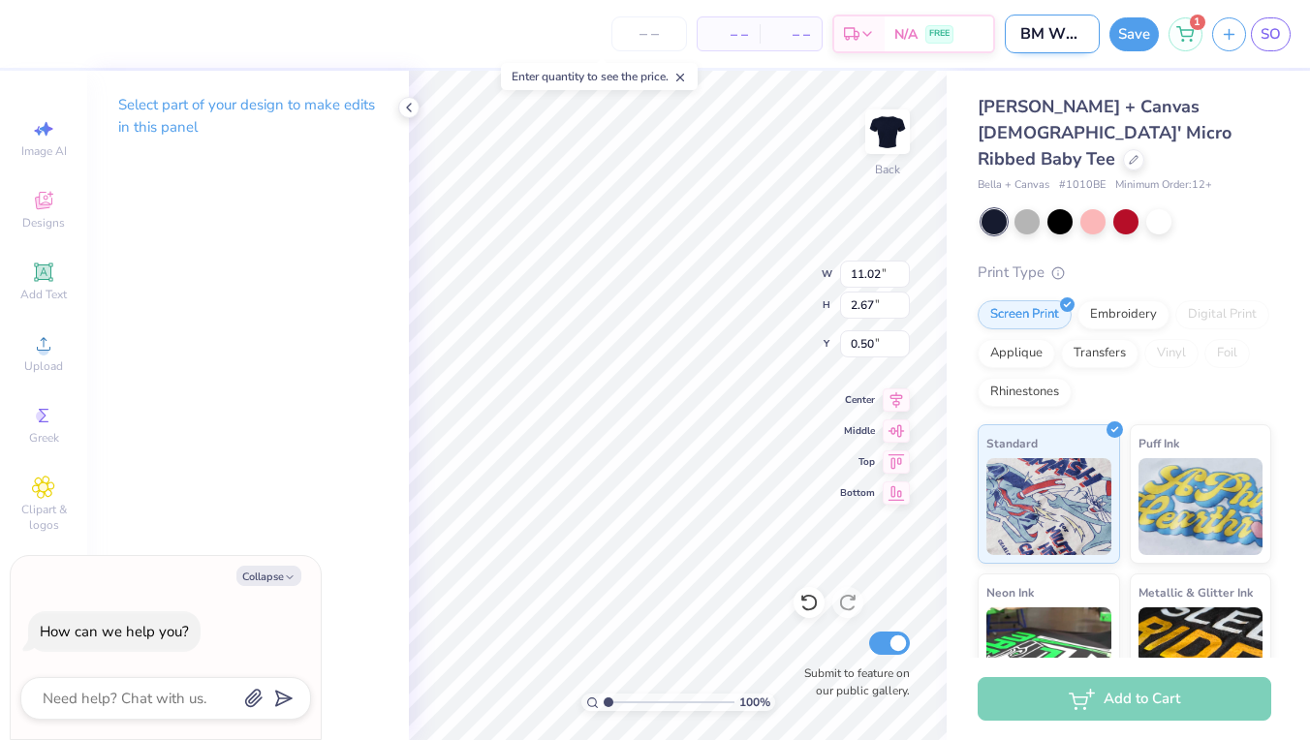
type textarea "x"
type input "BM WOMEN'S T"
click at [1130, 29] on button "Save" at bounding box center [1134, 32] width 49 height 34
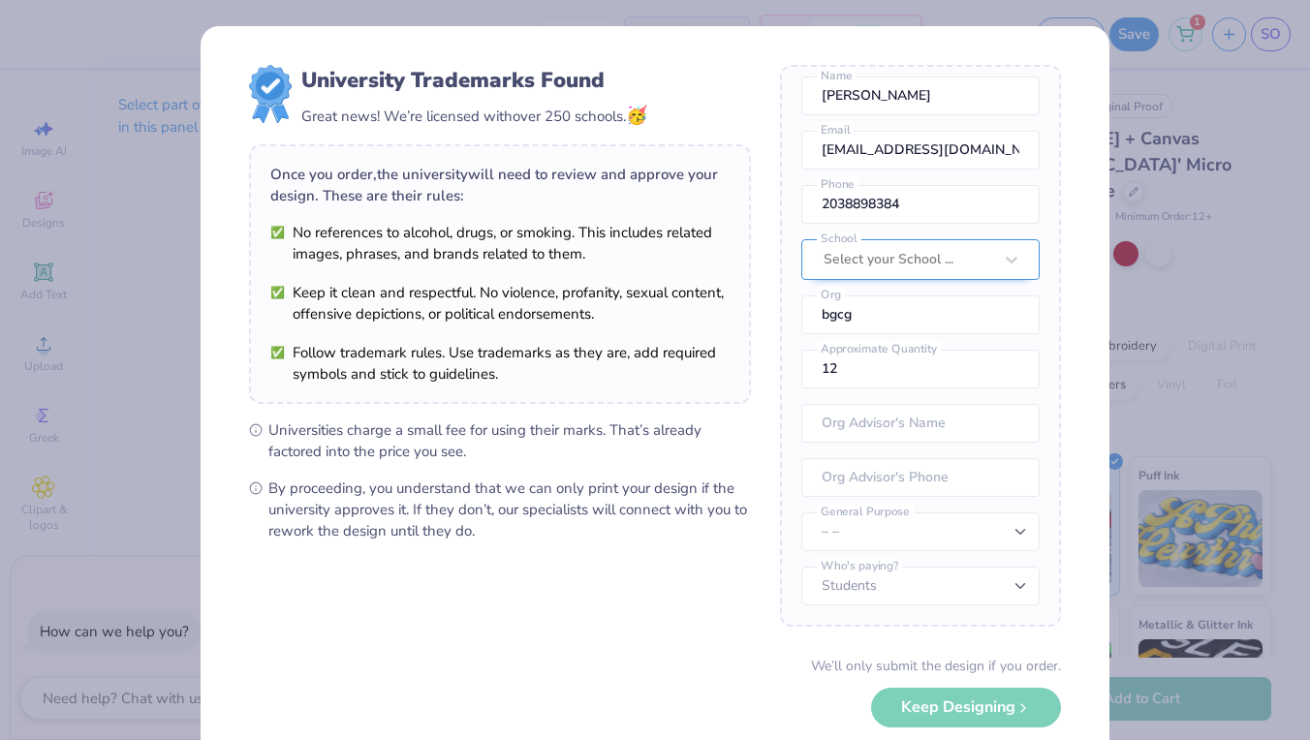
click at [902, 269] on div "Select your School ..." at bounding box center [921, 259] width 238 height 41
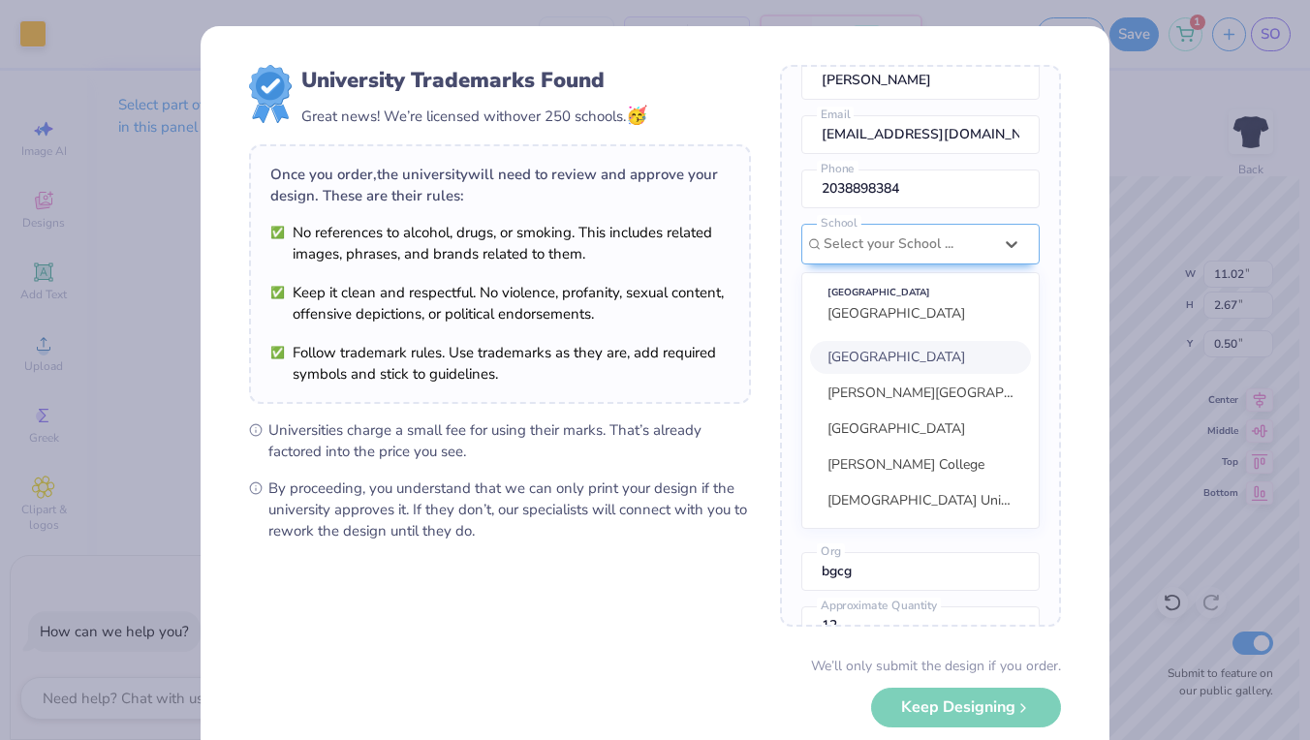
type textarea "x"
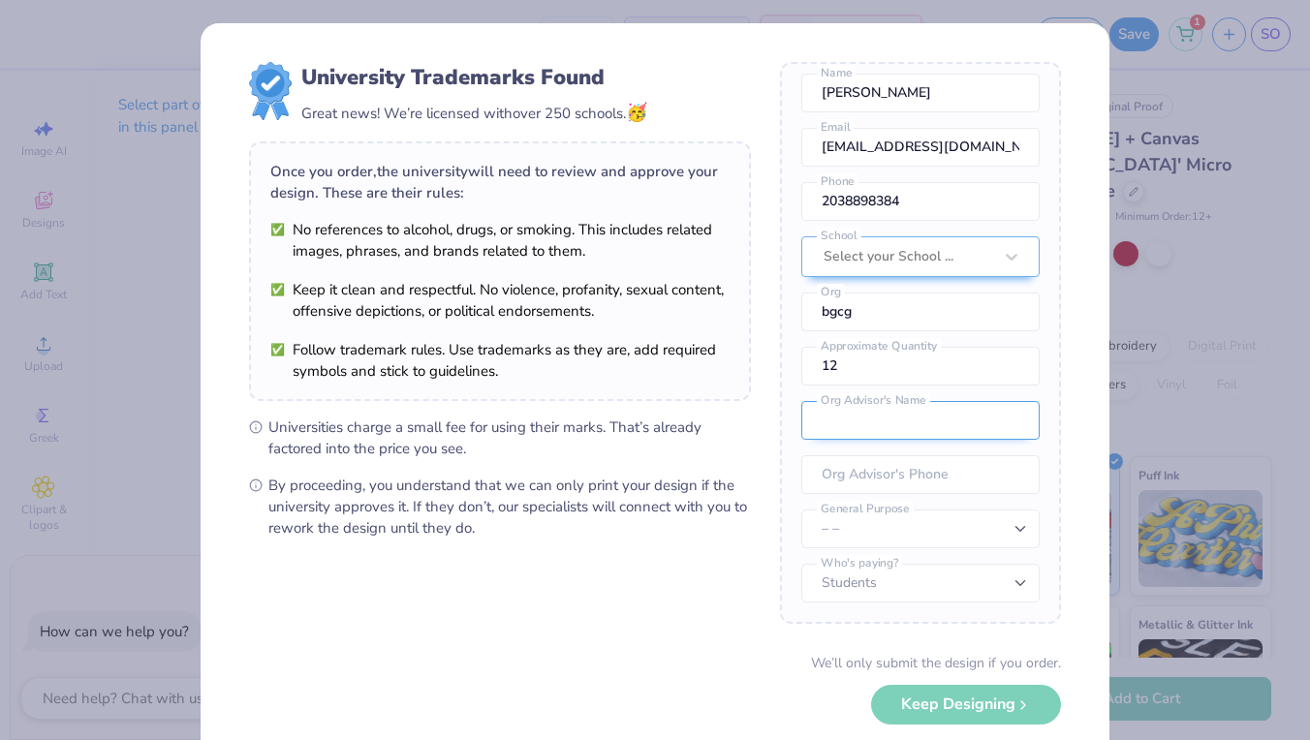
scroll to position [72, 0]
click at [997, 708] on div "We’ll only submit the design if you order. Keep Designing No Collegiate marks i…" at bounding box center [655, 714] width 812 height 122
click at [993, 703] on div "We’ll only submit the design if you order. Keep Designing No Collegiate marks i…" at bounding box center [655, 714] width 812 height 122
click at [954, 415] on input "text" at bounding box center [921, 420] width 238 height 39
click at [1009, 422] on input "text" at bounding box center [921, 420] width 238 height 39
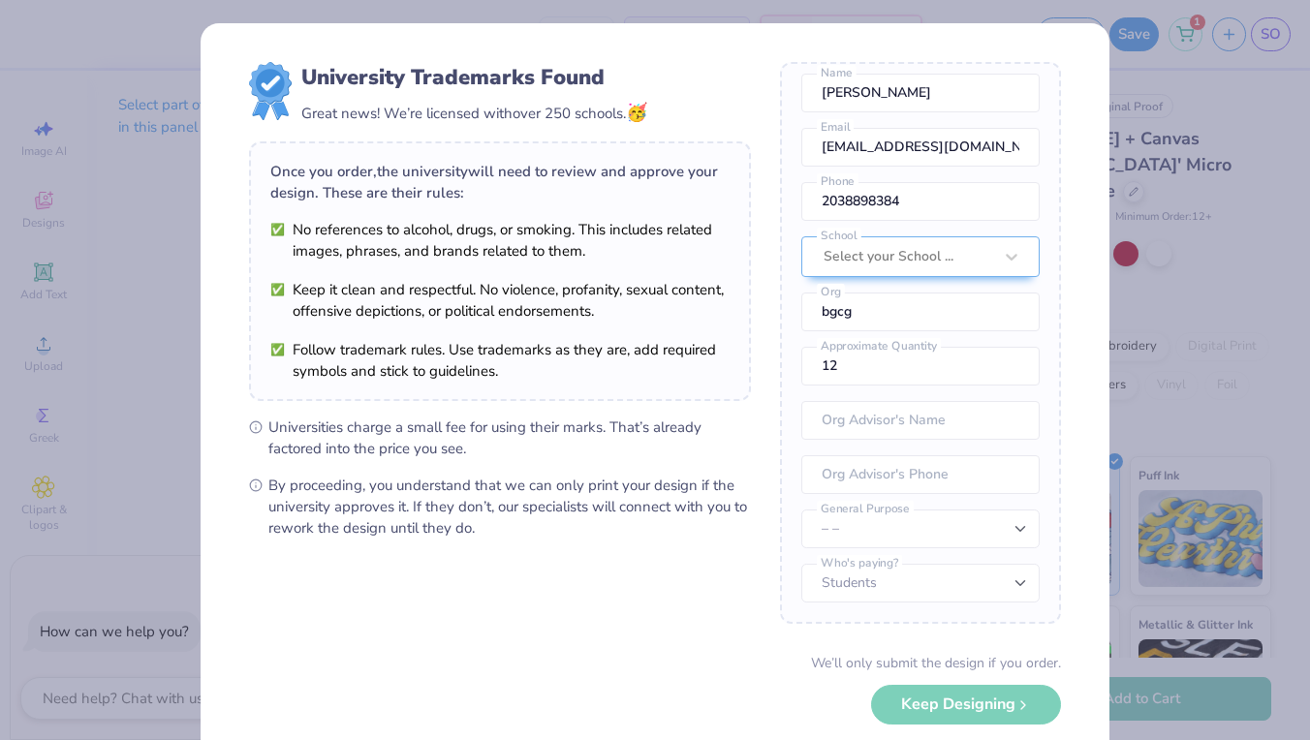
type input "2038898384"
type input "[PERSON_NAME]"
type input "[PHONE_NUMBER]"
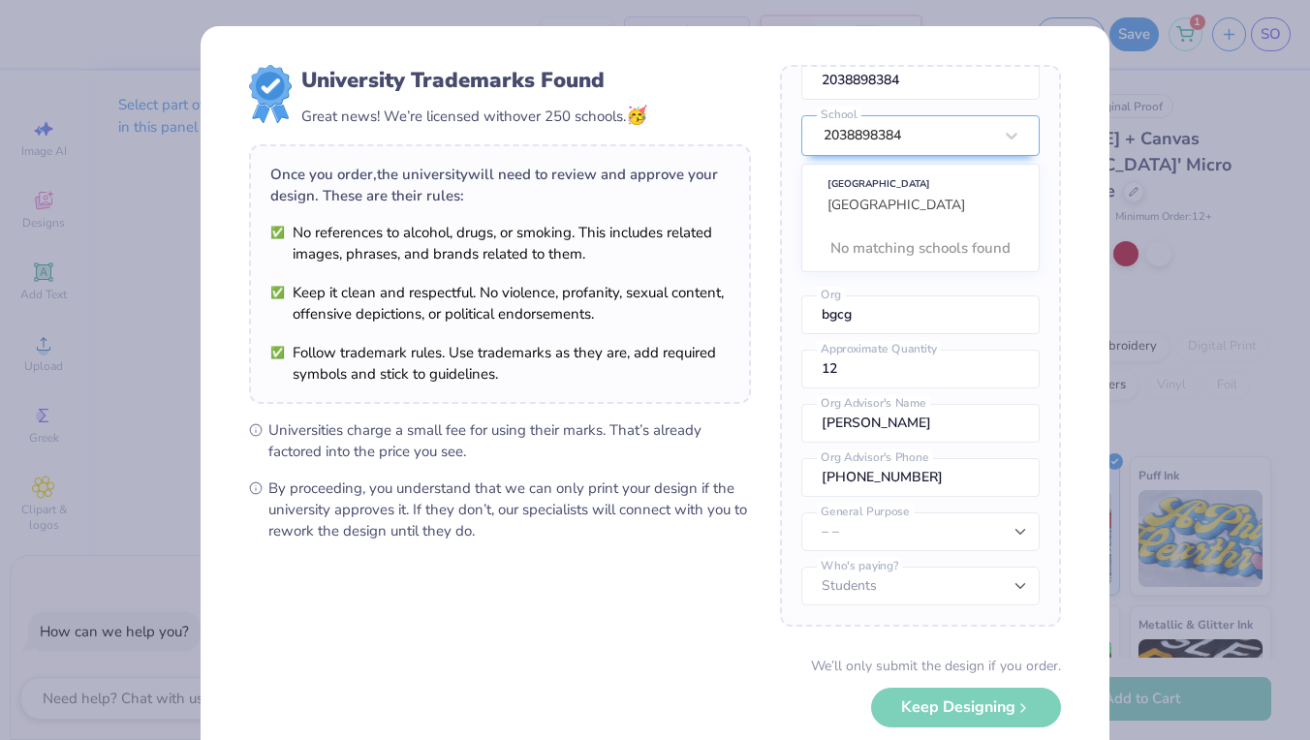
scroll to position [196, 0]
click at [988, 703] on div "We’ll only submit the design if you order. Keep Designing No Collegiate marks i…" at bounding box center [655, 717] width 812 height 122
select select "Fundraising / Philanthropy event"
click at [985, 714] on div "We’ll only submit the design if you order. Keep Designing No Collegiate marks i…" at bounding box center [655, 717] width 812 height 122
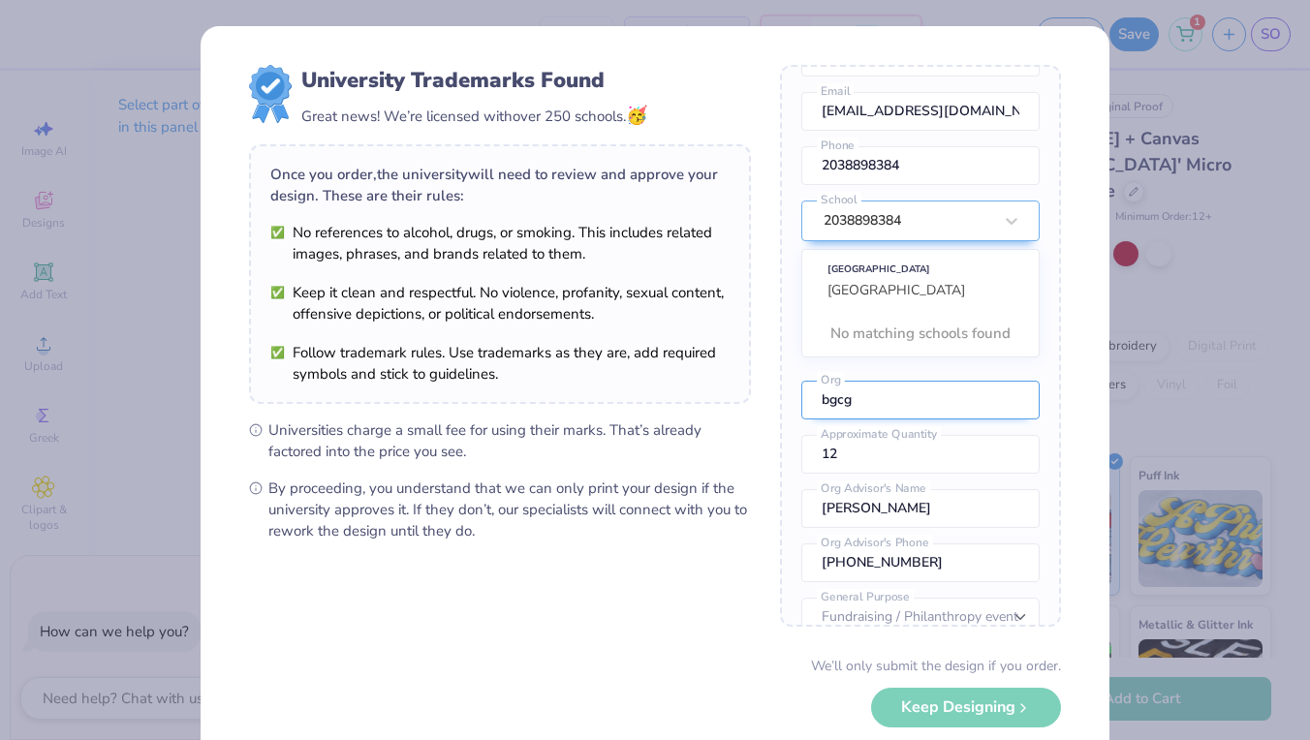
scroll to position [142, 0]
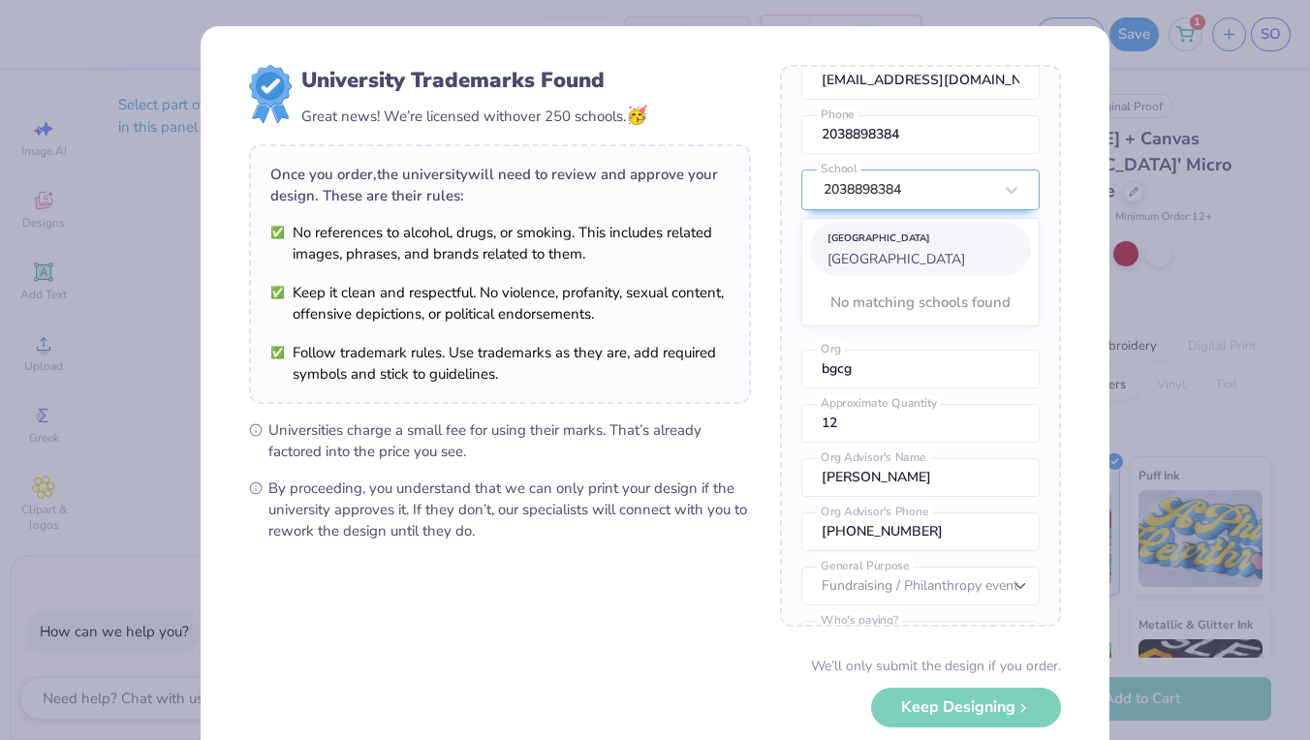
click at [859, 255] on div "Once you place your order, we’ll need this info to get their approval: [PERSON_…" at bounding box center [920, 346] width 281 height 562
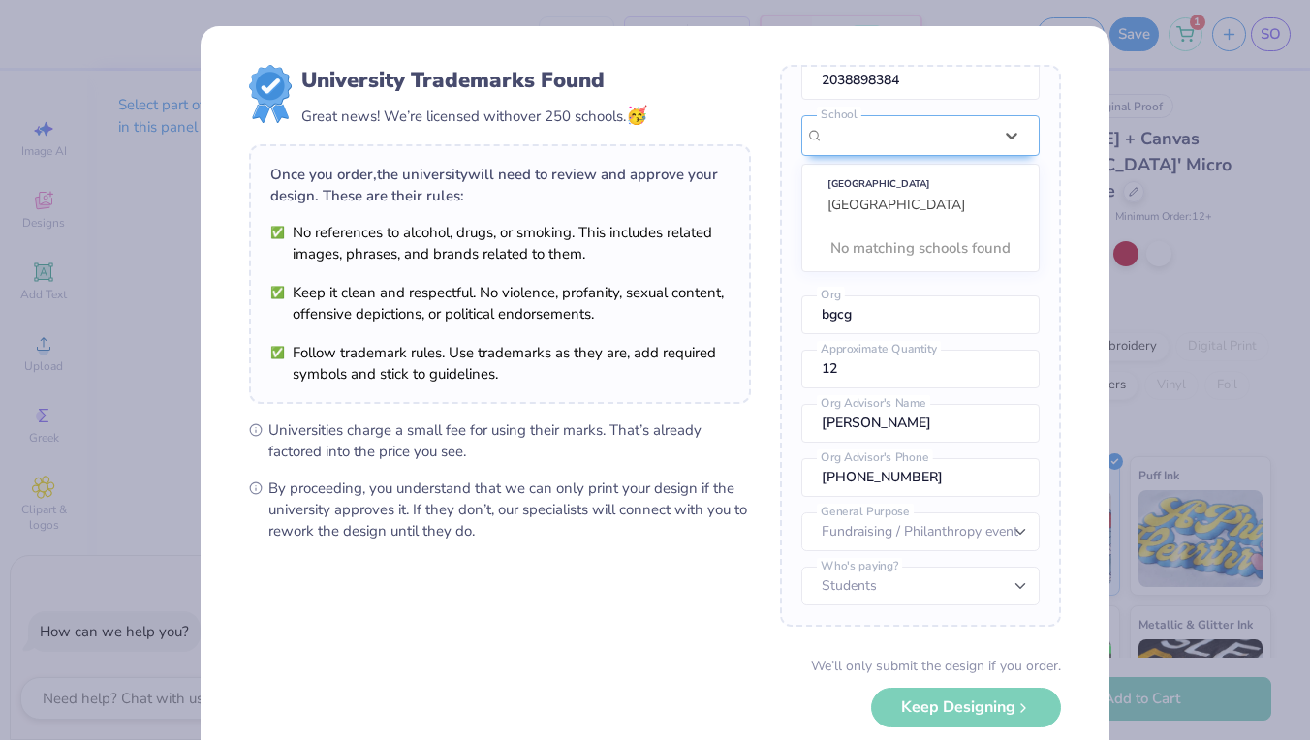
scroll to position [72, 0]
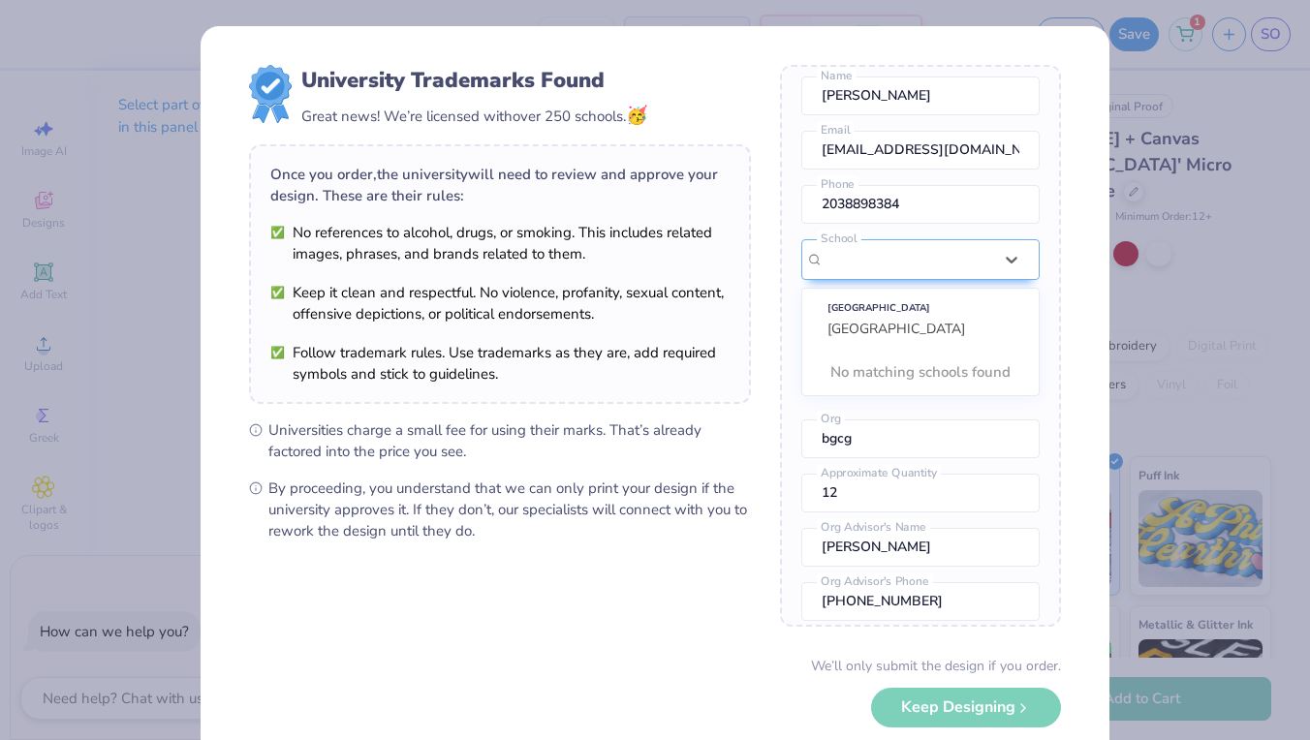
click at [987, 697] on div "We’ll only submit the design if you order. Keep Designing No Collegiate marks i…" at bounding box center [655, 717] width 812 height 122
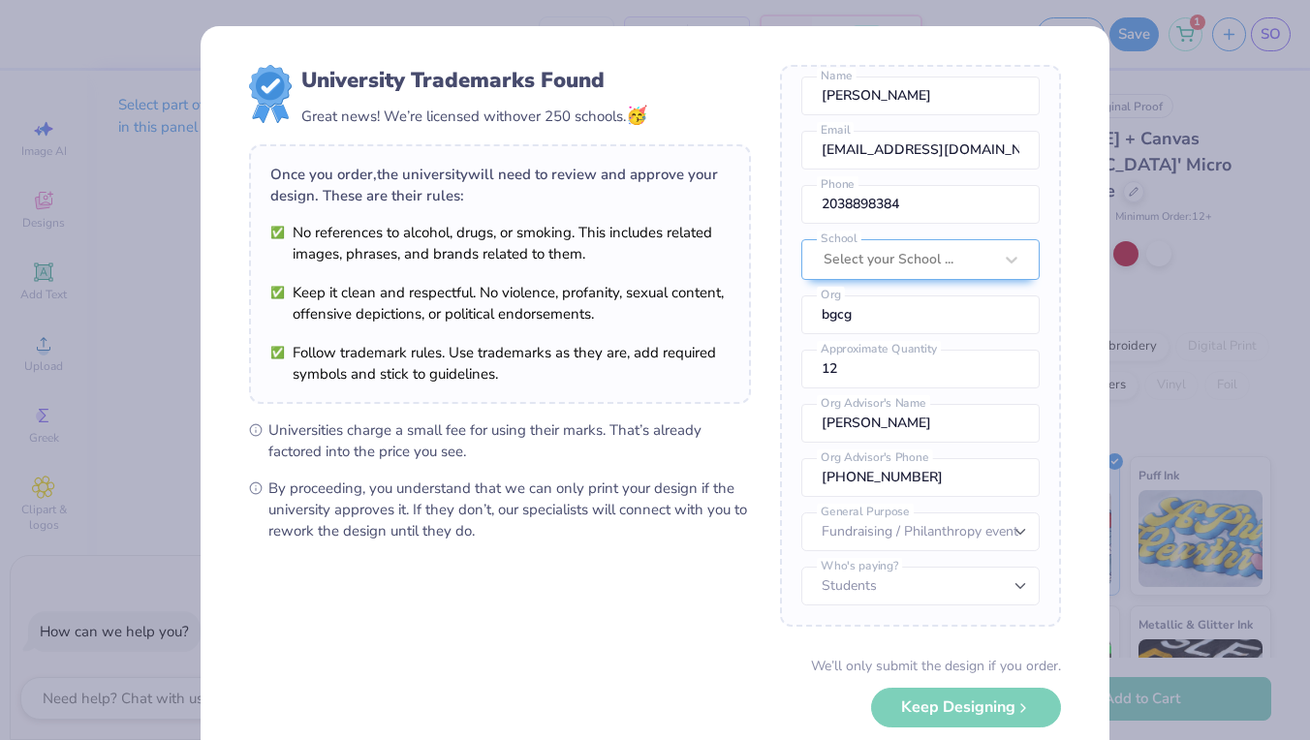
click at [941, 607] on div "Once you place your order, we’ll need this info to get their approval: [PERSON_…" at bounding box center [920, 346] width 281 height 562
select select "Students"
click at [975, 681] on div "We’ll only submit the design if you order. Keep Designing No Collegiate marks i…" at bounding box center [655, 717] width 812 height 122
click at [879, 280] on div "Select your School ..." at bounding box center [921, 259] width 238 height 41
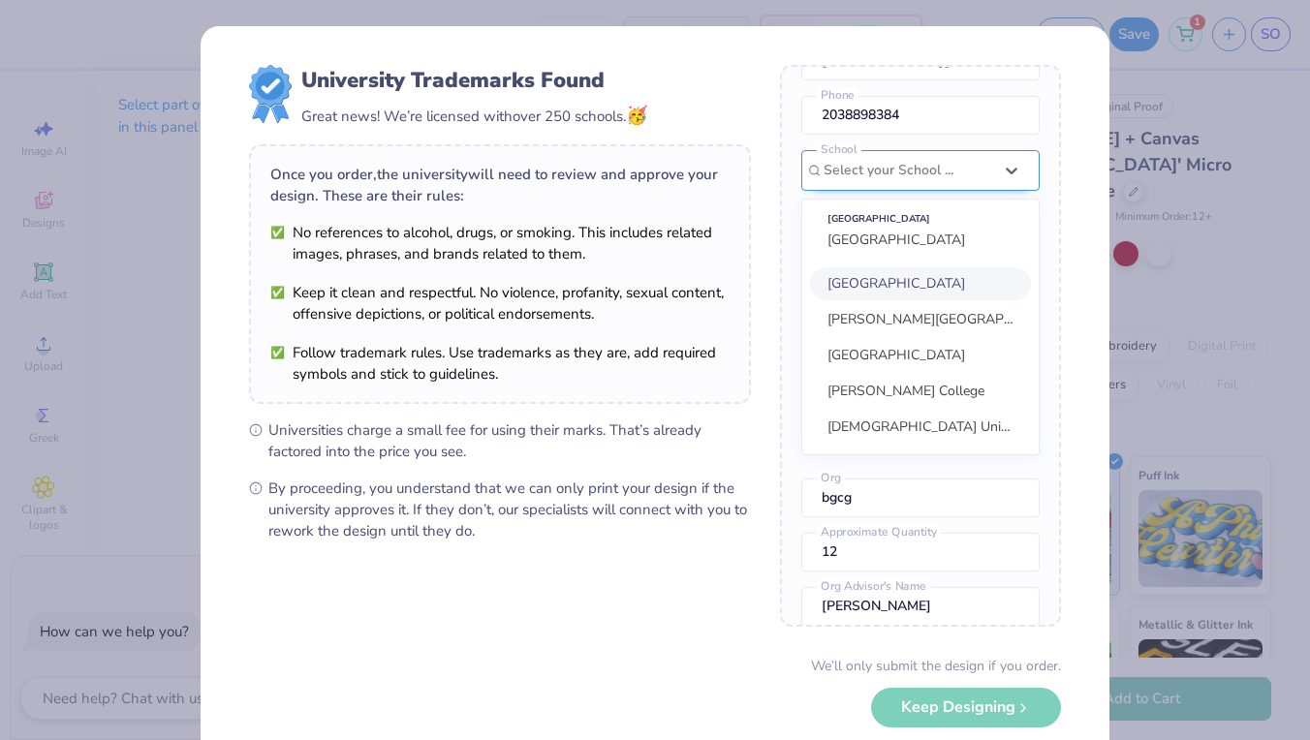
scroll to position [162, 0]
click at [860, 281] on span "[GEOGRAPHIC_DATA]" at bounding box center [897, 282] width 138 height 18
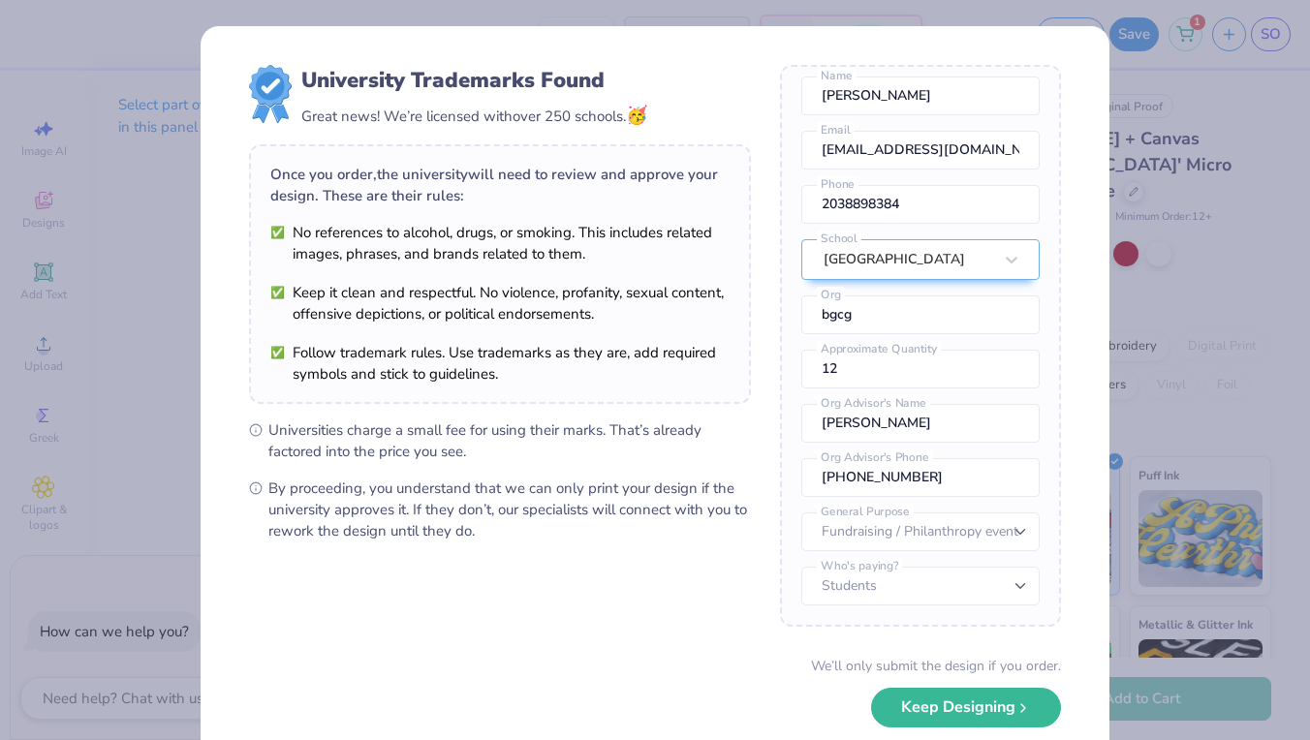
scroll to position [85, 0]
click at [981, 707] on button "Keep Designing" at bounding box center [966, 703] width 190 height 40
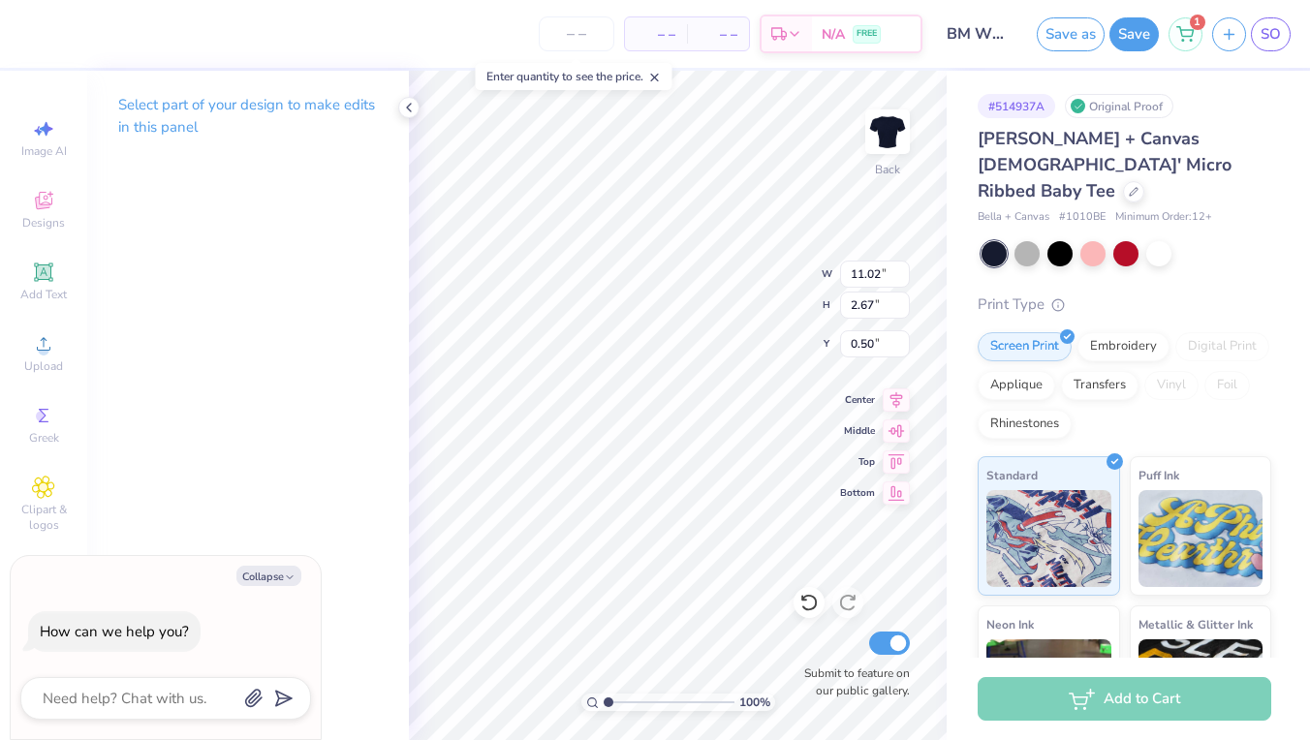
type textarea "x"
type input "1.36"
click at [35, 210] on icon at bounding box center [43, 200] width 23 height 23
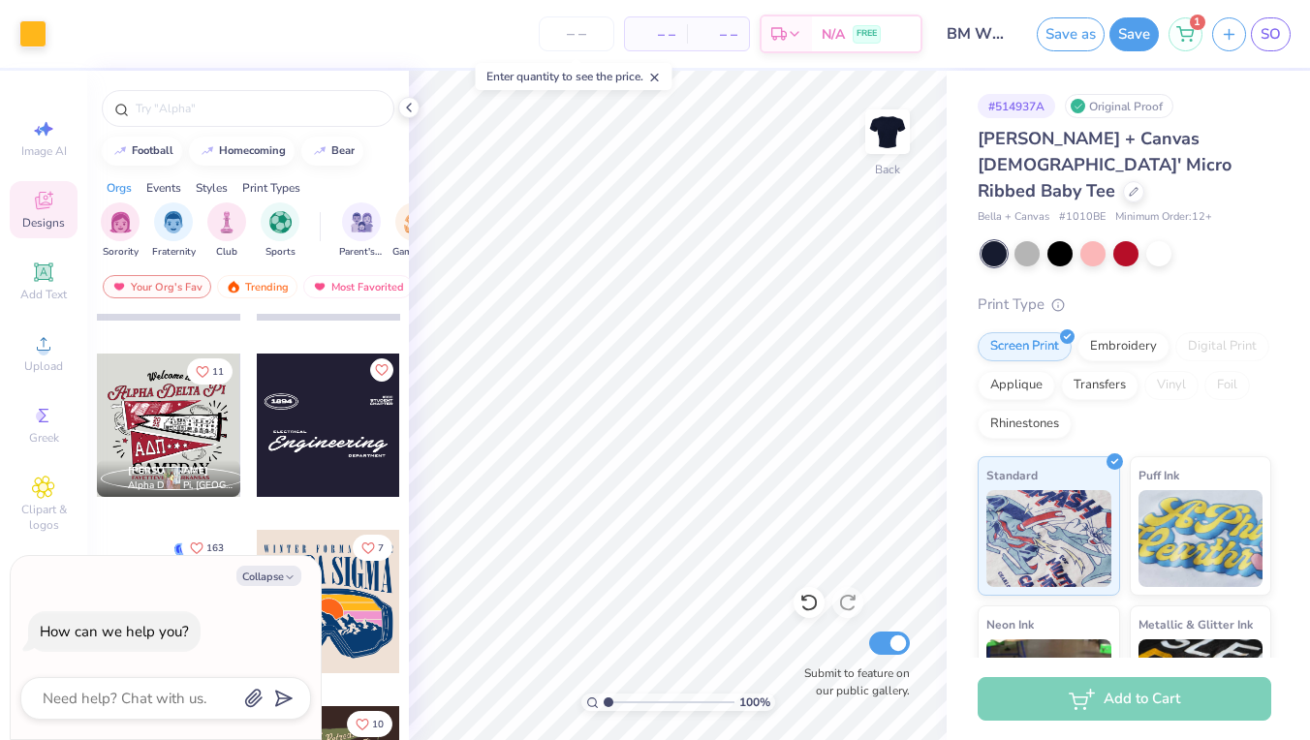
scroll to position [1903, 0]
click at [336, 436] on div at bounding box center [328, 424] width 143 height 143
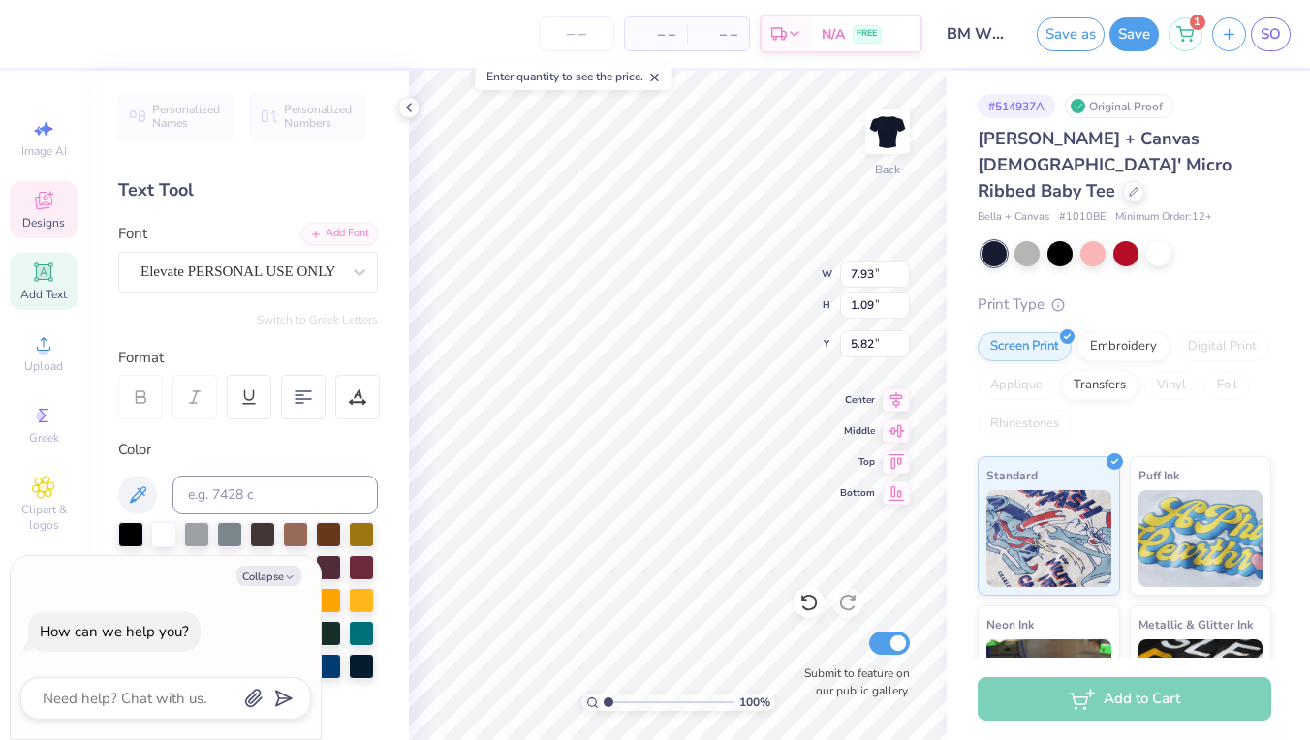
scroll to position [0, 1]
type textarea "x"
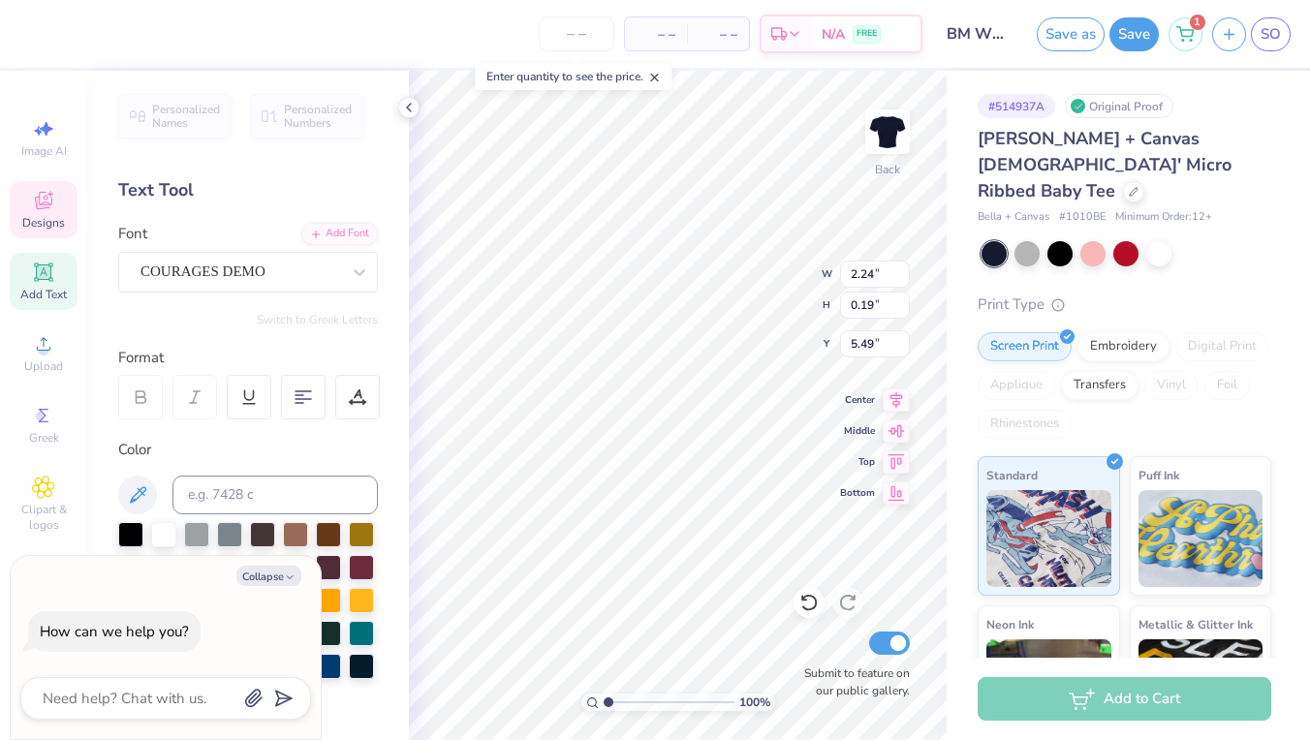
type input "2.47"
type input "7.10"
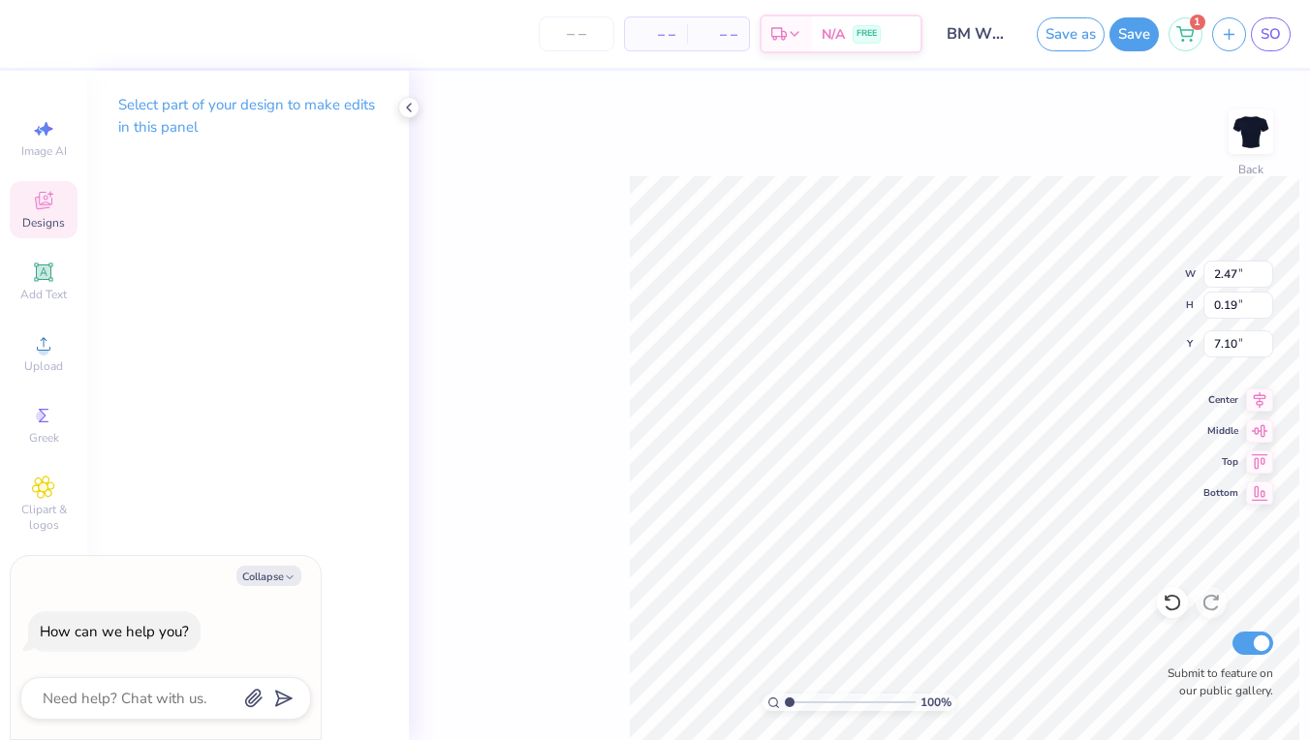
scroll to position [0, 3]
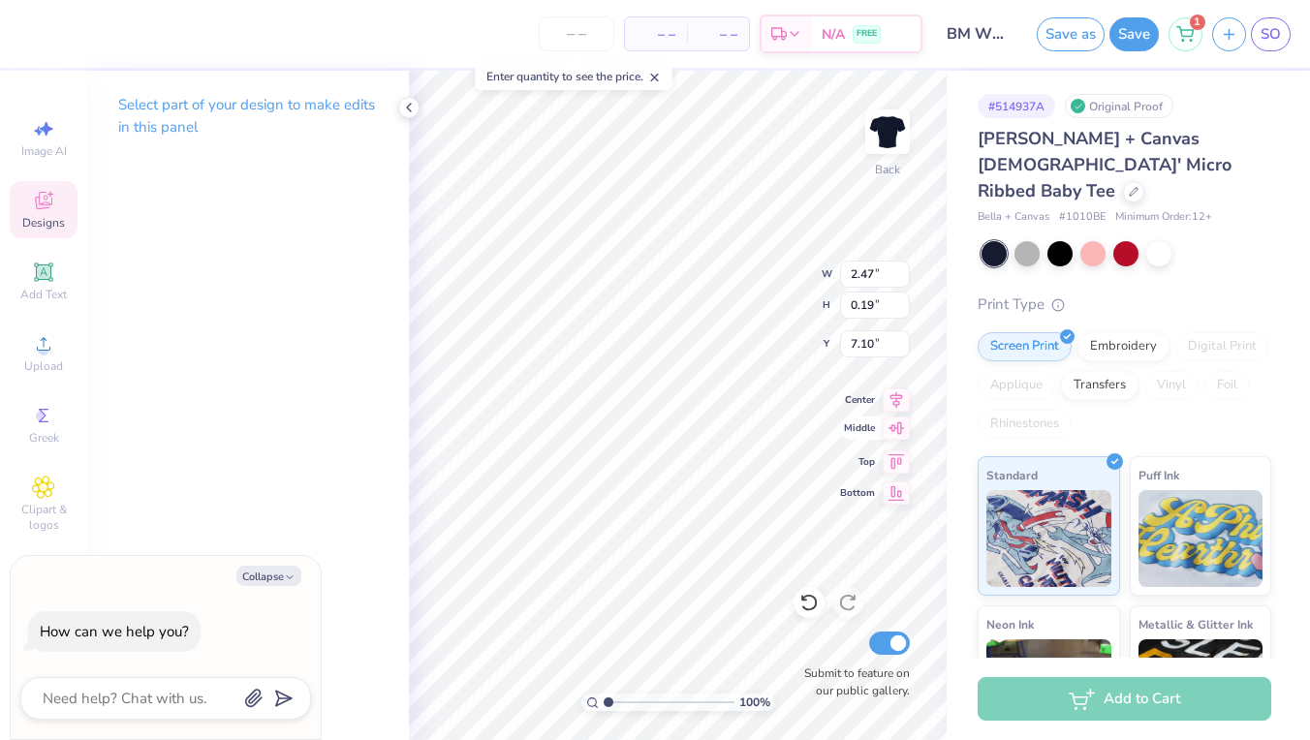
type textarea "x"
paste textarea "BGCGkids OnceAClubKidAlwaysAClubKid"
type textarea "BGCGkids OnceAClubKidAlwaysAClubKid"
type textarea "x"
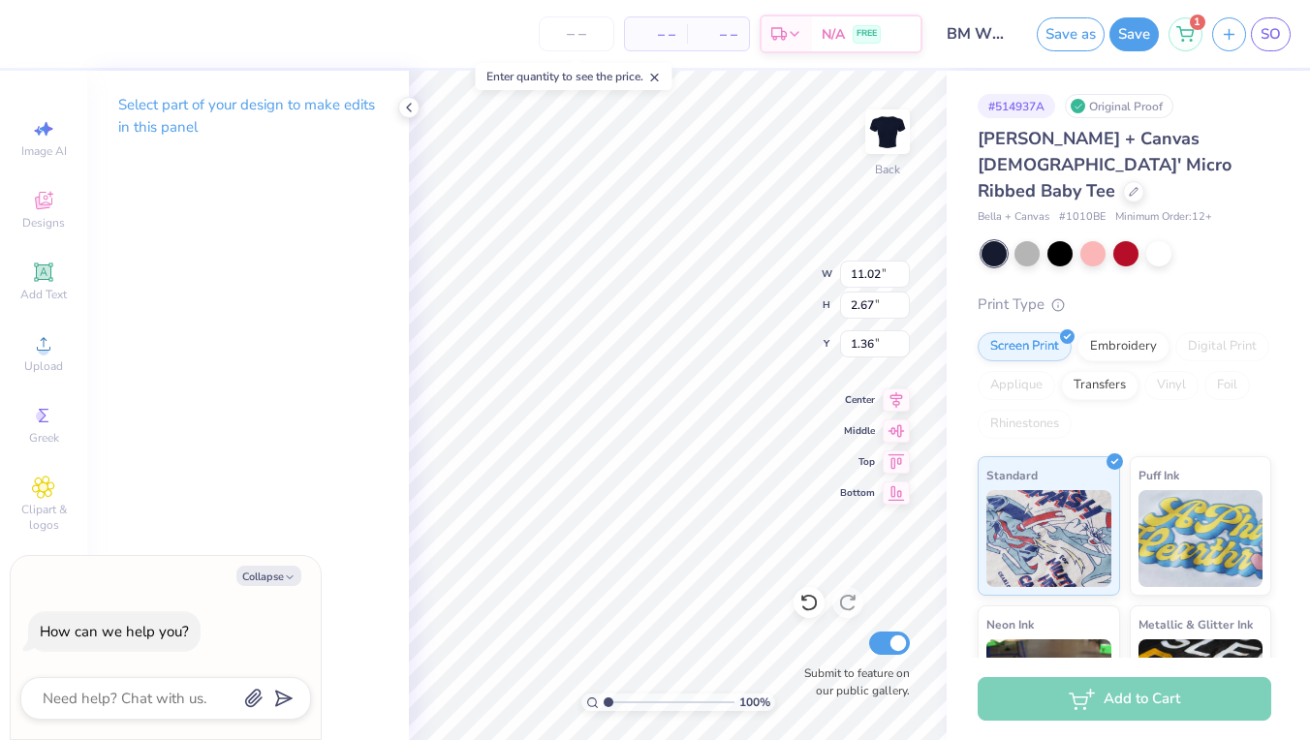
type input "1.38"
type input "0.30"
type input "3.37"
click at [808, 592] on div at bounding box center [809, 602] width 31 height 31
type textarea "x"
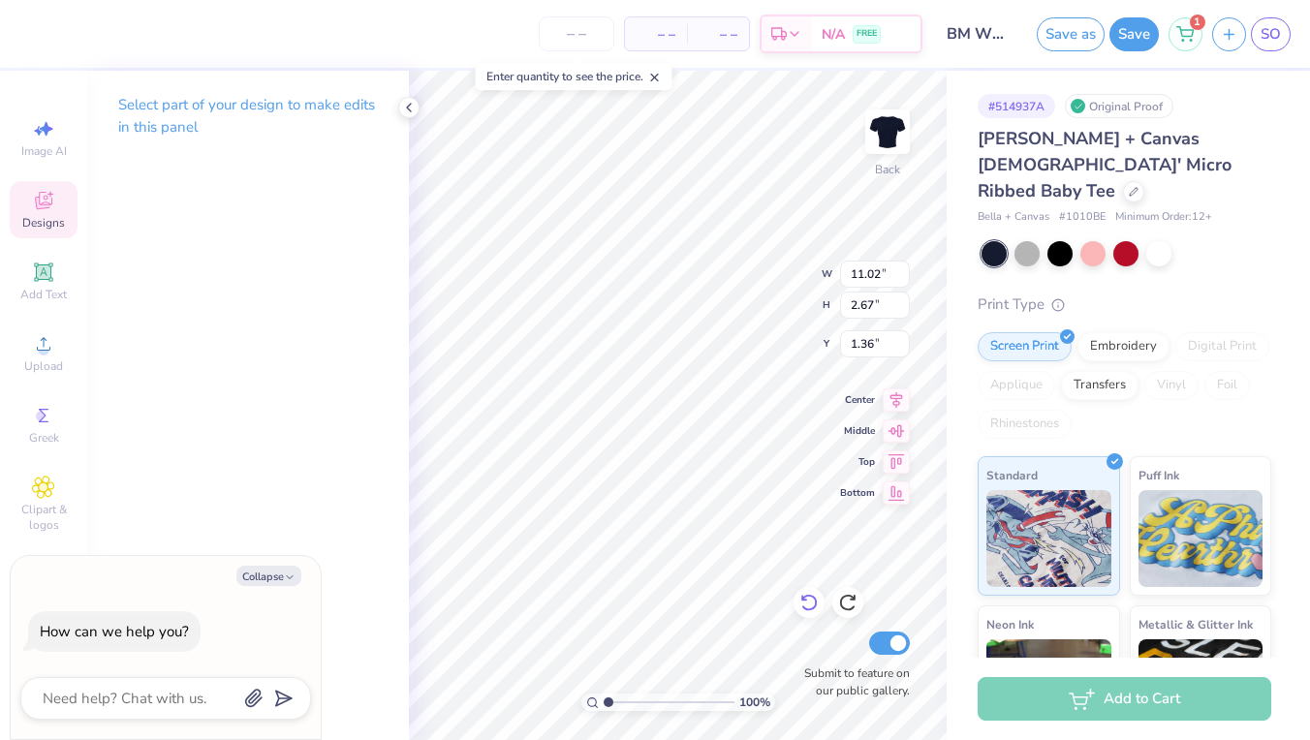
type input "2.29"
type input "1.08"
type input "3.00"
type textarea "x"
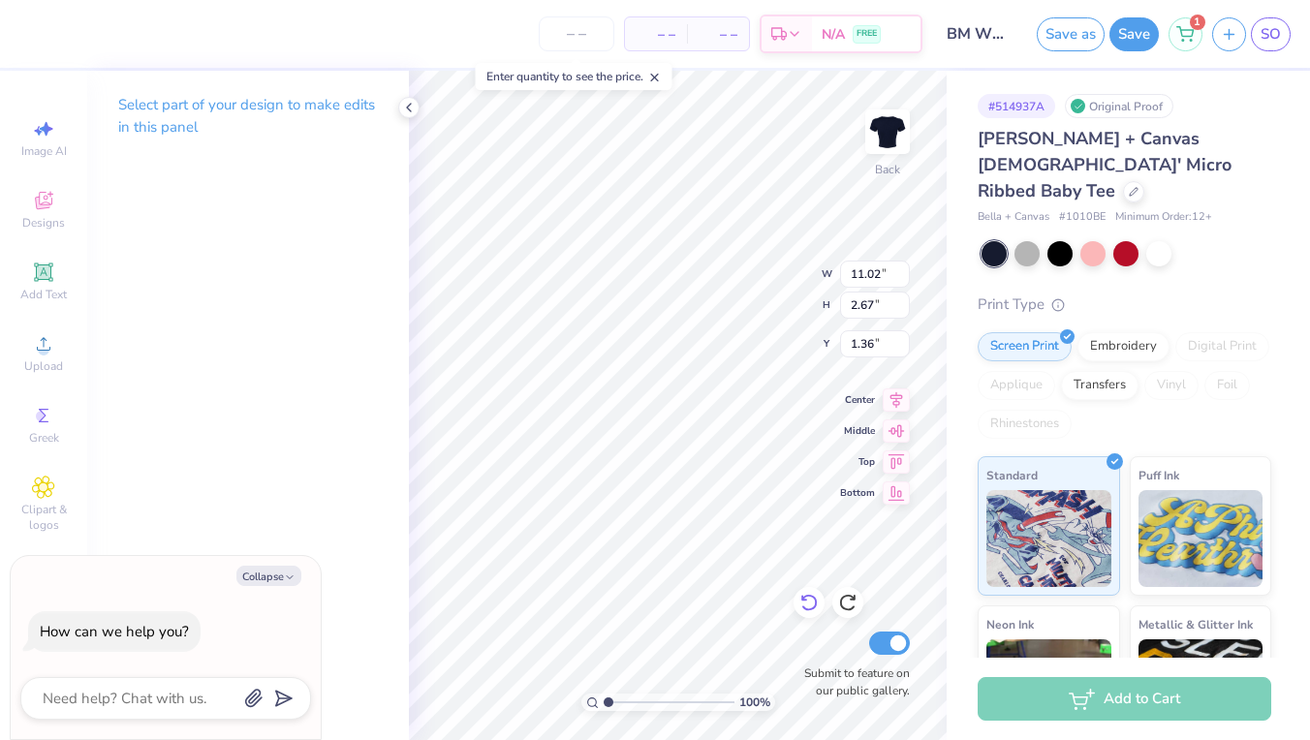
type input "2.29"
type input "1.08"
type input "3.00"
click at [890, 401] on icon at bounding box center [896, 397] width 27 height 23
type textarea "x"
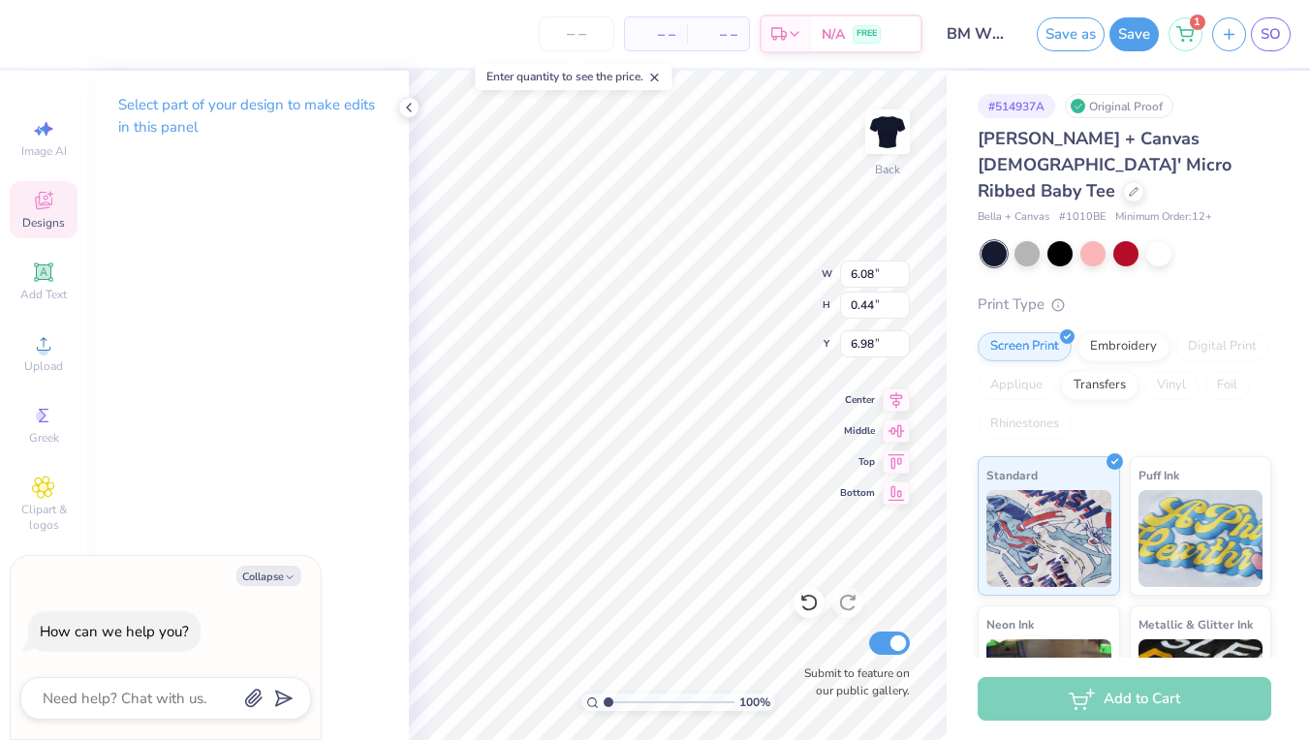
type input "3.59"
type textarea "x"
type textarea "BGCGkids OnceAClubKidAlwaysAClubKid"
type textarea "x"
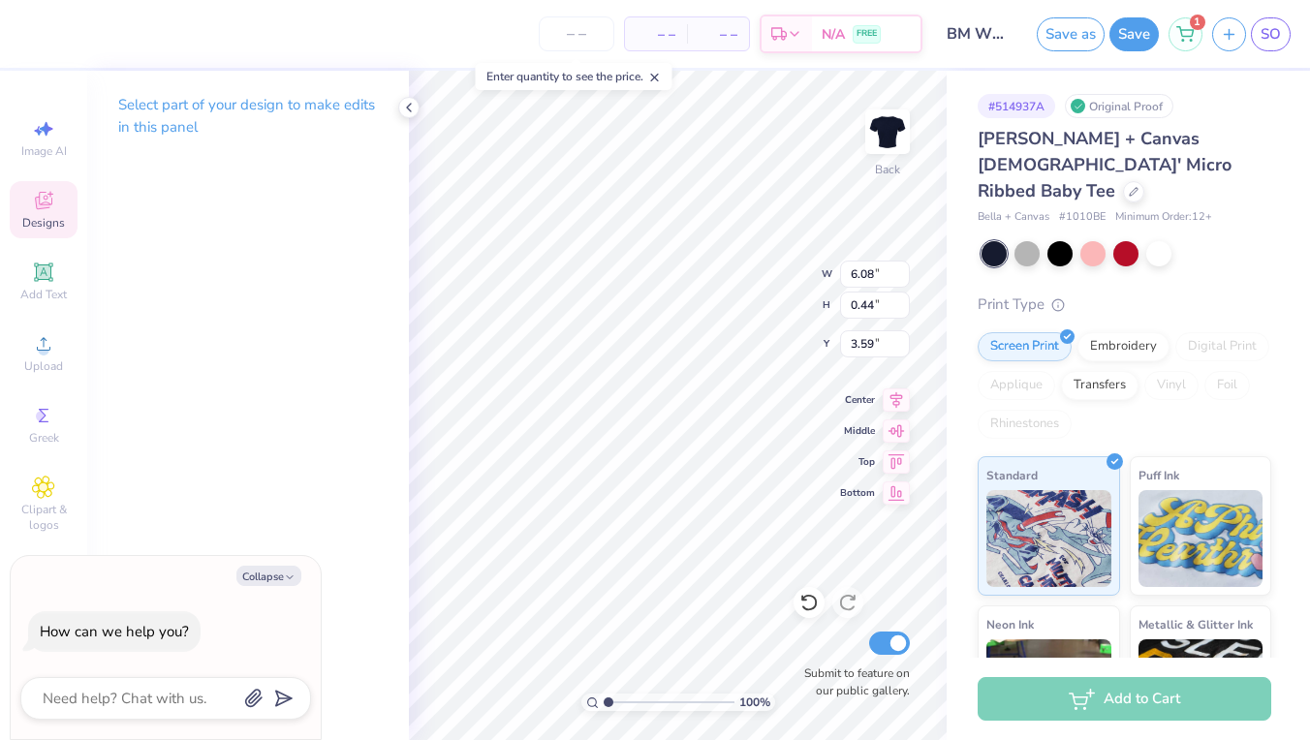
type textarea "BGCGkids"
type textarea "x"
type textarea "BGCGkids"
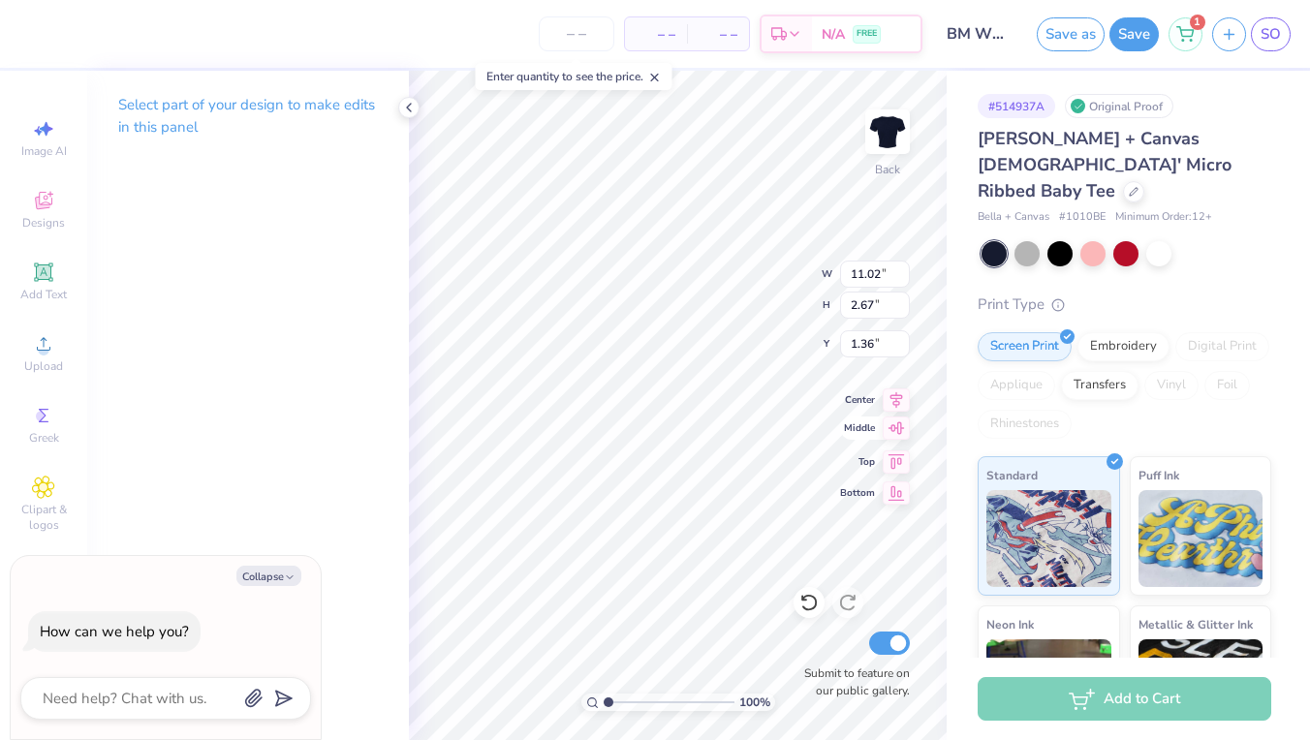
click at [883, 424] on icon at bounding box center [896, 428] width 27 height 23
type textarea "x"
type input "7.17"
click at [890, 453] on icon at bounding box center [896, 459] width 27 height 23
type textarea "x"
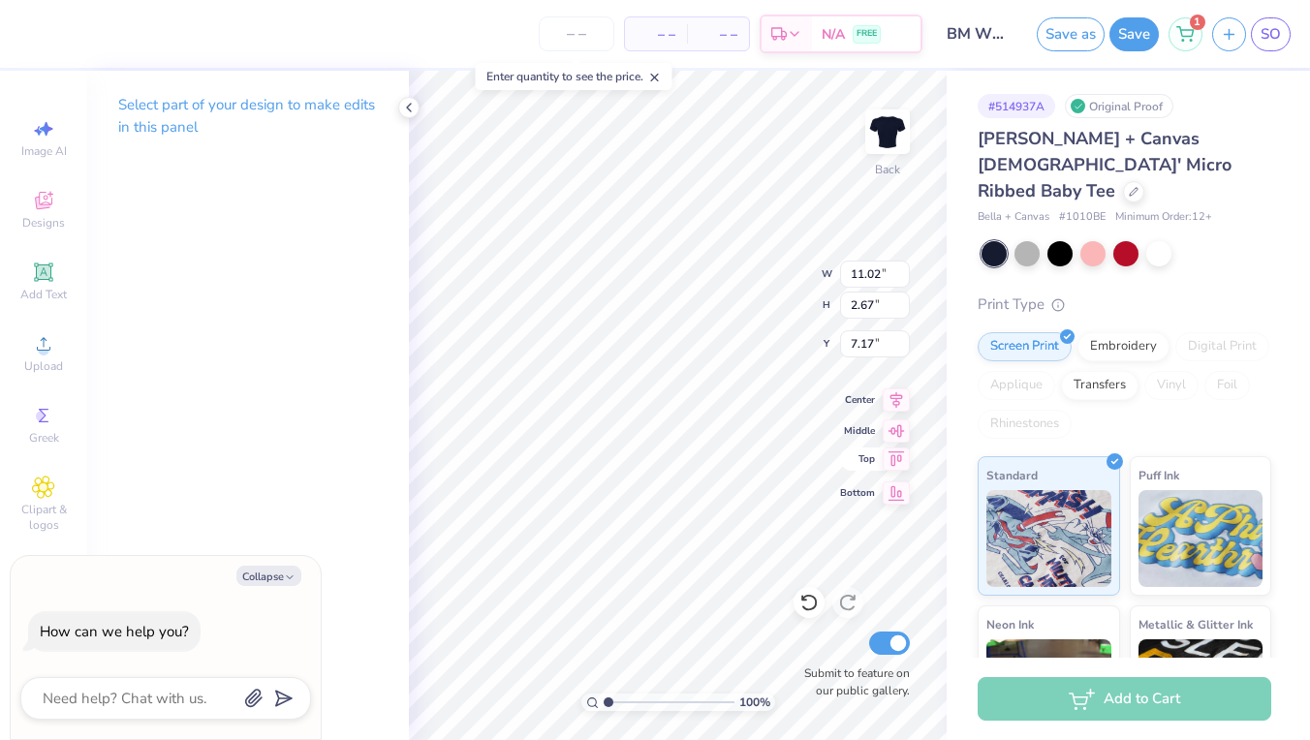
type input "0.50"
click at [890, 455] on icon at bounding box center [896, 459] width 27 height 23
click at [906, 397] on icon at bounding box center [896, 397] width 27 height 23
type textarea "x"
type input "1.23"
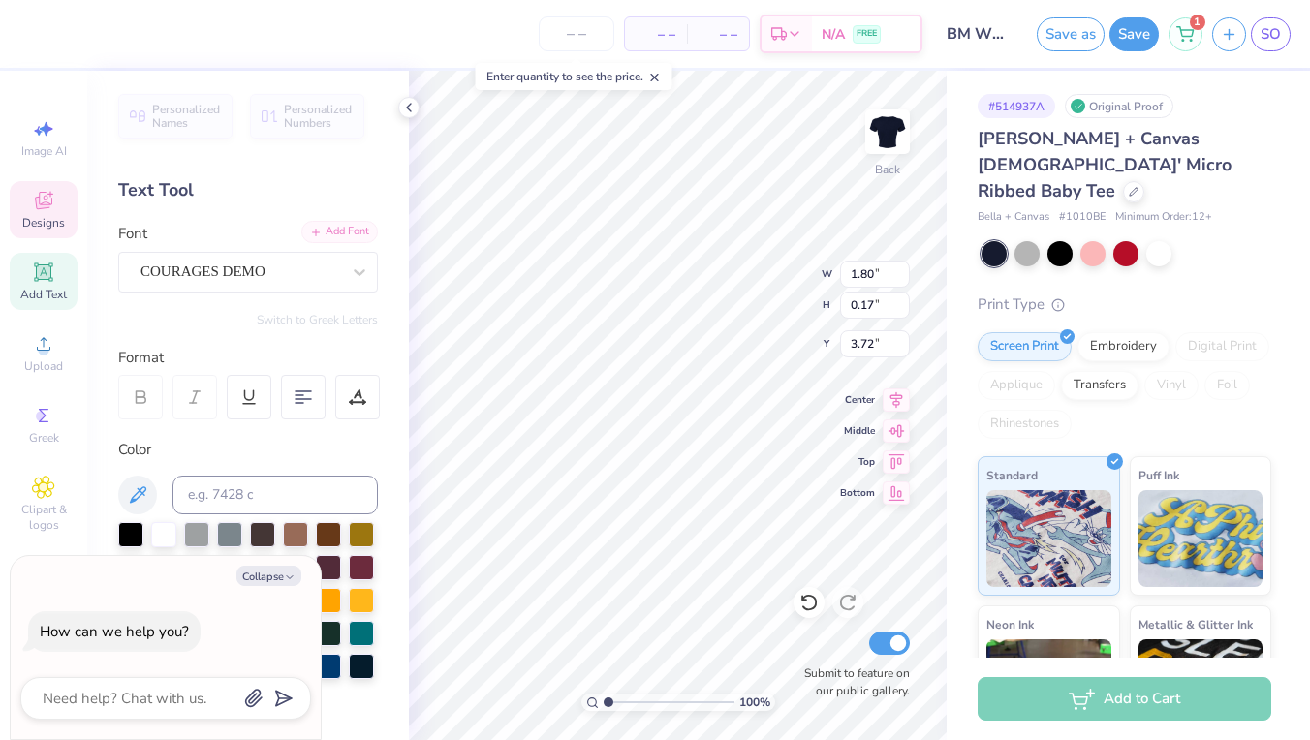
scroll to position [0, 0]
click at [771, 65] on div "– – Per Item – – Total Est. Delivery N/A FREE" at bounding box center [476, 34] width 894 height 68
click at [1157, 239] on div at bounding box center [1159, 251] width 25 height 25
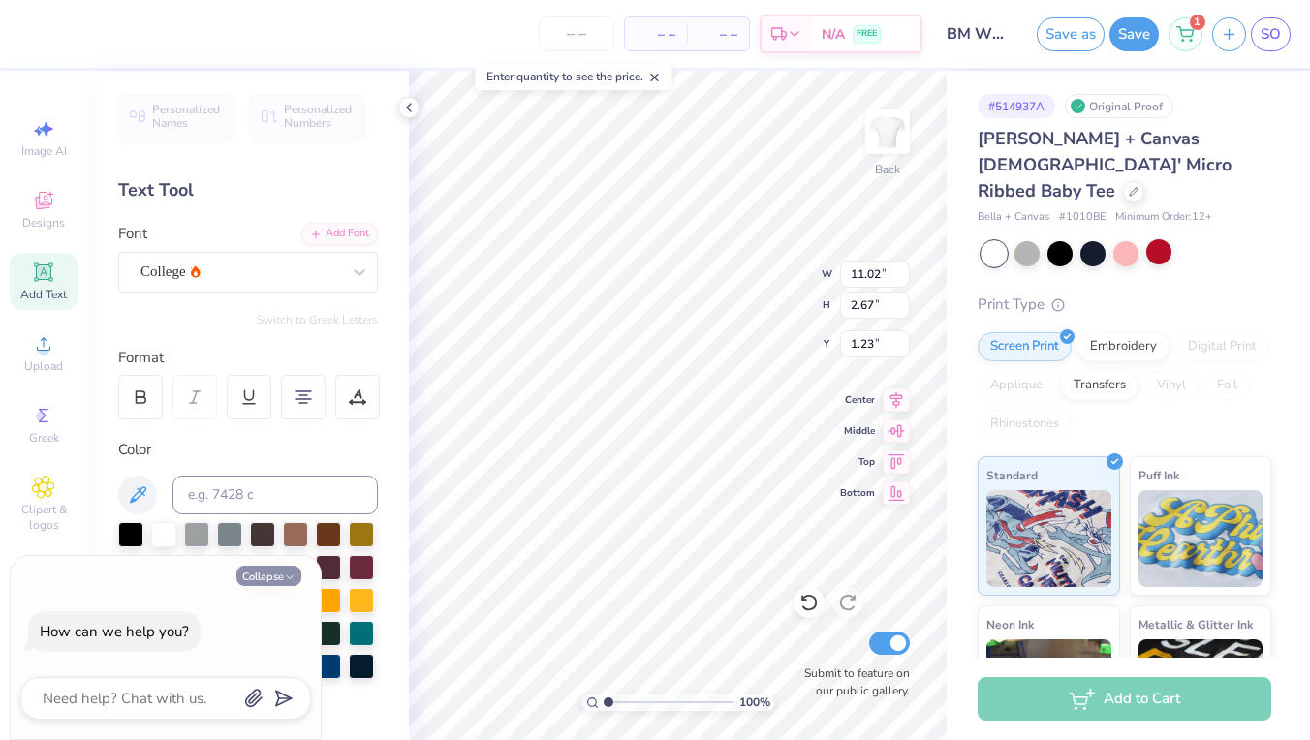
click at [298, 570] on button "Collapse" at bounding box center [268, 576] width 65 height 20
type textarea "x"
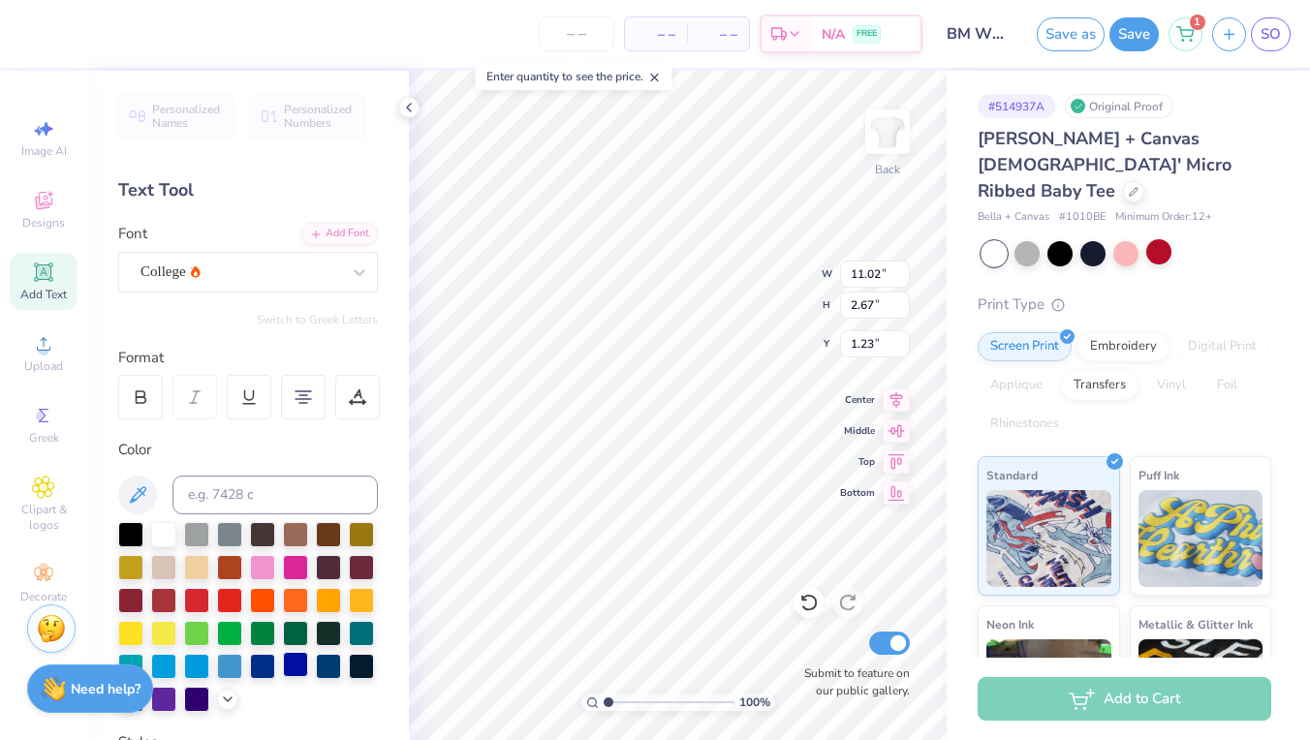
click at [301, 667] on div at bounding box center [295, 664] width 25 height 25
click at [316, 667] on div at bounding box center [328, 664] width 25 height 25
click at [271, 666] on div at bounding box center [262, 664] width 25 height 25
click at [197, 701] on div at bounding box center [196, 697] width 25 height 25
click at [199, 701] on div at bounding box center [196, 697] width 25 height 25
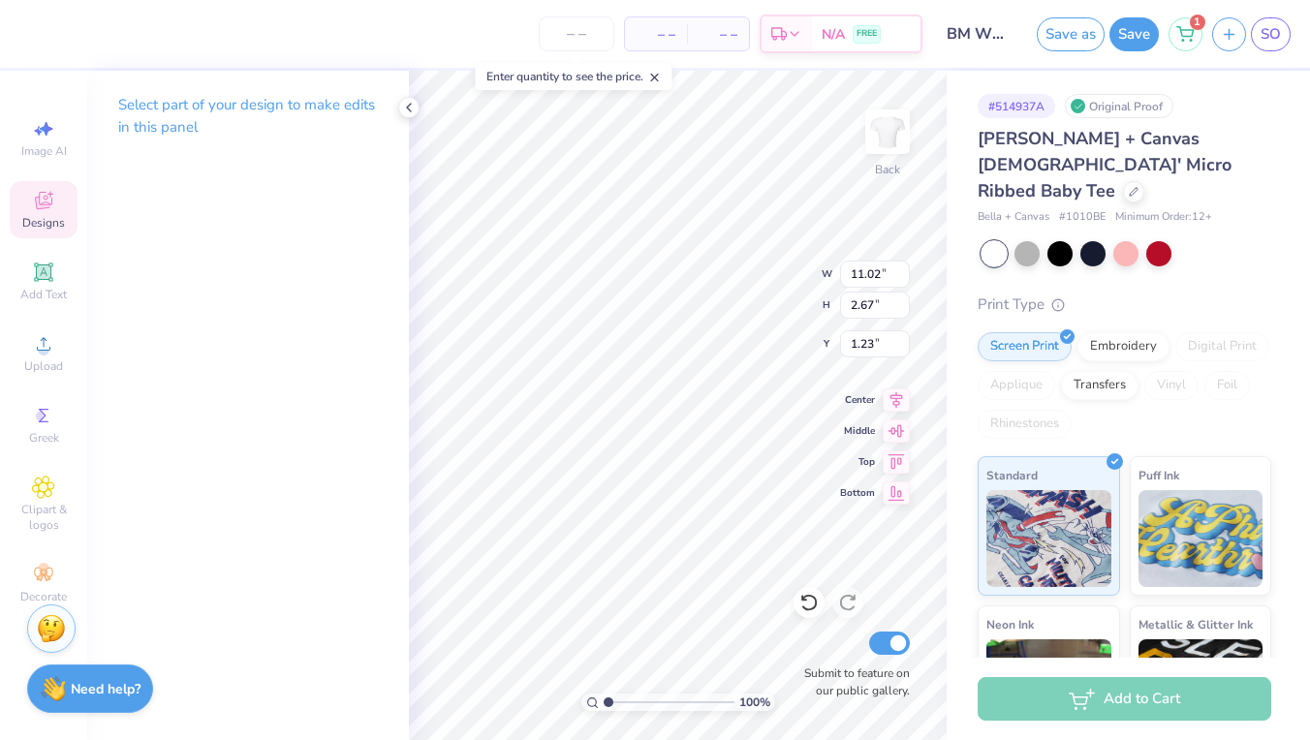
type input "1.80"
type input "0.17"
type input "3.72"
click at [1140, 32] on button "Save" at bounding box center [1134, 32] width 49 height 34
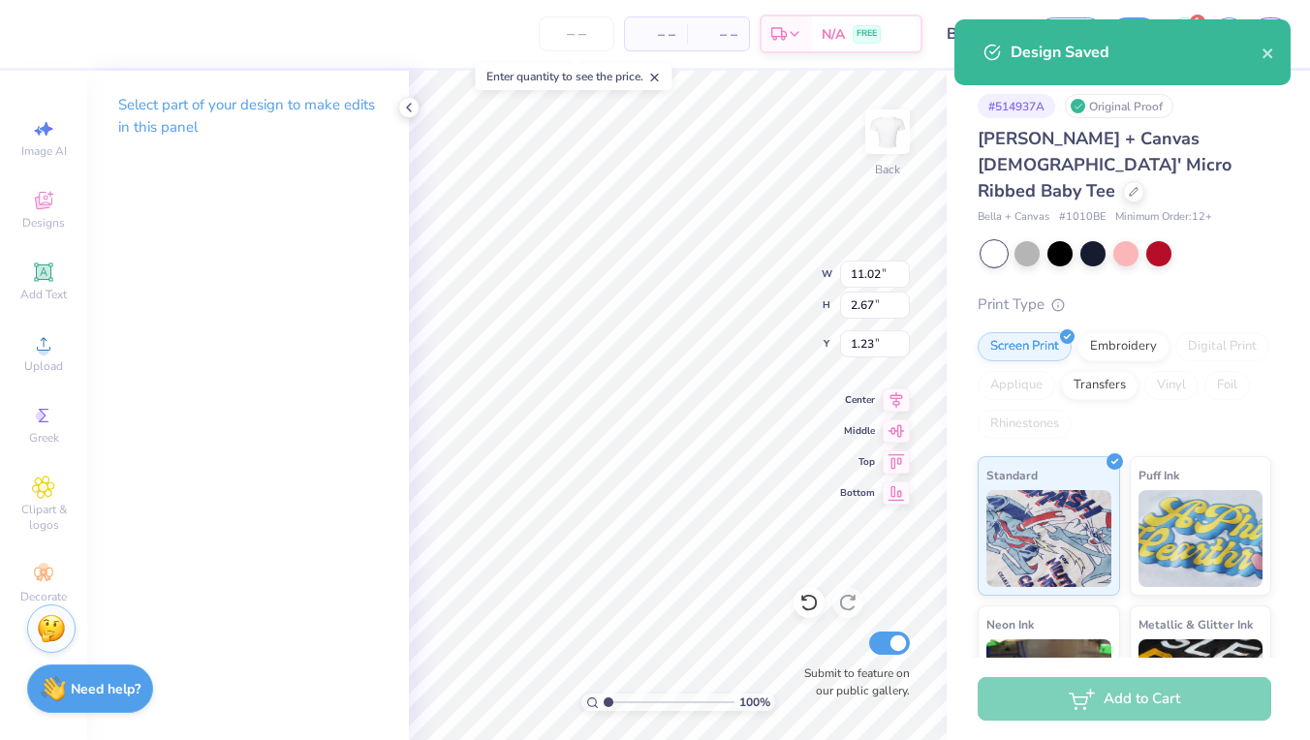
click at [1019, 105] on div "– – Per Item – – Total Est. Delivery N/A FREE Design Title BM WOMEN'S T Save as…" at bounding box center [655, 370] width 1310 height 740
click at [1019, 105] on div "# 514937A" at bounding box center [1017, 106] width 78 height 24
select select "Fundraising / Philanthropy event"
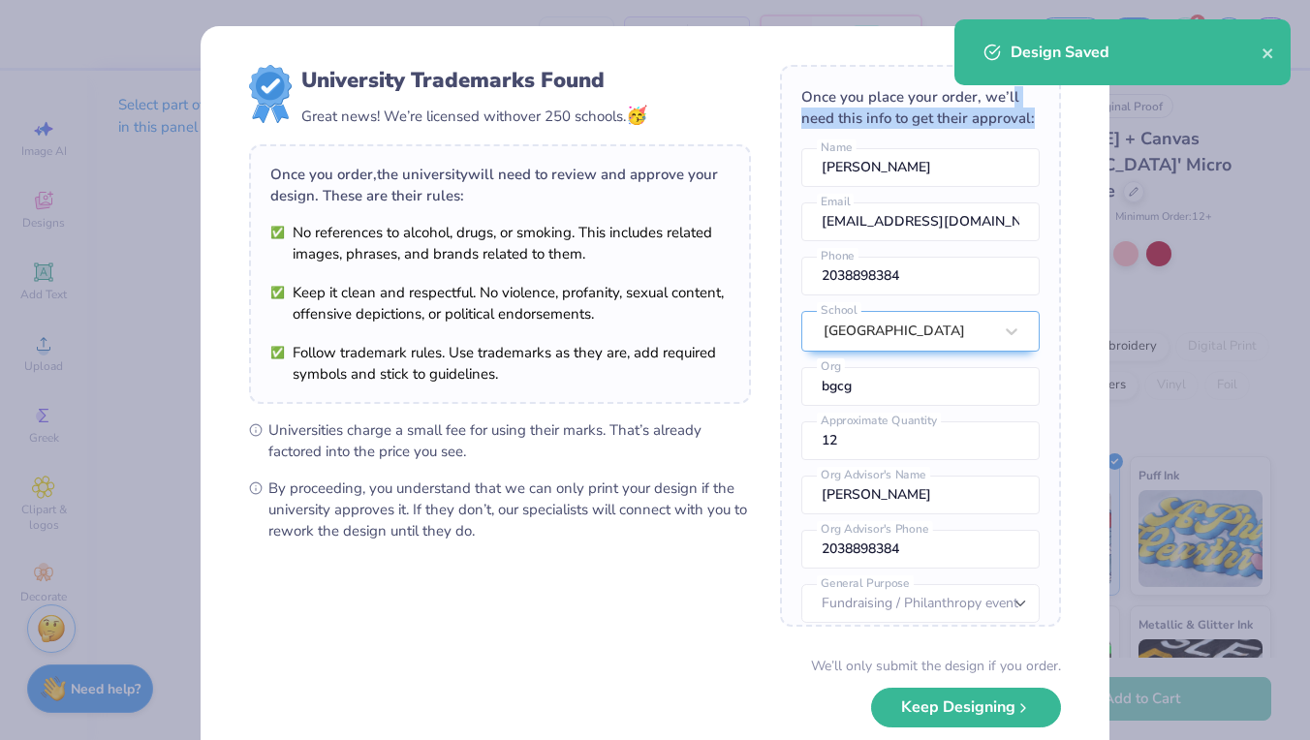
drag, startPoint x: 1045, startPoint y: 108, endPoint x: 1008, endPoint y: 107, distance: 36.8
click at [1008, 107] on body "– – Per Item – – Total Est. Delivery N/A FREE Design Title BM WOMEN'S T Save as…" at bounding box center [655, 370] width 1310 height 740
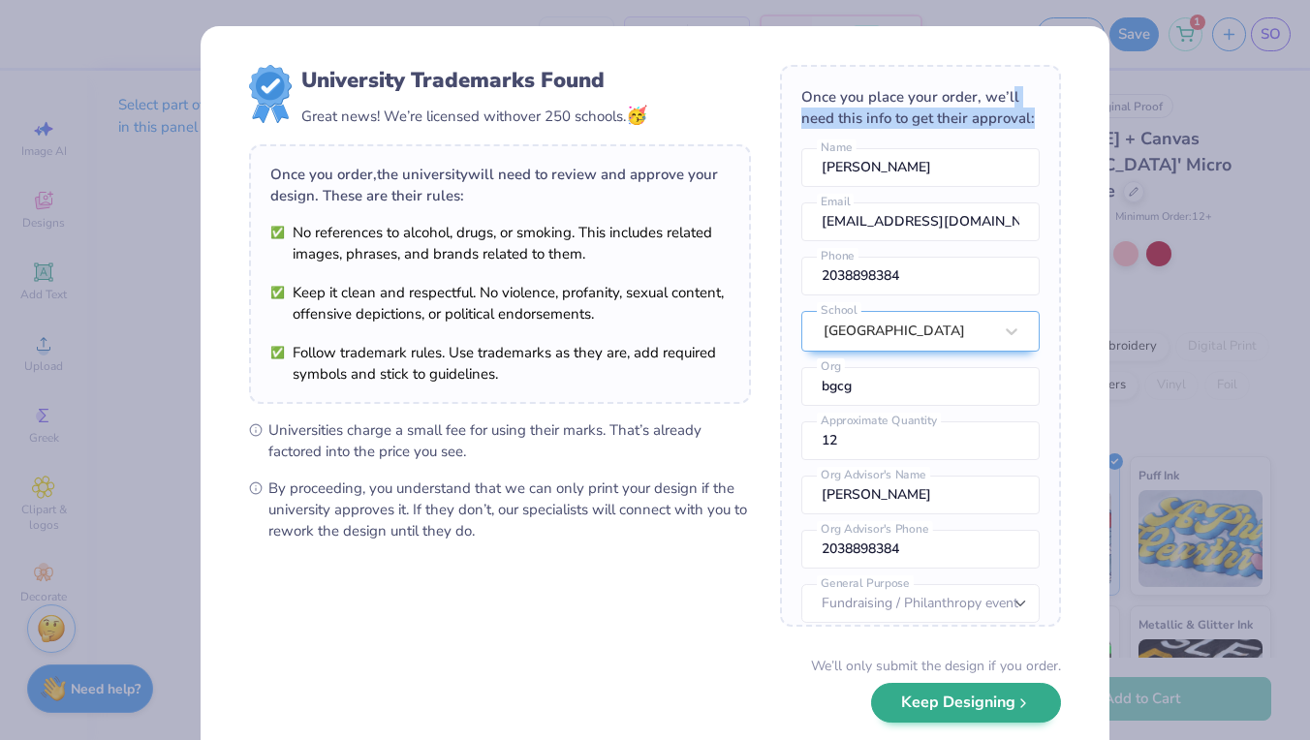
click at [965, 694] on button "Keep Designing" at bounding box center [966, 703] width 190 height 40
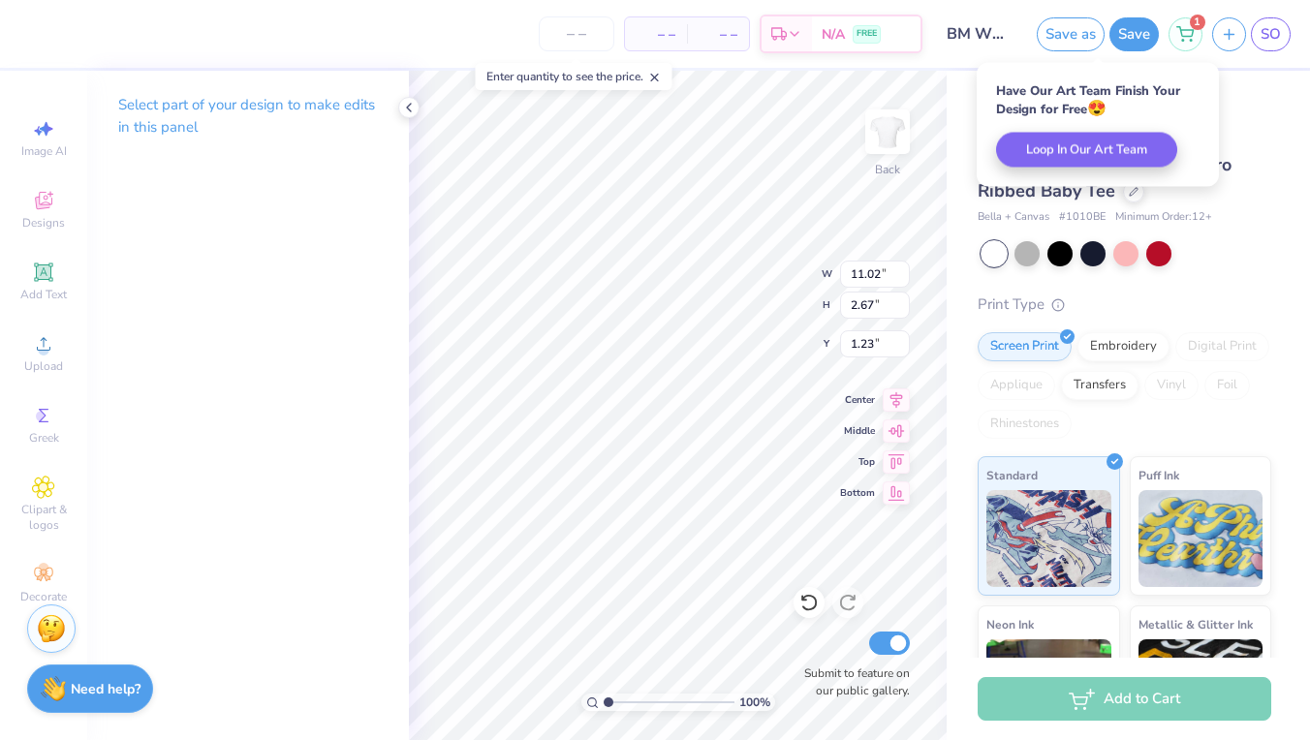
click at [1237, 178] on div "Bella + Canvas [DEMOGRAPHIC_DATA]' Micro Ribbed Baby Tee Bella + Canvas # 1010B…" at bounding box center [1125, 176] width 294 height 100
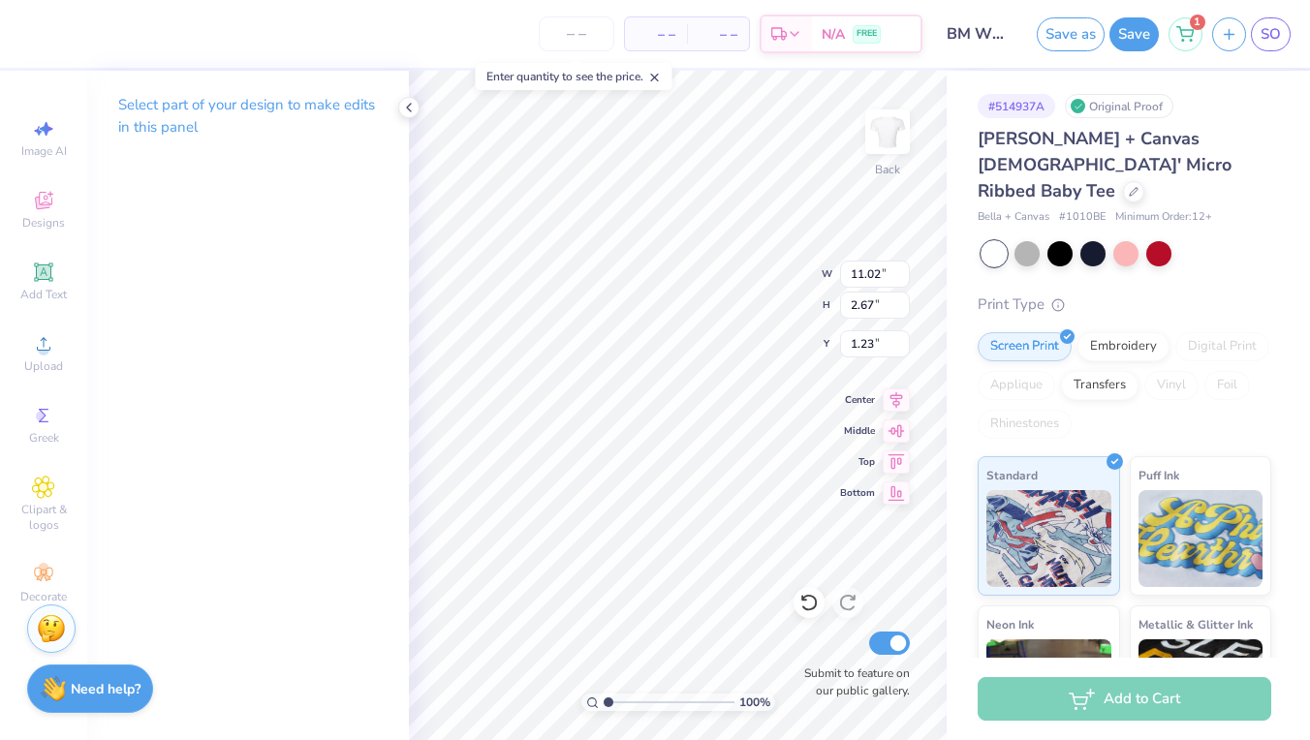
click at [1260, 99] on div "# 514937A Original Proof" at bounding box center [1125, 106] width 294 height 24
drag, startPoint x: 1046, startPoint y: 104, endPoint x: 990, endPoint y: 104, distance: 56.2
click at [990, 104] on div "# 514937A" at bounding box center [1017, 106] width 78 height 24
type input "1.80"
type input "0.17"
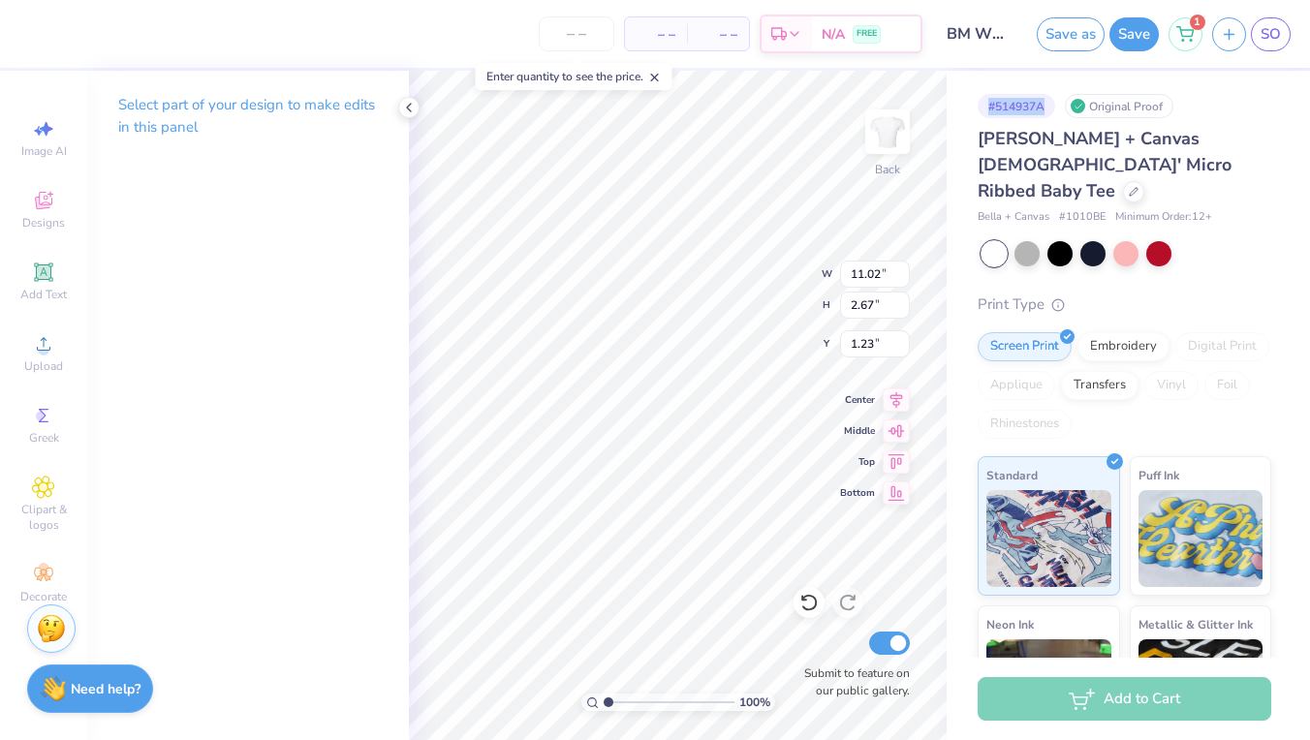
type input "3.72"
type input "4.27"
type input "0.40"
type textarea "BGCGkids"
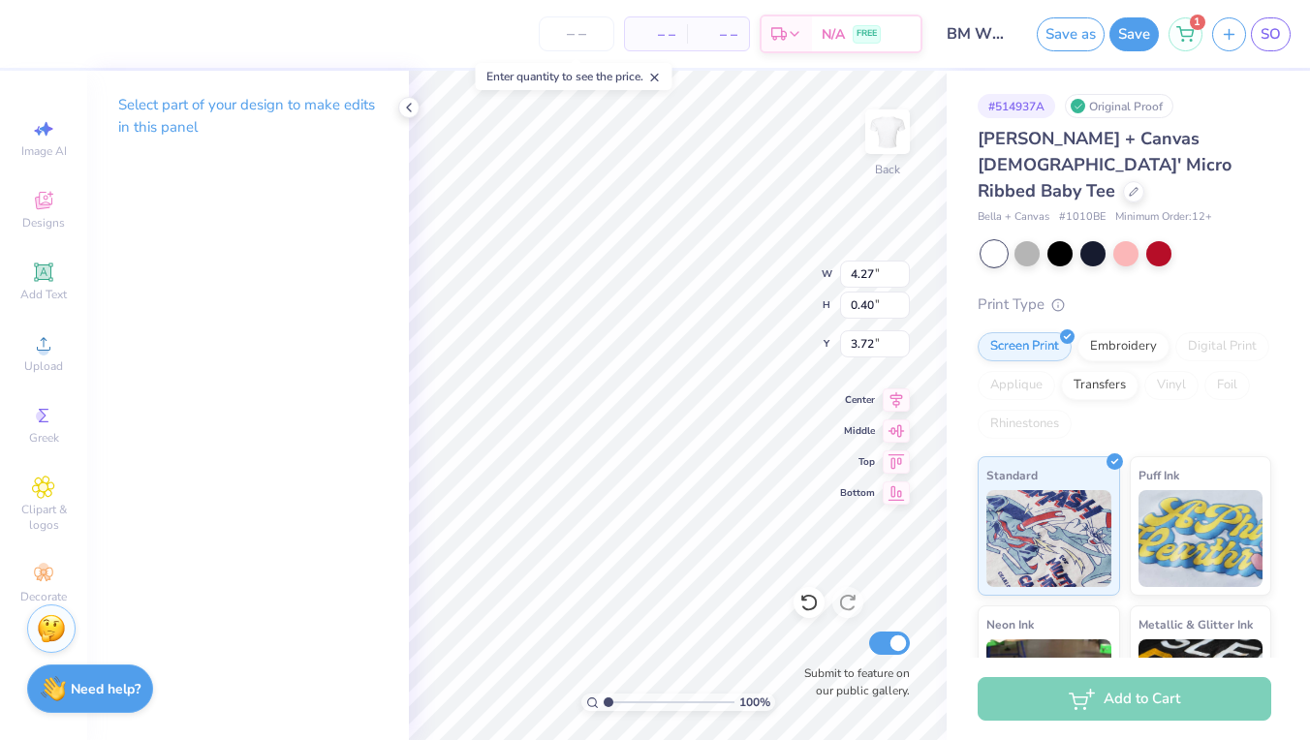
type input "11.02"
type input "2.67"
type input "1.23"
type input "4.27"
type input "0.40"
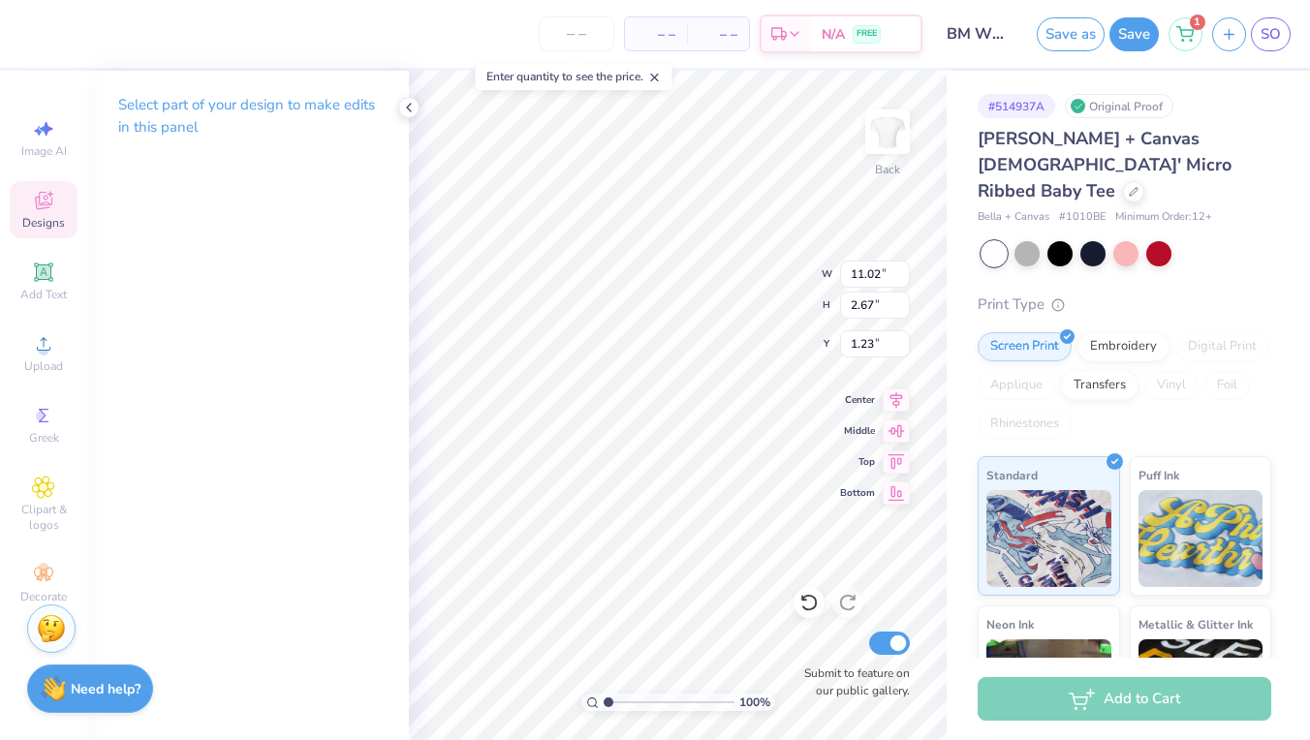
type input "3.72"
type textarea "B"
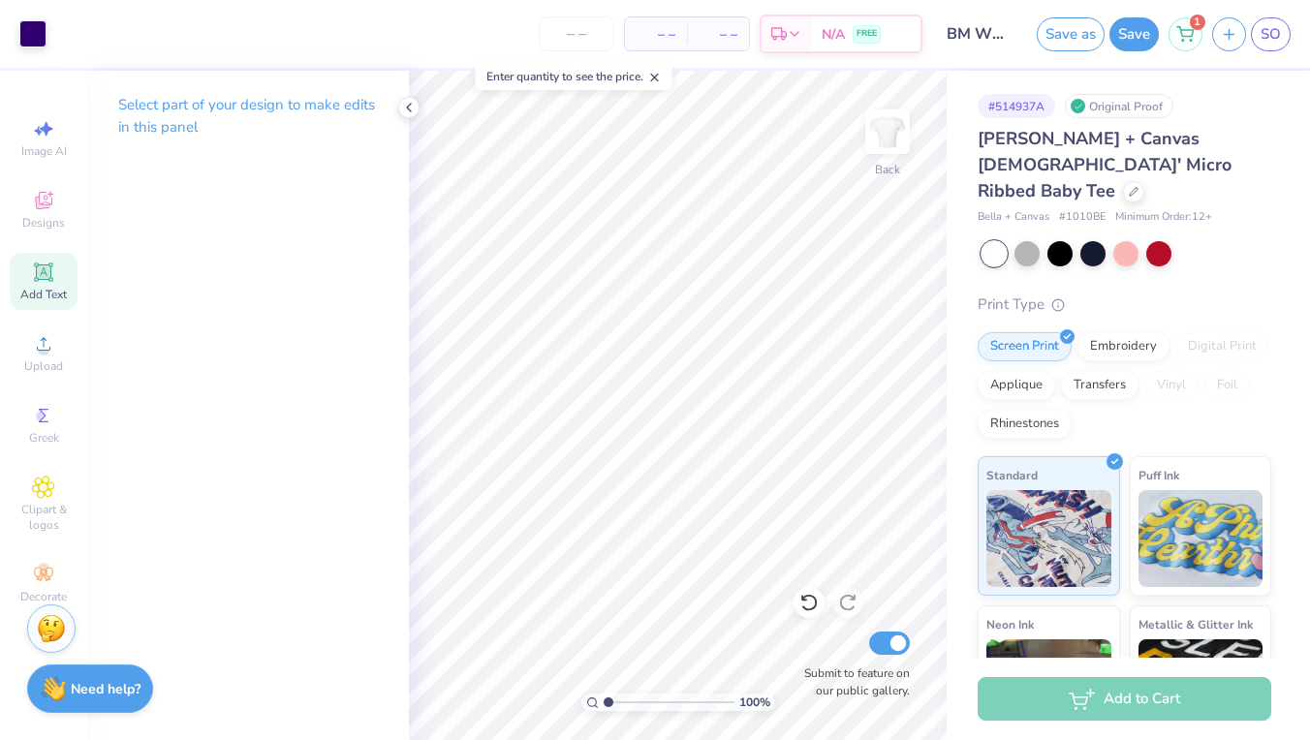
click at [52, 269] on icon at bounding box center [43, 272] width 23 height 23
paste textarea "#BGCGkids #OnceAClubKidAlwaysAClubKid"
type textarea "#BGCGkids"
click at [409, 108] on icon at bounding box center [409, 108] width 16 height 16
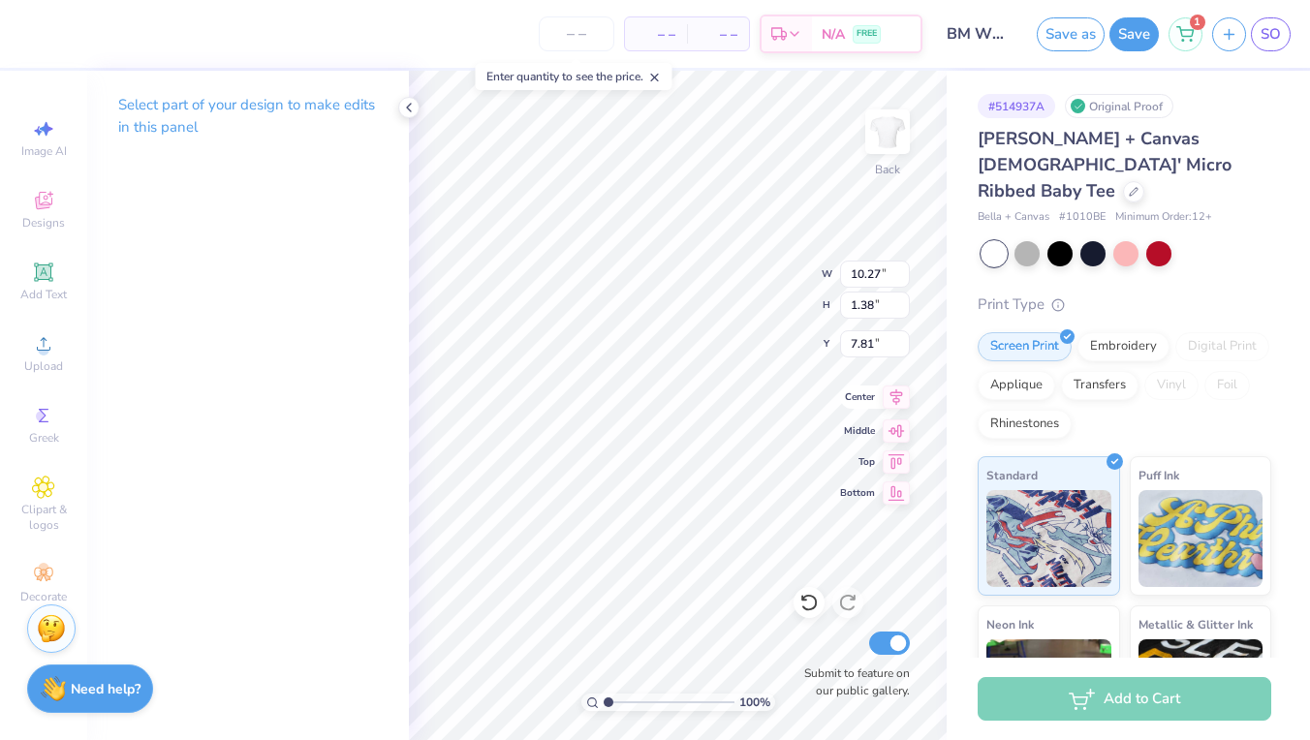
click at [895, 403] on icon at bounding box center [896, 397] width 27 height 23
type input "7.98"
type input "1.08"
click at [407, 112] on icon at bounding box center [409, 108] width 16 height 16
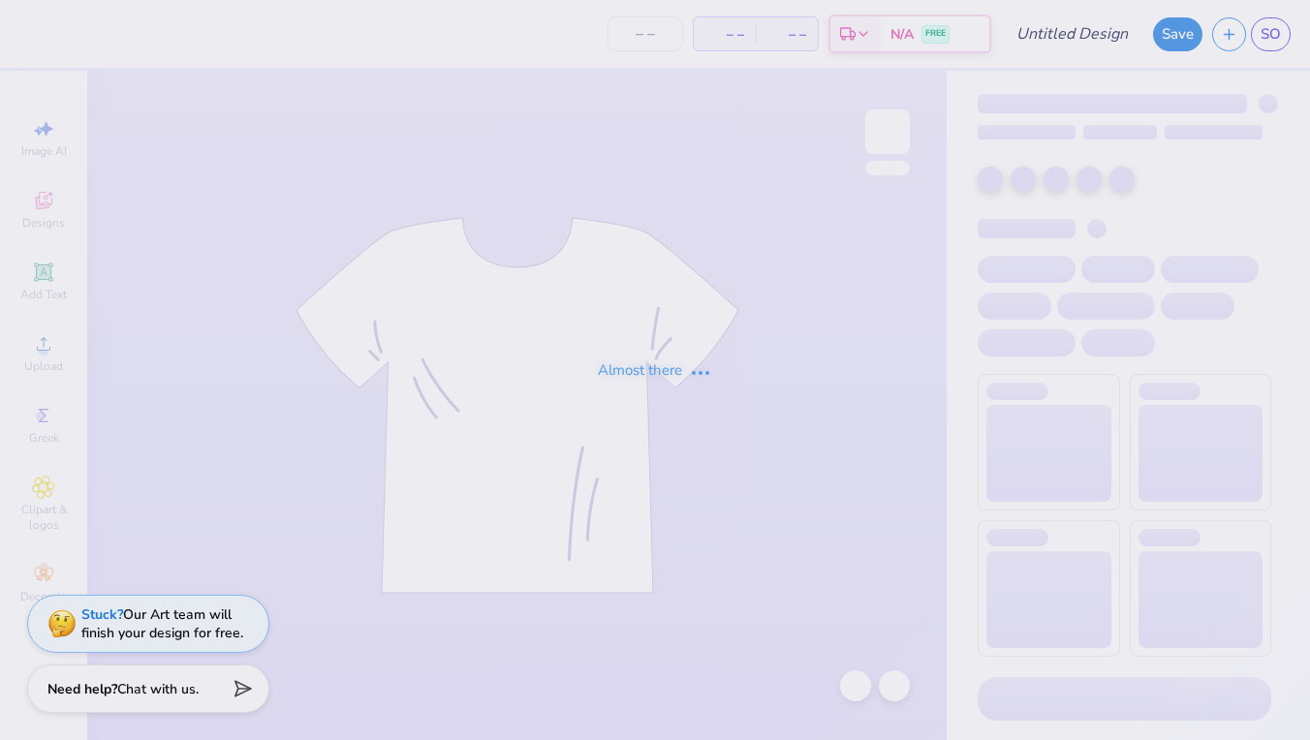
type input "BM WOMEN'S T"
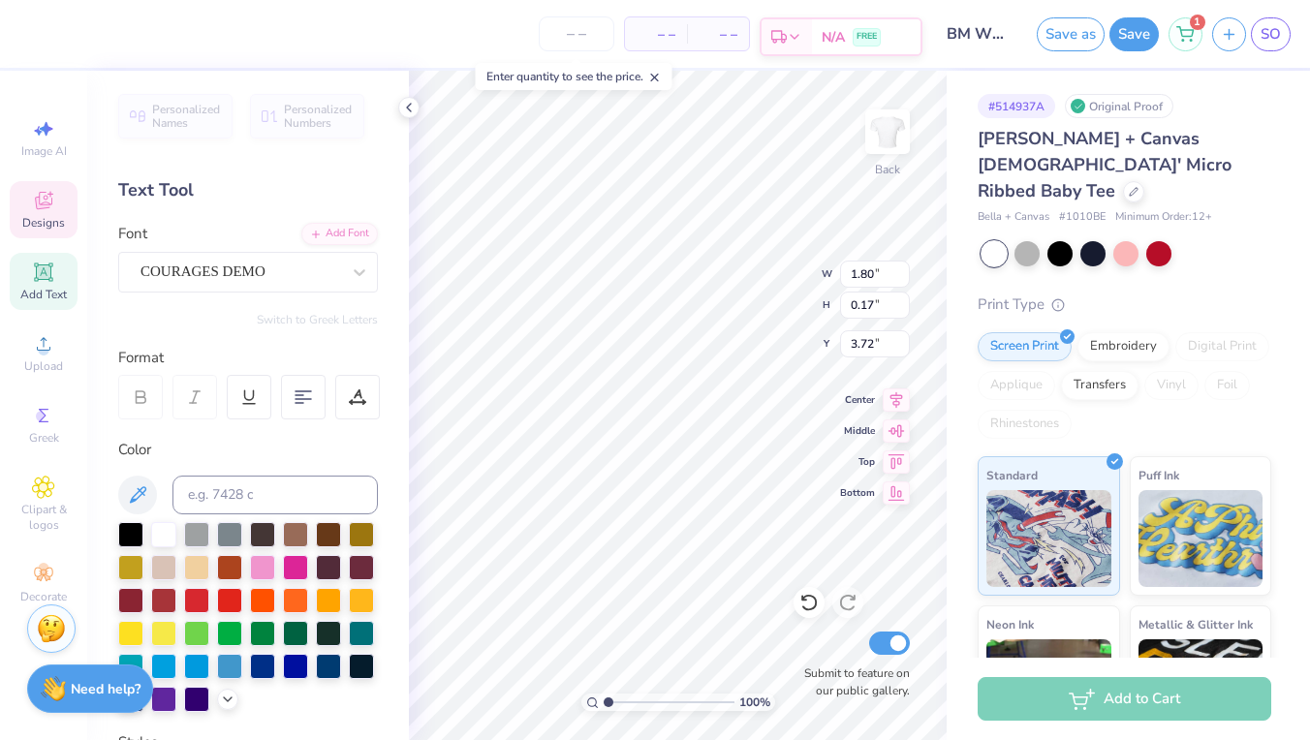
type input "3.55"
type input "0.33"
click at [889, 393] on icon at bounding box center [896, 397] width 27 height 23
type textarea "BGCGkids"
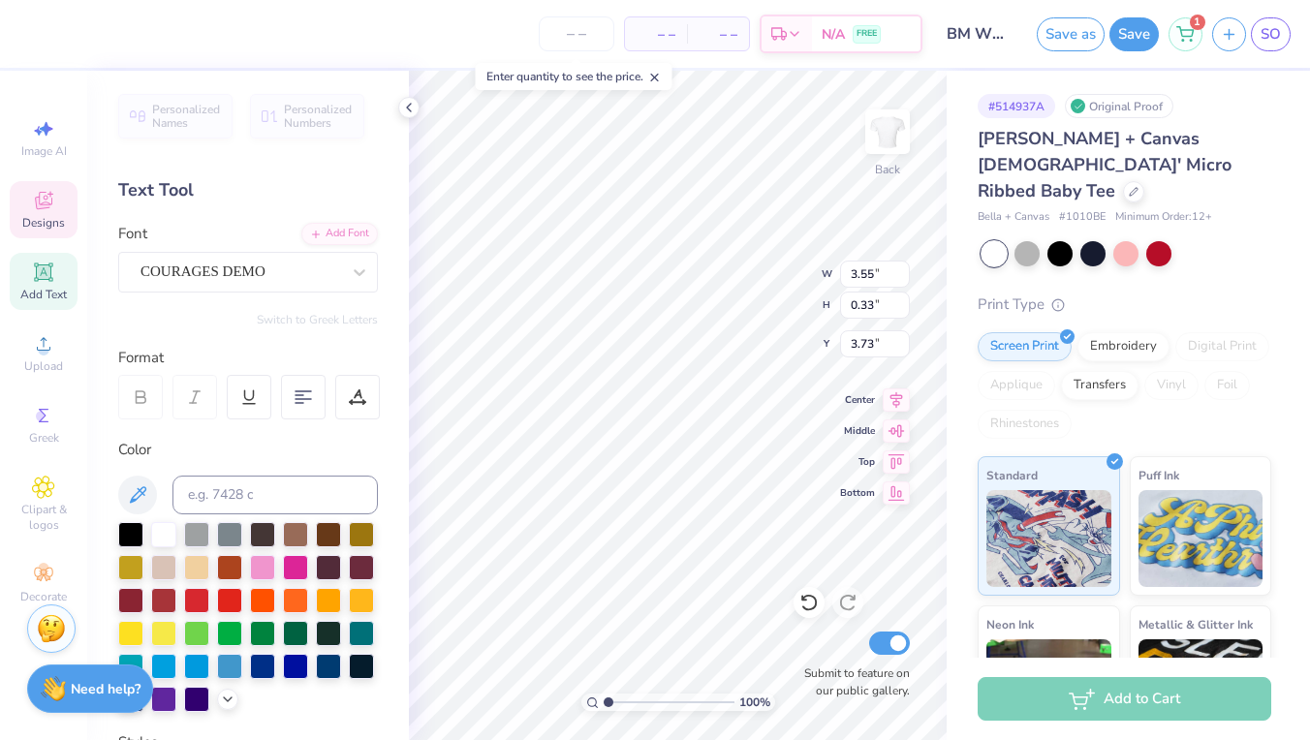
scroll to position [0, 0]
click at [44, 293] on span "Add Text" at bounding box center [43, 295] width 47 height 16
type input "4.77"
type input "1.38"
type input "7.81"
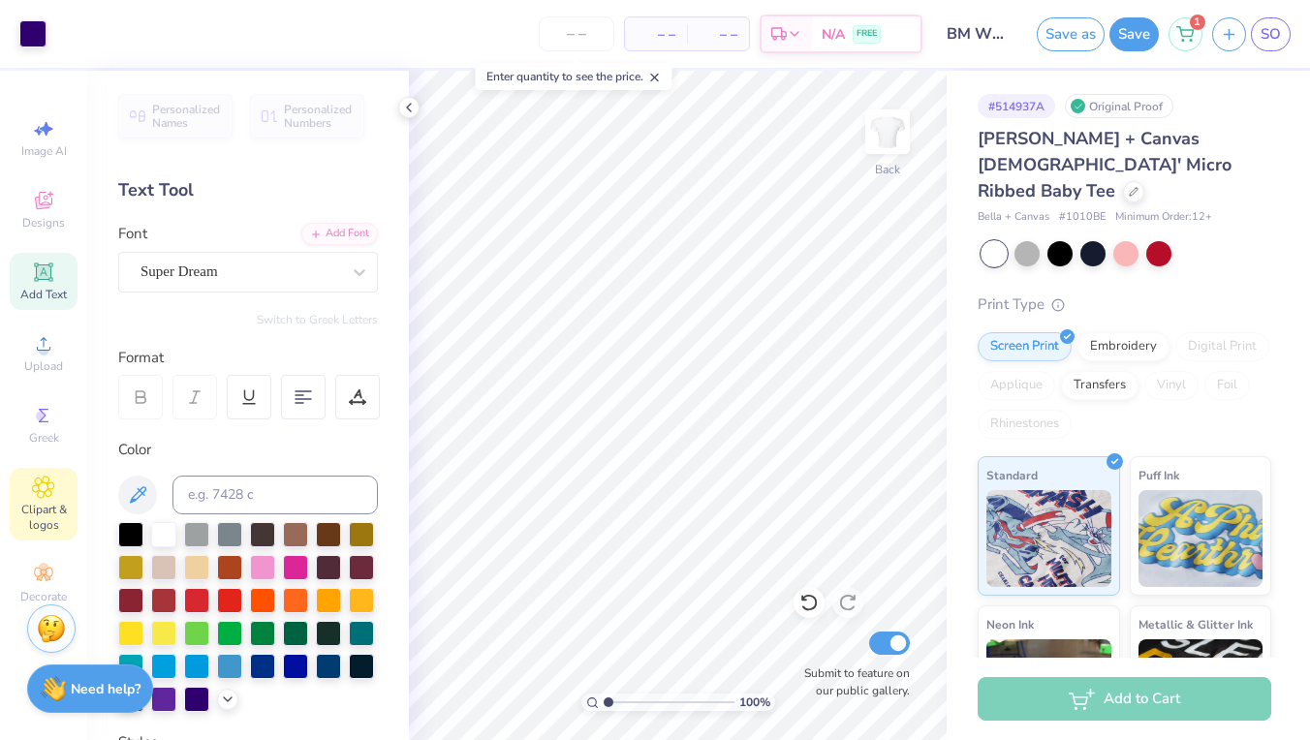
click at [52, 513] on span "Clipart & logos" at bounding box center [44, 517] width 68 height 31
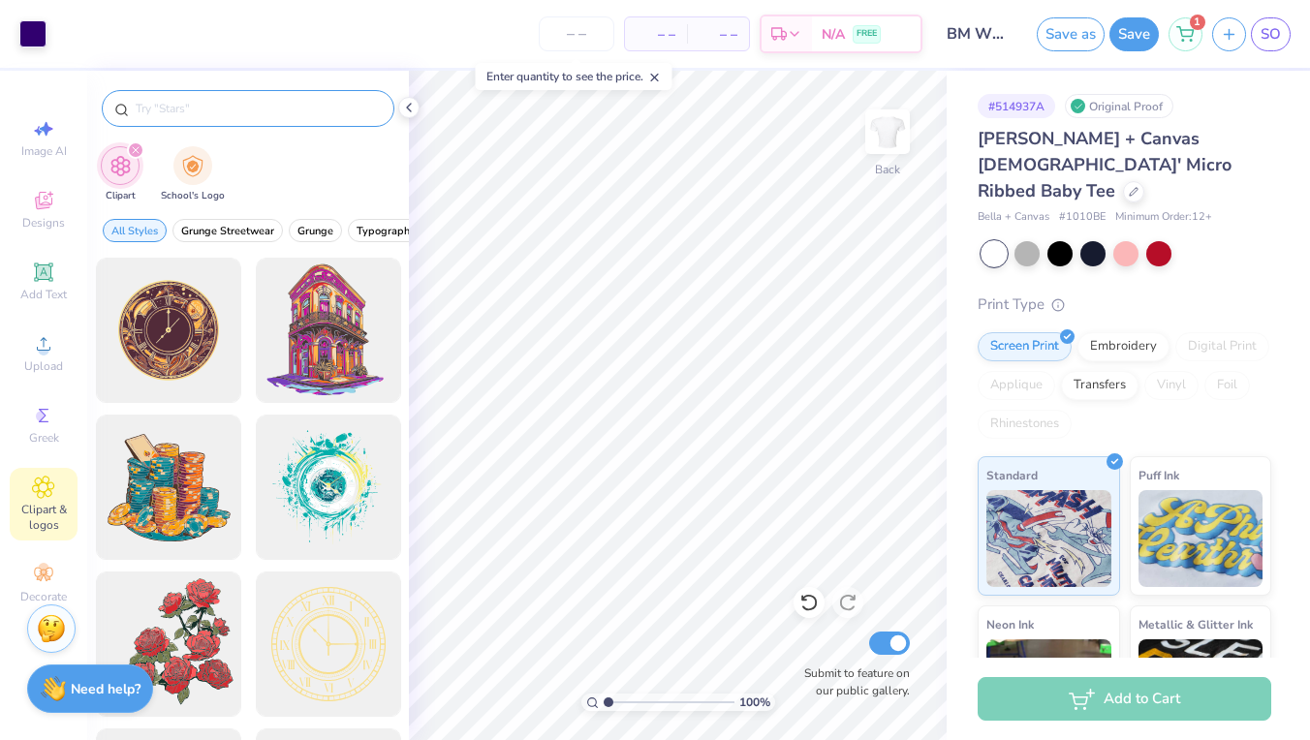
click at [231, 113] on input "text" at bounding box center [258, 108] width 248 height 19
type input "#"
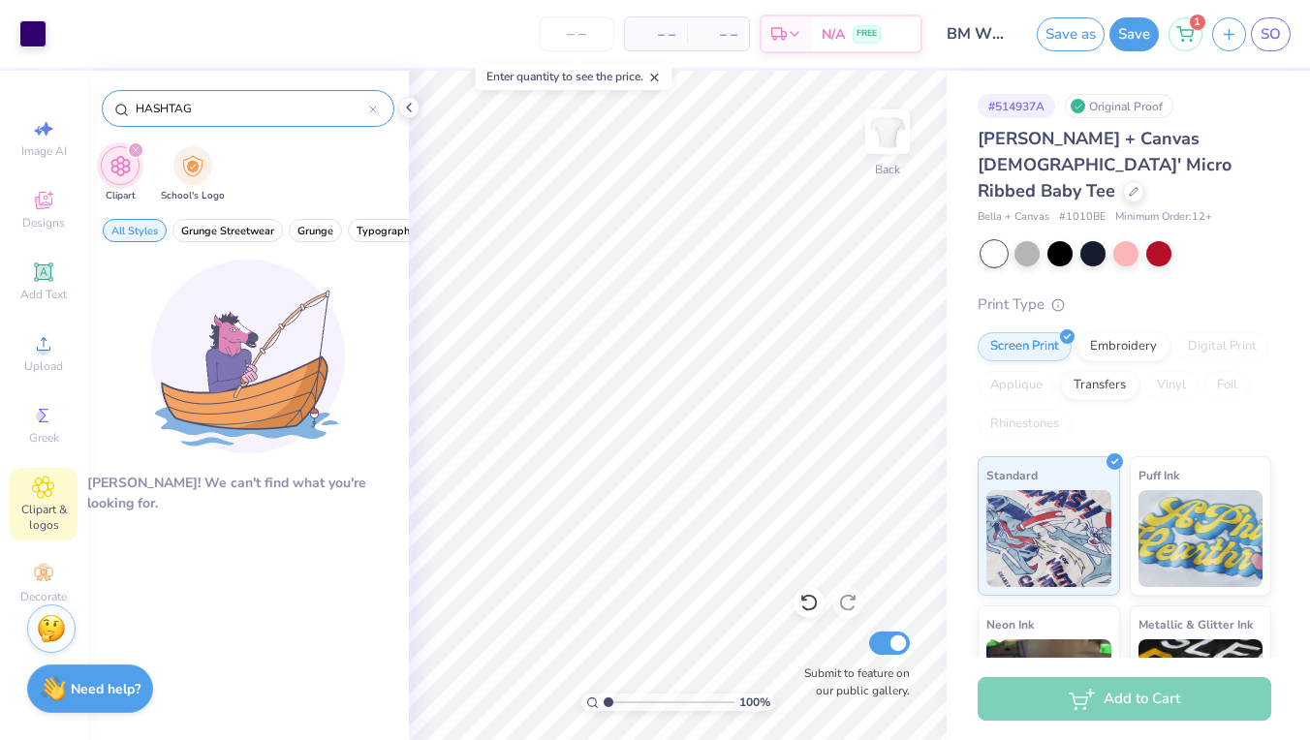
click at [223, 116] on input "HASHTAG" at bounding box center [252, 108] width 236 height 19
type input "\"
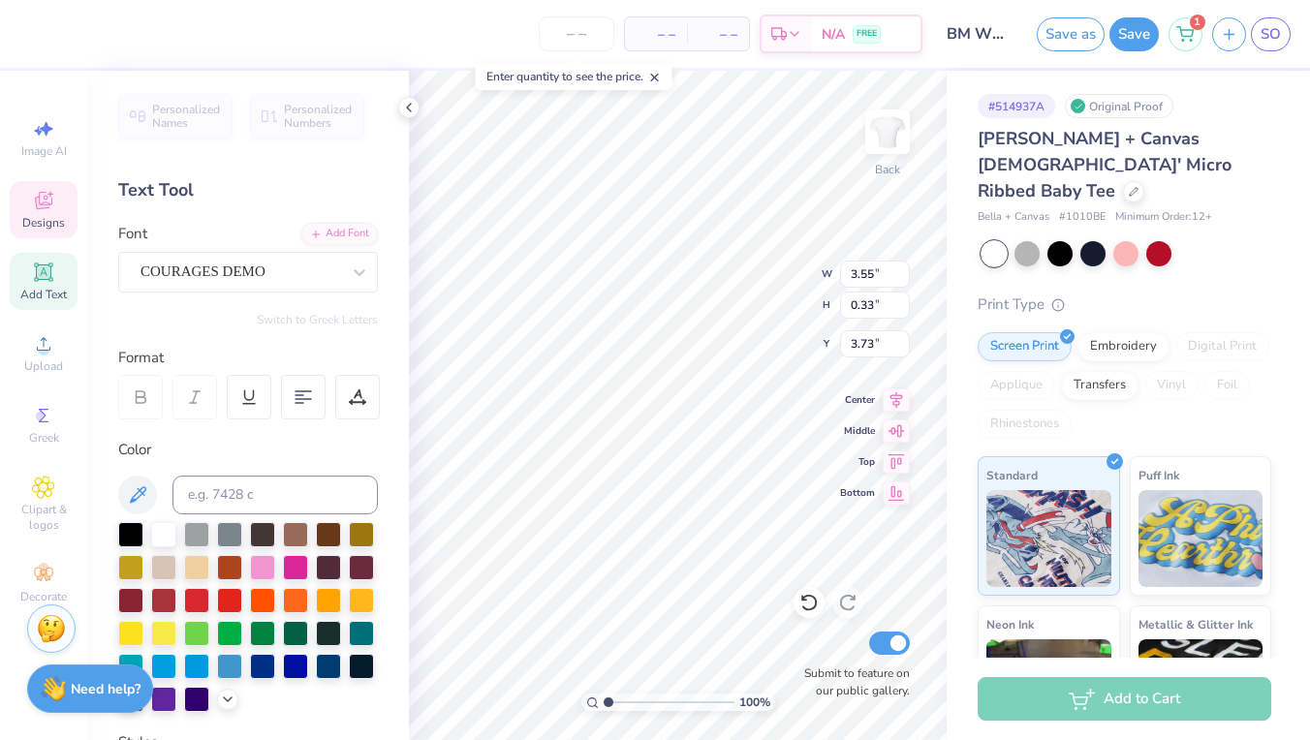
scroll to position [0, 1]
type textarea "NEEDS CLUB KIDS"
type textarea "CLUB KID"
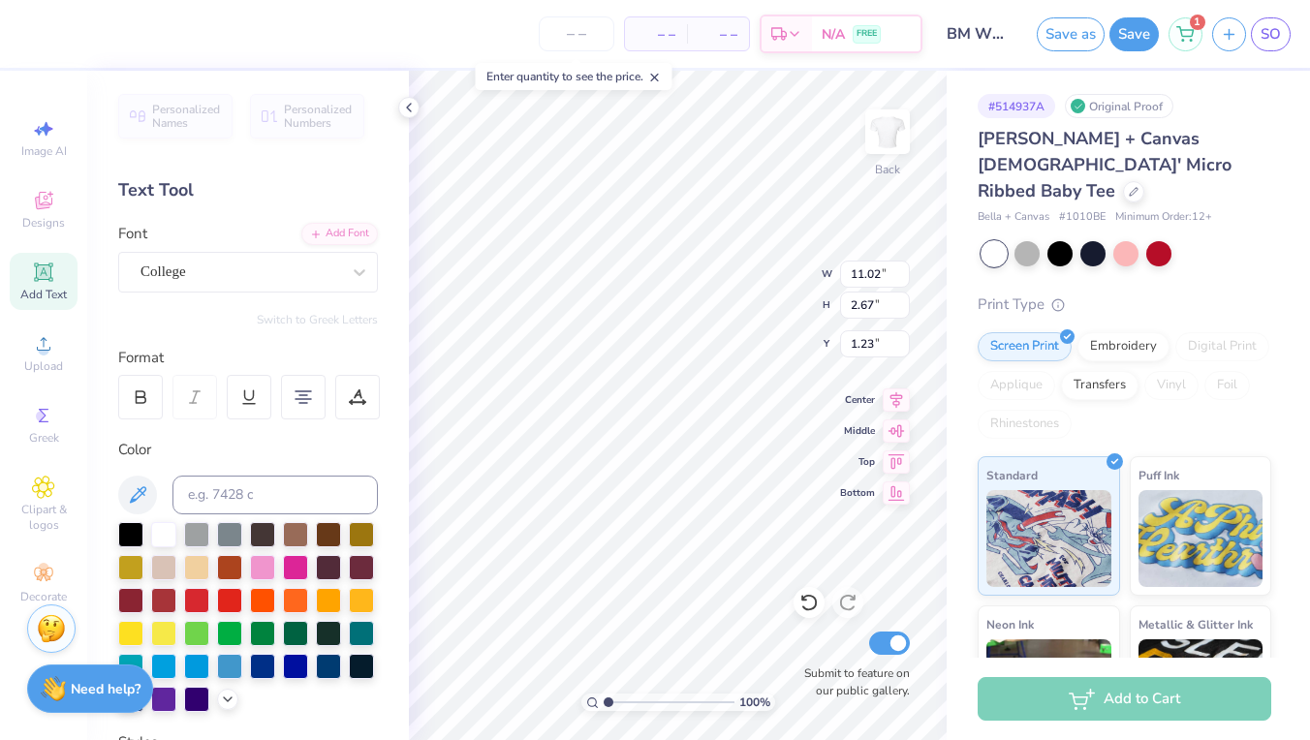
type input "3.28"
type input "0.33"
type input "3.73"
type input "4.34"
type input "0.44"
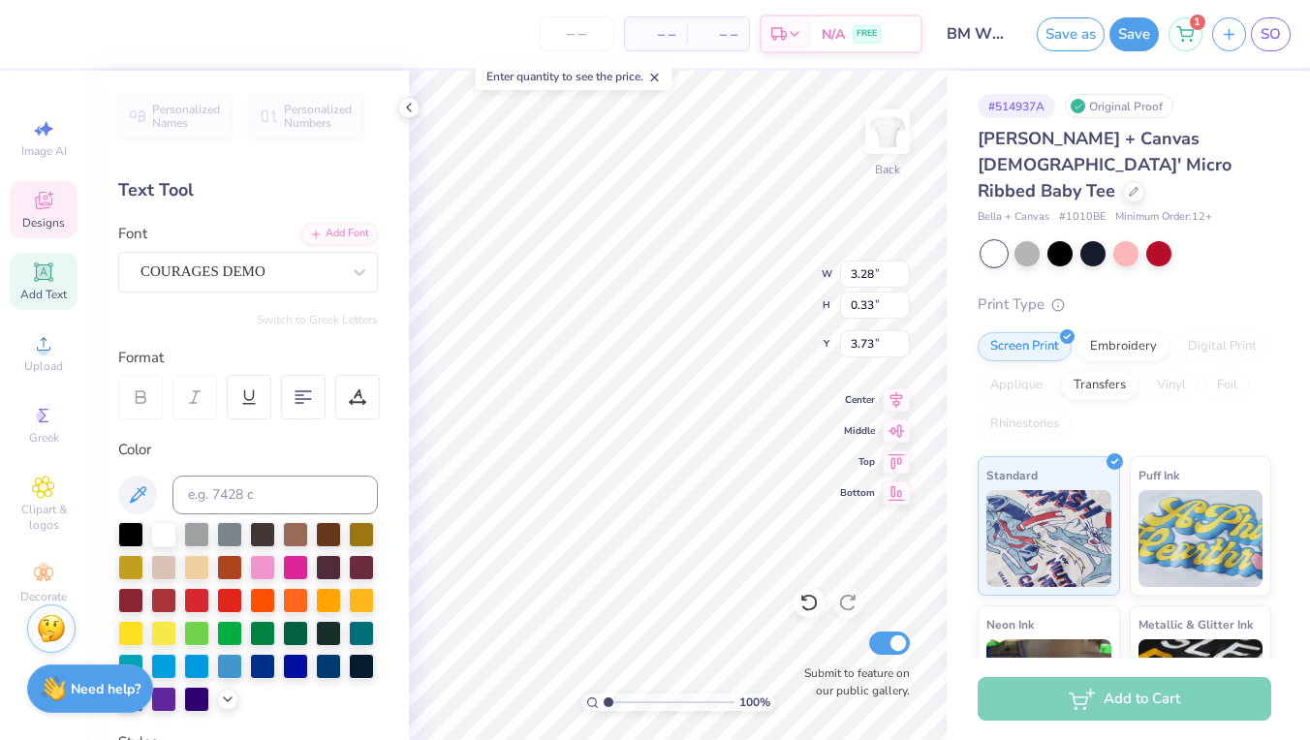
type input "3.62"
click at [872, 400] on span "Center" at bounding box center [857, 398] width 35 height 14
click at [969, 30] on input "BM WOMEN'S T" at bounding box center [979, 34] width 95 height 39
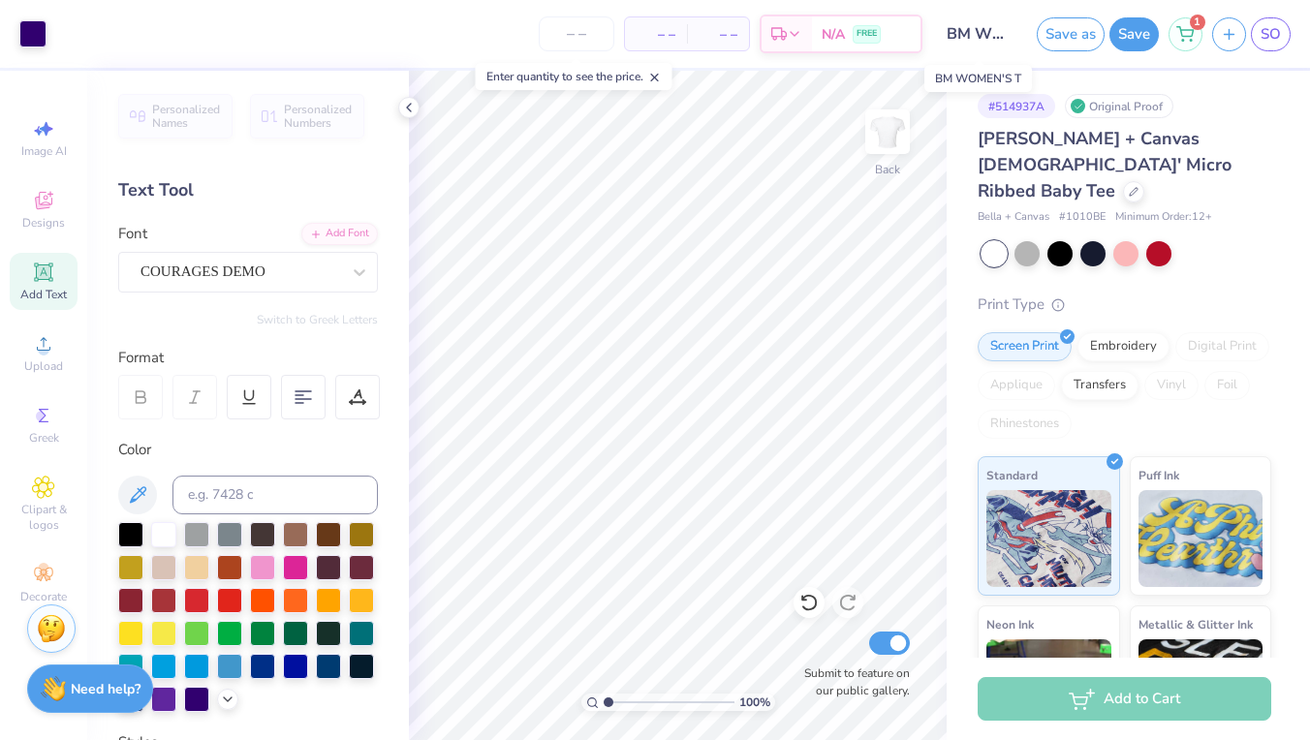
click at [969, 30] on input "BM WOMEN'S T" at bounding box center [979, 34] width 95 height 39
click at [1117, 31] on button "Save" at bounding box center [1134, 32] width 49 height 34
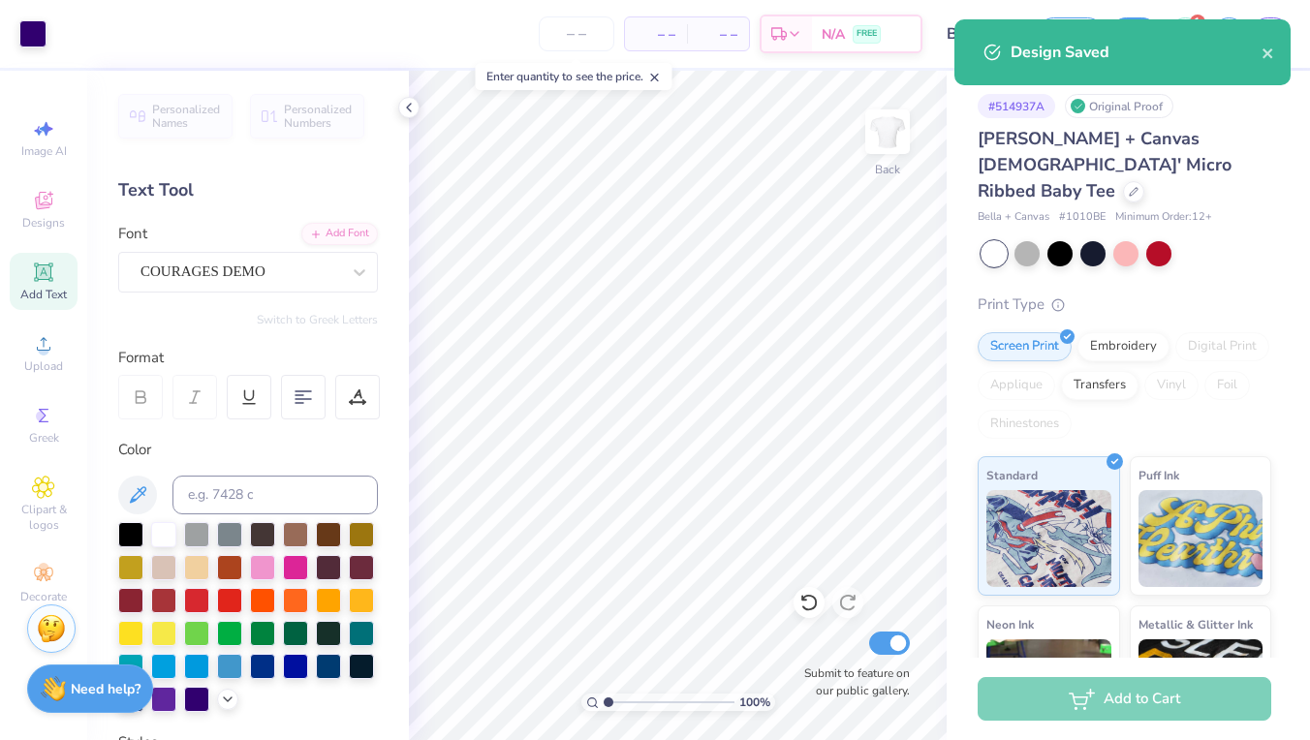
select select "Fundraising / Philanthropy event"
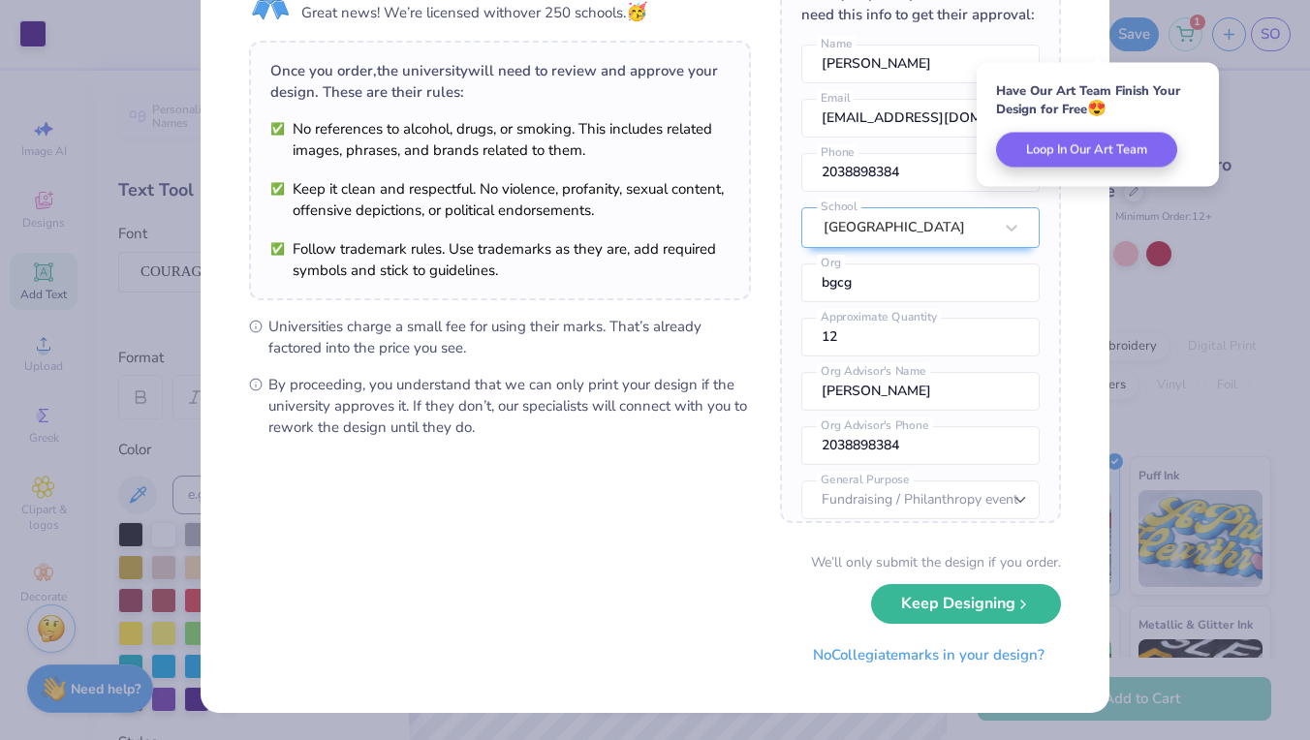
scroll to position [103, 0]
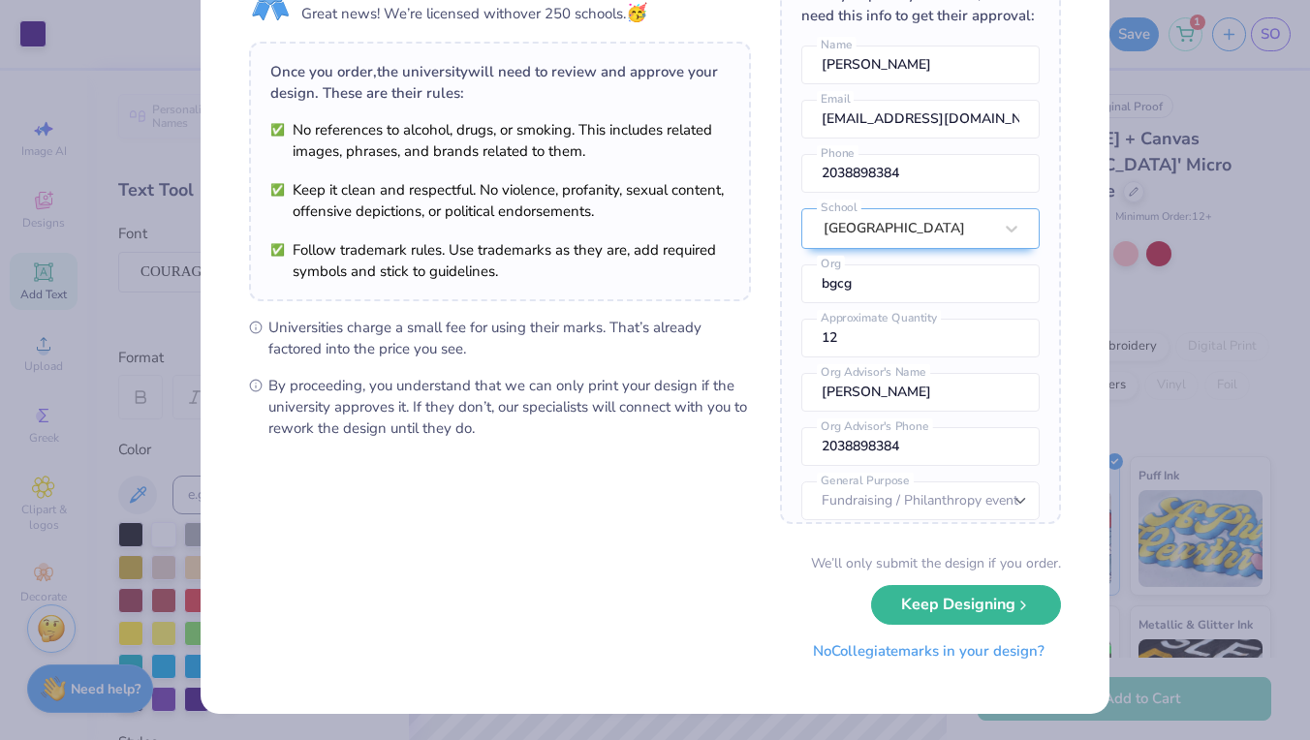
click at [929, 659] on button "No Collegiate marks in your design?" at bounding box center [929, 652] width 265 height 40
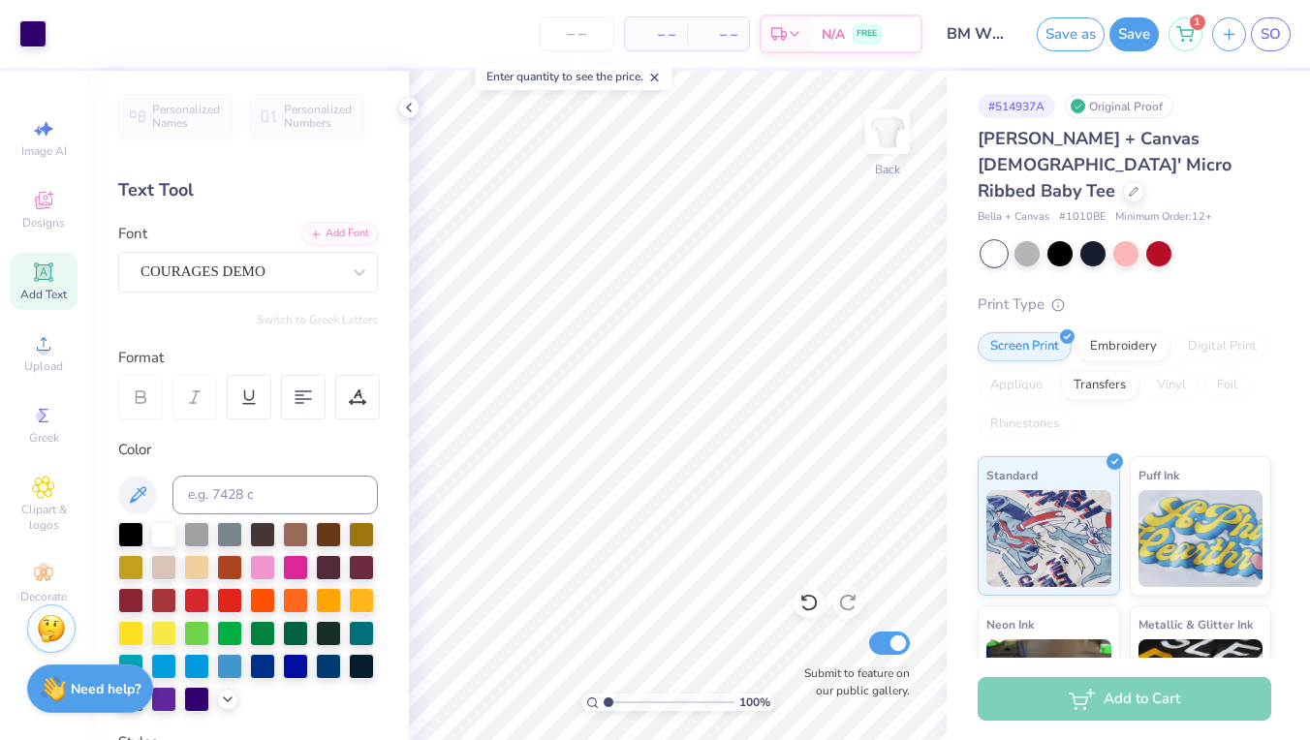
scroll to position [0, 0]
click at [410, 107] on icon at bounding box center [409, 108] width 16 height 16
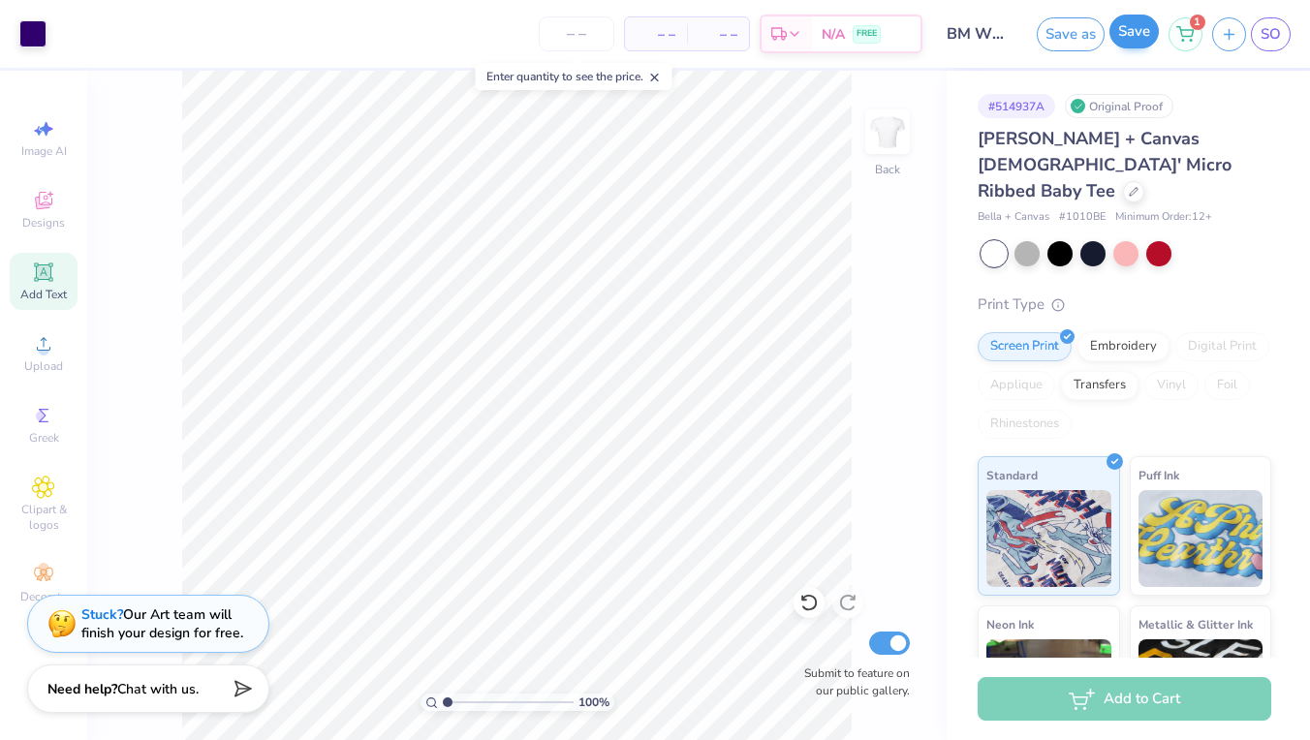
click at [1142, 27] on button "Save" at bounding box center [1134, 32] width 49 height 34
click at [1268, 30] on span "SO" at bounding box center [1271, 34] width 20 height 22
